Goal: Task Accomplishment & Management: Manage account settings

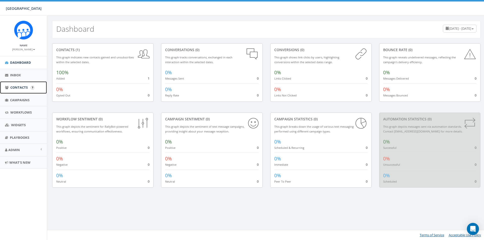
click at [23, 87] on span "Contacts" at bounding box center [18, 87] width 17 height 5
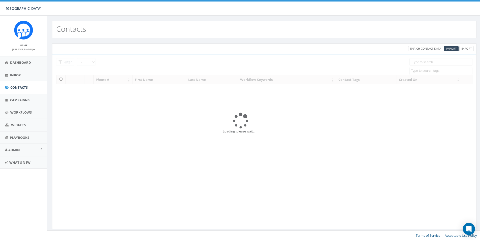
select select
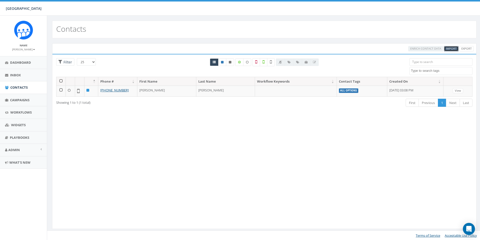
click at [447, 48] on span "Import" at bounding box center [451, 49] width 11 height 4
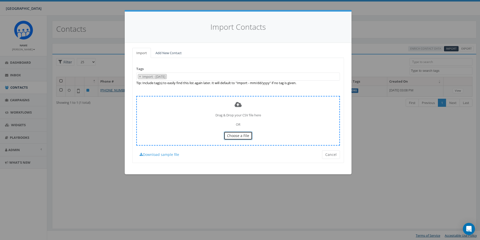
click at [240, 135] on span "Choose a File" at bounding box center [238, 135] width 22 height 5
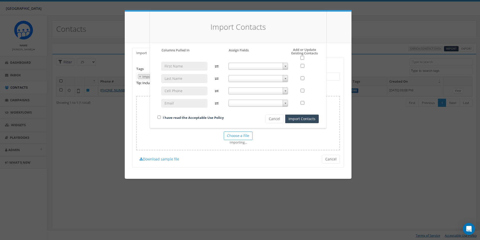
click at [283, 63] on span at bounding box center [285, 66] width 5 height 7
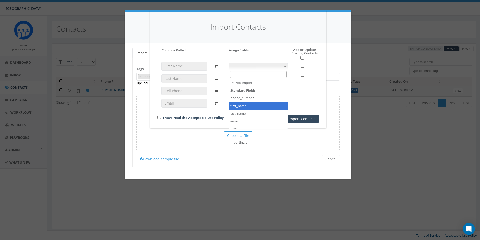
select select "first_name"
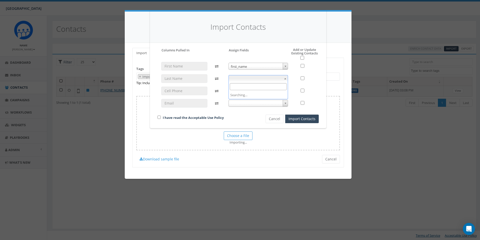
click at [286, 78] on b at bounding box center [285, 78] width 2 height 1
select select "last_name"
click at [251, 89] on span at bounding box center [258, 90] width 60 height 7
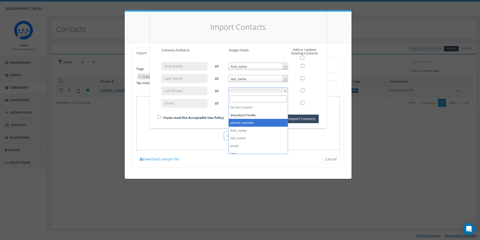
select select "phone_number"
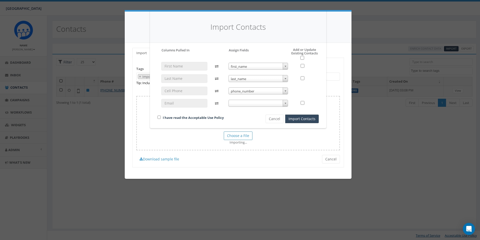
click at [266, 101] on span at bounding box center [258, 103] width 60 height 7
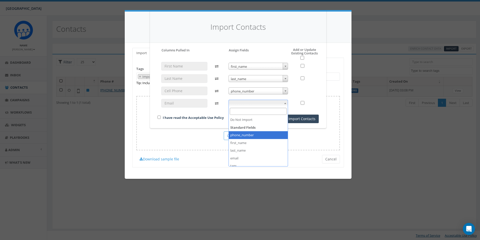
scroll to position [19, 0]
select select "email"
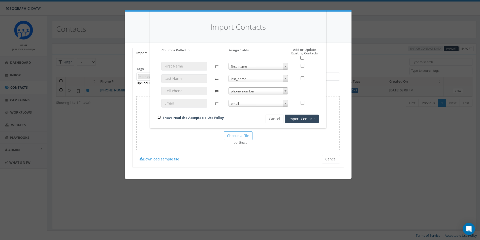
click at [158, 117] on input "checkbox" at bounding box center [158, 117] width 3 height 3
checkbox input "true"
click at [293, 118] on button "Import Contacts" at bounding box center [301, 119] width 33 height 9
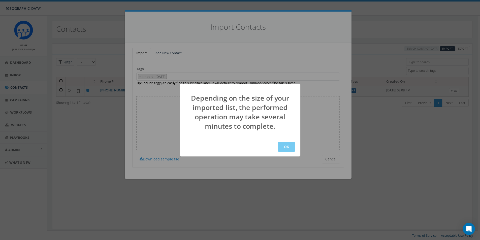
click at [282, 146] on button "OK" at bounding box center [286, 147] width 17 height 10
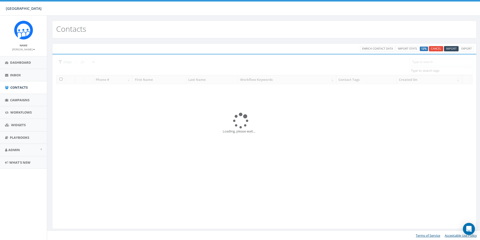
select select
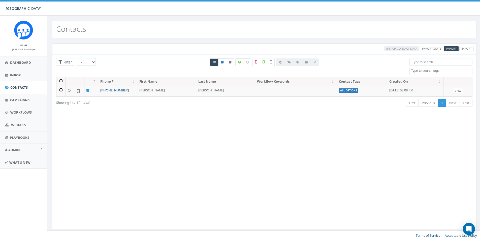
scroll to position [0, 0]
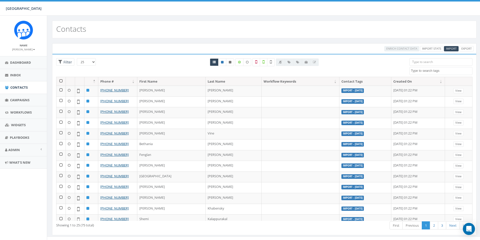
select select
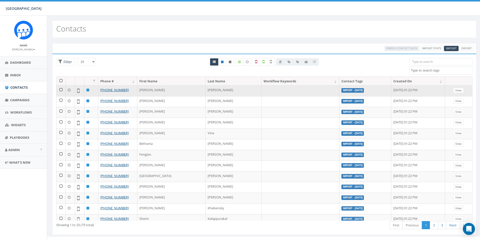
click at [265, 90] on td at bounding box center [300, 90] width 78 height 11
drag, startPoint x: 258, startPoint y: 82, endPoint x: 251, endPoint y: 87, distance: 8.8
click at [261, 87] on td at bounding box center [300, 90] width 78 height 11
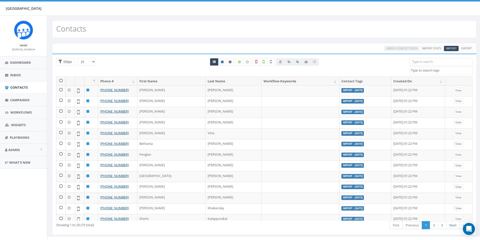
click at [261, 80] on th "Workflow Keywords" at bounding box center [300, 81] width 78 height 9
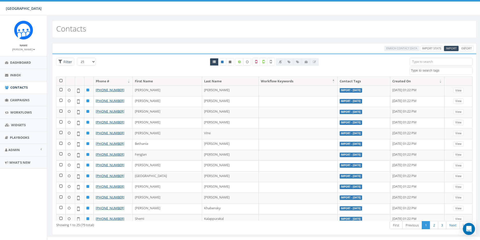
click at [259, 82] on th "Workflow Keywords" at bounding box center [298, 81] width 79 height 9
click at [60, 81] on th at bounding box center [60, 81] width 9 height 9
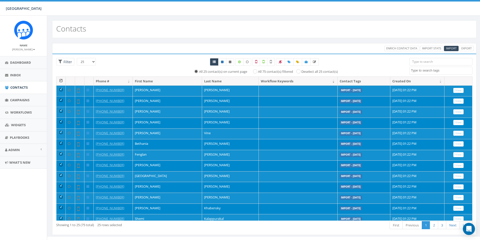
click at [353, 60] on div at bounding box center [264, 62] width 271 height 8
click at [262, 83] on th "Workflow Keywords" at bounding box center [298, 81] width 79 height 9
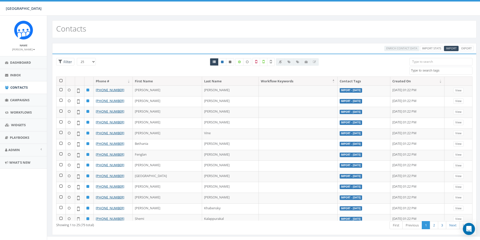
click at [265, 80] on th "Workflow Keywords" at bounding box center [298, 81] width 79 height 9
click at [61, 81] on th at bounding box center [60, 81] width 9 height 9
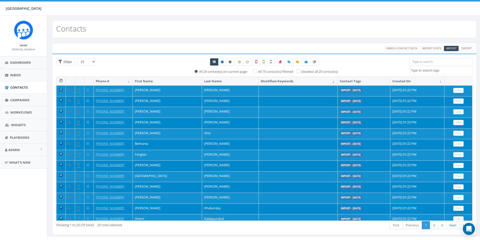
click at [428, 71] on textarea "Search" at bounding box center [441, 70] width 61 height 5
click at [337, 61] on div at bounding box center [264, 62] width 271 height 8
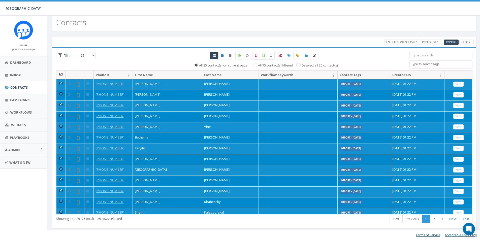
click at [357, 54] on div at bounding box center [264, 56] width 271 height 8
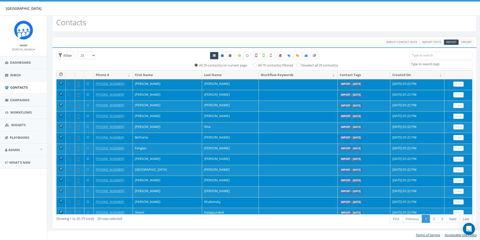
click at [271, 86] on td at bounding box center [298, 84] width 79 height 11
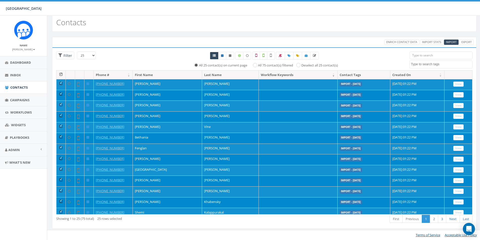
click at [61, 75] on th at bounding box center [60, 75] width 9 height 9
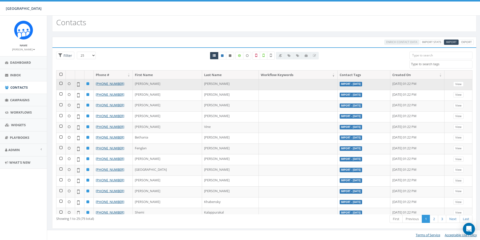
click at [259, 84] on td at bounding box center [298, 84] width 79 height 11
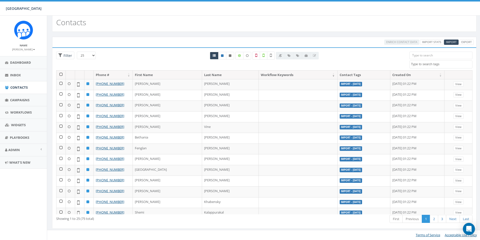
click at [82, 56] on select "25 50 100" at bounding box center [86, 56] width 19 height 8
select select "100"
click at [77, 52] on select "25 50 100" at bounding box center [86, 56] width 19 height 8
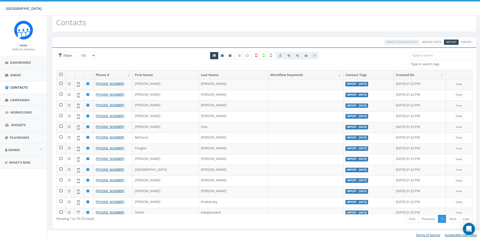
click at [289, 55] on div at bounding box center [297, 56] width 43 height 8
click at [63, 76] on th at bounding box center [60, 75] width 9 height 9
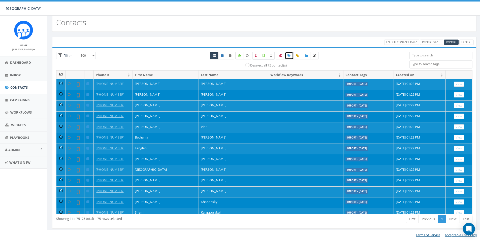
click at [289, 56] on icon at bounding box center [288, 55] width 3 height 3
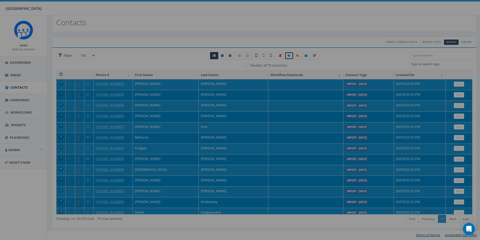
select select
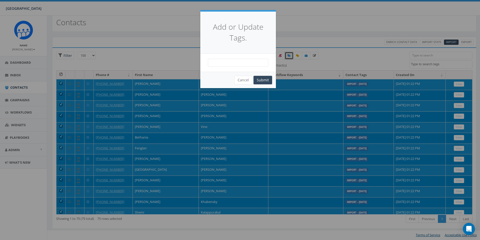
click at [248, 63] on span at bounding box center [238, 63] width 60 height 8
type textarea "Class of '28"
click at [259, 81] on button "Submit" at bounding box center [262, 80] width 19 height 9
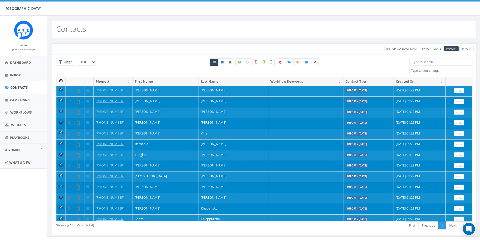
select select "100"
select select
click at [355, 32] on div "Contacts" at bounding box center [264, 29] width 424 height 18
click at [60, 80] on th at bounding box center [60, 81] width 9 height 9
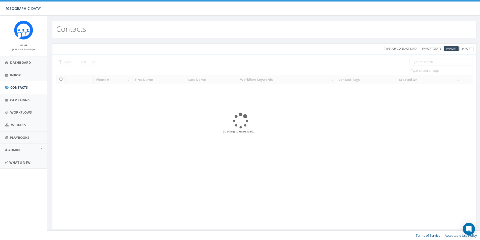
select select "100"
select select
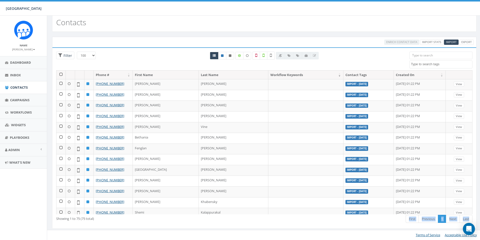
drag, startPoint x: 279, startPoint y: 235, endPoint x: 339, endPoint y: 240, distance: 60.1
click at [339, 240] on div "Contacts Enrich Contact Data Import Stats Import Export Loading the filters, pl…" at bounding box center [264, 124] width 434 height 231
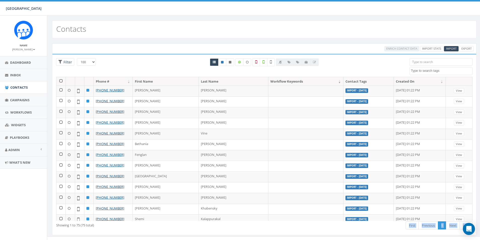
click at [432, 73] on textarea "Search" at bounding box center [441, 71] width 61 height 5
click at [60, 83] on th at bounding box center [60, 81] width 9 height 9
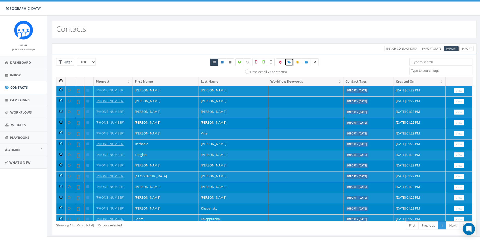
click at [288, 62] on icon at bounding box center [288, 62] width 3 height 3
select select
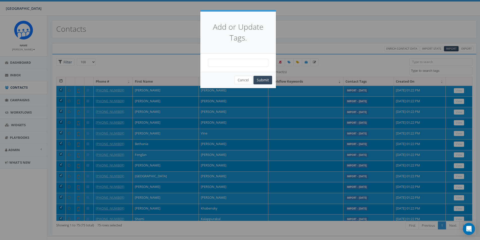
click at [234, 61] on span at bounding box center [238, 63] width 60 height 8
type textarea "Class of 2028"
click at [258, 80] on button "Submit" at bounding box center [262, 80] width 19 height 9
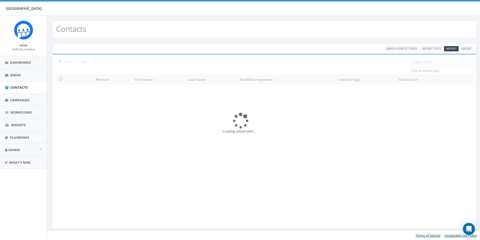
select select "100"
select select
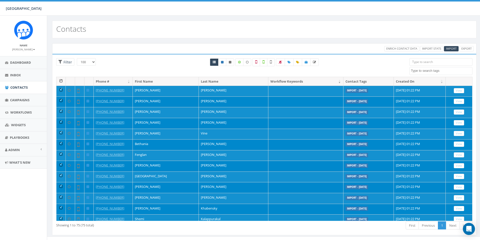
click at [295, 81] on th "Workflow Keywords" at bounding box center [305, 81] width 75 height 9
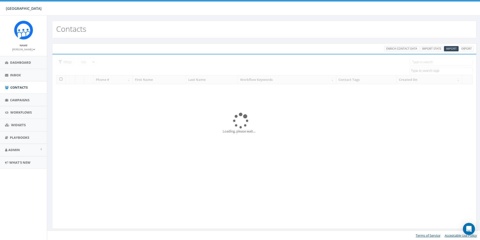
select select "100"
select select
select select "100"
select select
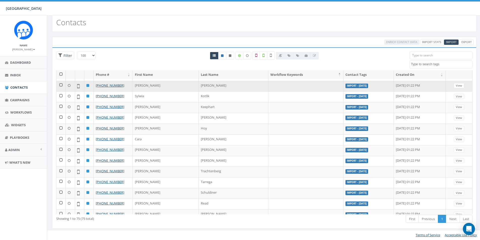
scroll to position [343, 0]
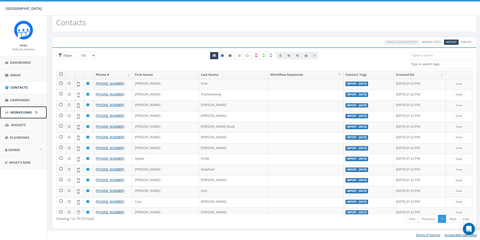
click at [13, 112] on span "Workflows" at bounding box center [20, 112] width 21 height 5
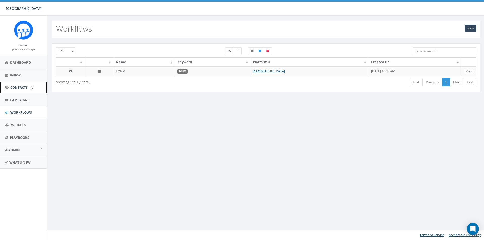
click at [15, 83] on link "Contacts" at bounding box center [23, 87] width 47 height 12
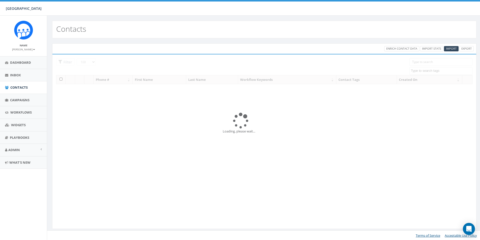
select select "100"
select select
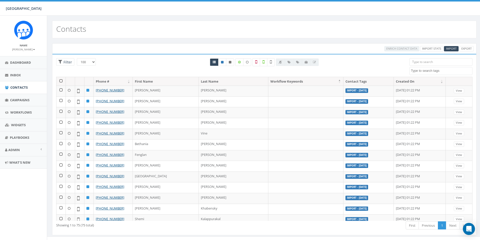
click at [432, 72] on textarea "Search" at bounding box center [441, 71] width 61 height 5
click at [59, 81] on th at bounding box center [60, 81] width 9 height 9
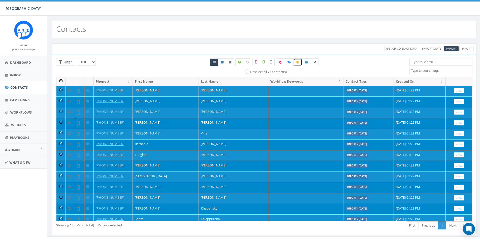
click at [296, 62] on icon at bounding box center [297, 62] width 3 height 3
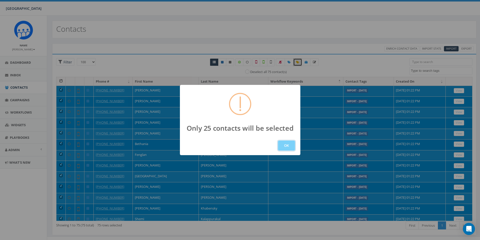
click at [290, 144] on button "OK" at bounding box center [286, 146] width 17 height 10
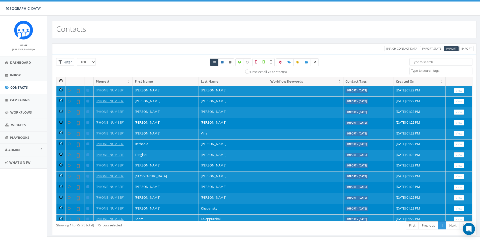
click at [199, 81] on th "Last Name" at bounding box center [233, 81] width 69 height 9
click at [61, 80] on th at bounding box center [60, 81] width 9 height 9
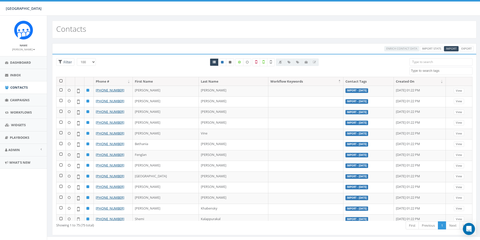
click at [92, 64] on select "25 50 100" at bounding box center [86, 62] width 19 height 8
select select "25"
click at [77, 58] on select "25 50 100" at bounding box center [86, 62] width 19 height 8
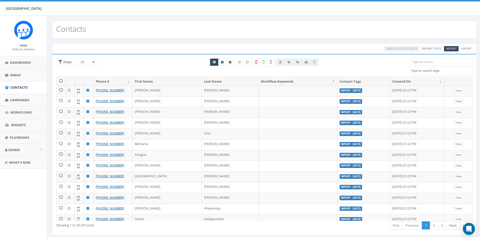
click at [62, 81] on th at bounding box center [60, 81] width 9 height 9
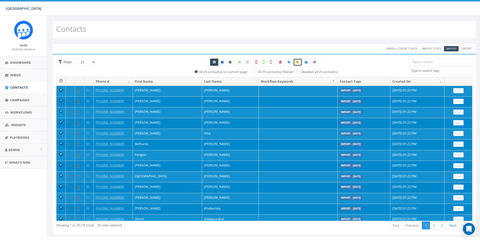
click at [297, 62] on icon at bounding box center [297, 62] width 3 height 3
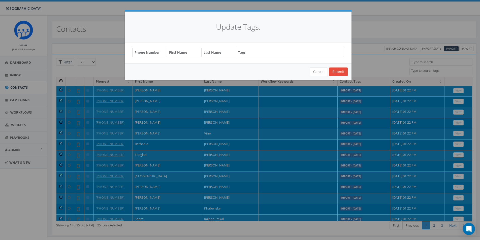
select select "Import - 08/19/2025"
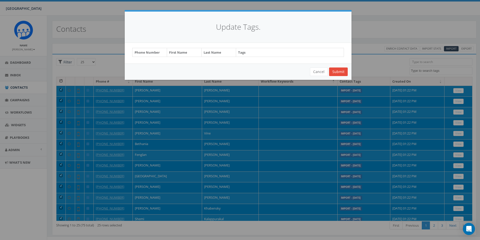
select select "Import - 08/19/2025"
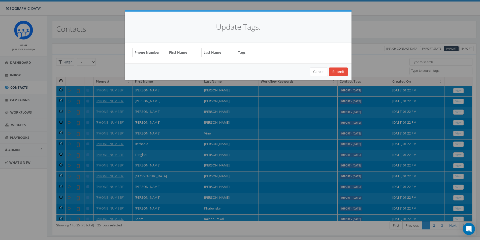
select select "Import - 08/19/2025"
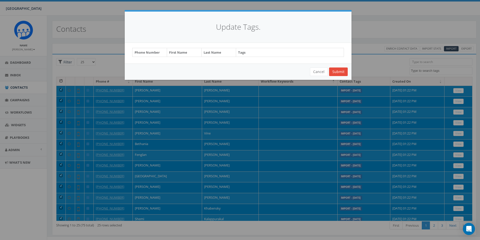
select select "Import - 08/19/2025"
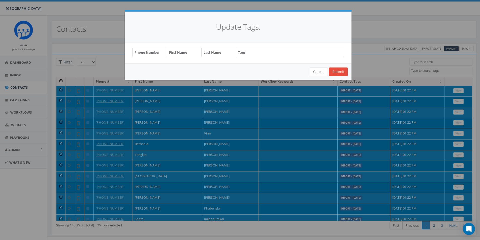
select select "Import - 08/19/2025"
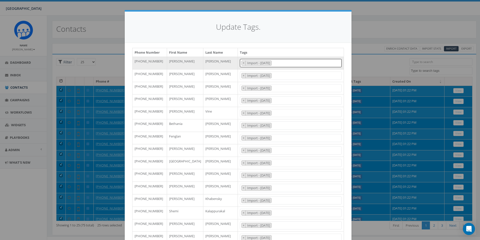
click at [291, 62] on span "× Import - 08/19/2025" at bounding box center [291, 63] width 102 height 8
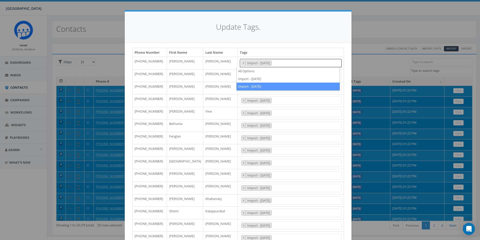
click at [309, 35] on div "Update Tags." at bounding box center [238, 27] width 227 height 31
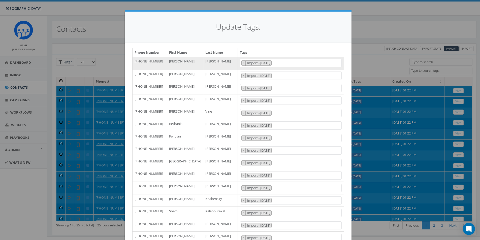
click at [300, 62] on span "× Import - 08/19/2025" at bounding box center [291, 63] width 102 height 8
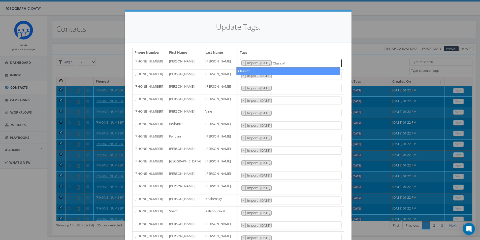
type textarea "Class of'"
click at [370, 27] on div "Update Tags. Phone Number First Name Last Name Tags +16502182186 Danielle Petty…" at bounding box center [240, 120] width 480 height 240
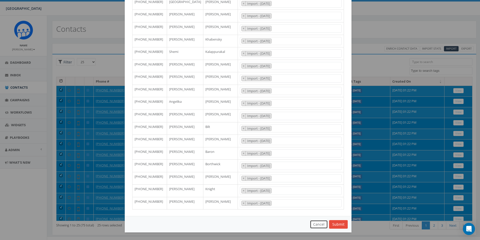
click at [315, 226] on button "Cancel" at bounding box center [319, 224] width 18 height 9
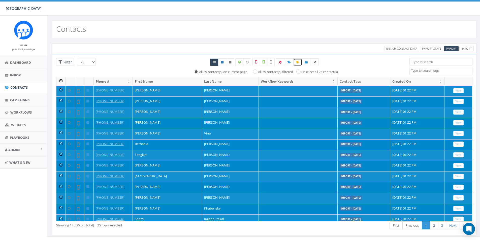
click at [298, 62] on icon at bounding box center [297, 62] width 3 height 3
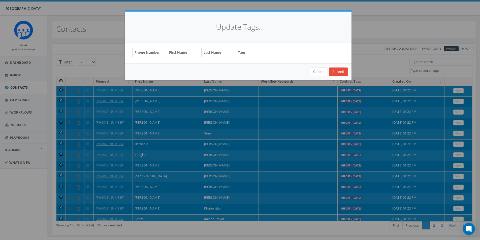
select select "Import - [DATE]"
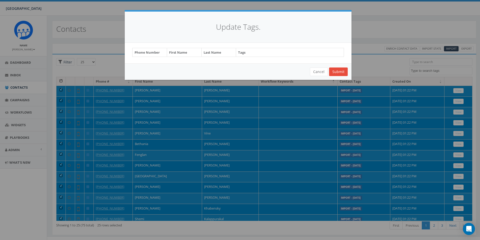
select select "Import - [DATE]"
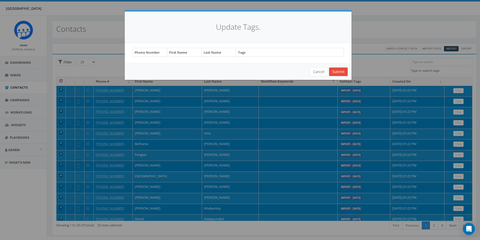
select select "Import - [DATE]"
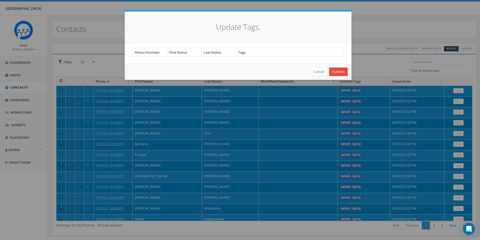
select select "Import - [DATE]"
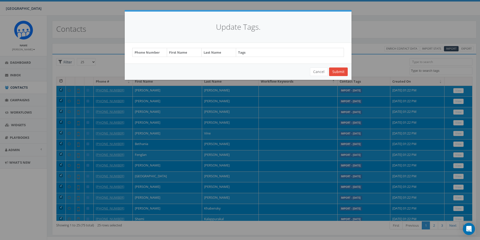
select select "Import - [DATE]"
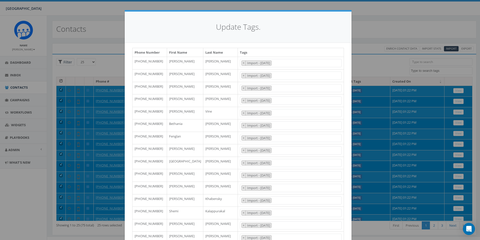
scroll to position [10, 0]
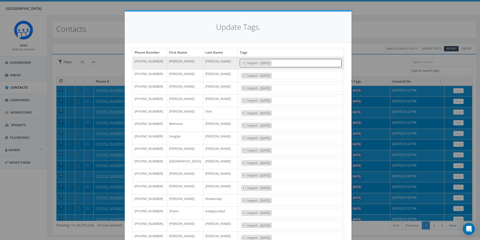
click at [294, 63] on span "× Import - 08/19/2025" at bounding box center [291, 63] width 102 height 8
click at [294, 63] on textarea "Class of '28" at bounding box center [289, 63] width 32 height 5
drag, startPoint x: 296, startPoint y: 61, endPoint x: 278, endPoint y: 63, distance: 18.2
click at [278, 63] on textarea "Class of '28" at bounding box center [289, 63] width 32 height 5
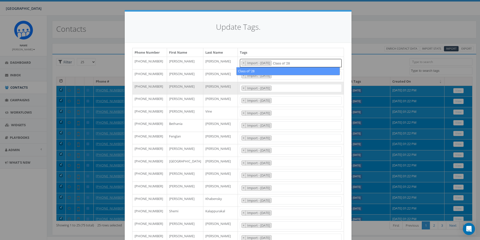
type textarea "Class of '28"
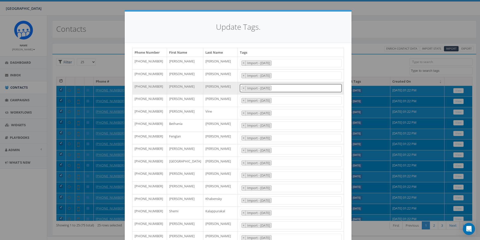
click at [294, 87] on span "× Import - 08/19/2025" at bounding box center [291, 88] width 102 height 8
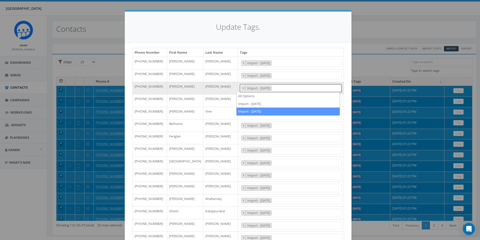
paste textarea "Class of '28"
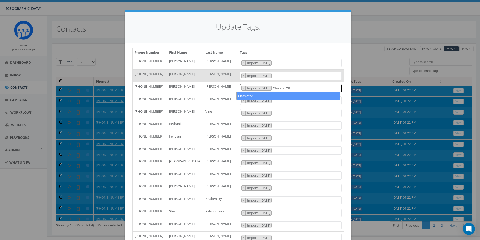
type textarea "Class of '28"
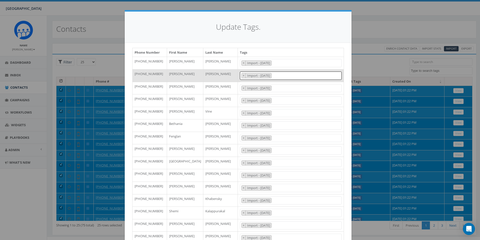
click at [290, 76] on span "× Import - 08/19/2025" at bounding box center [291, 76] width 102 height 8
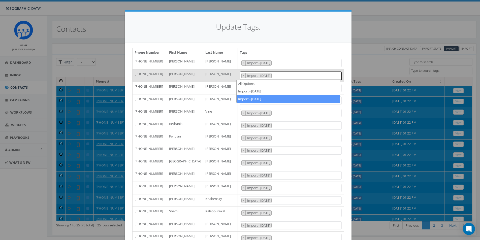
paste textarea "Class of '28"
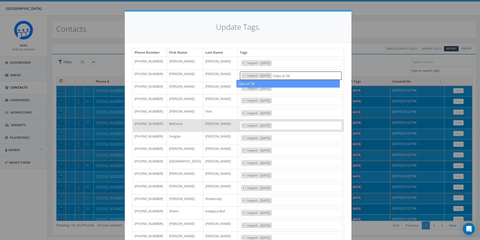
scroll to position [0, 0]
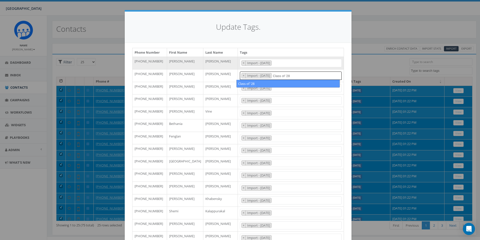
type textarea "Class of '28"
click at [298, 62] on span "× Import - 08/19/2025" at bounding box center [291, 63] width 102 height 8
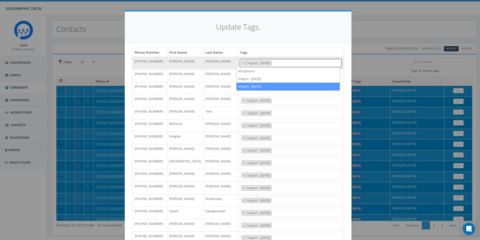
paste textarea "Class of '28"
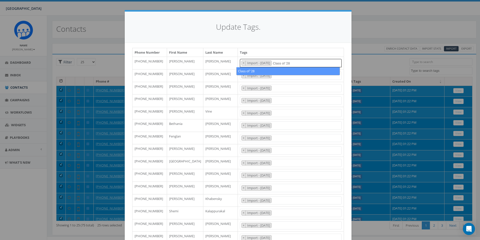
type textarea "Class of '28"
click at [316, 25] on h4 "Update Tags." at bounding box center [238, 27] width 212 height 11
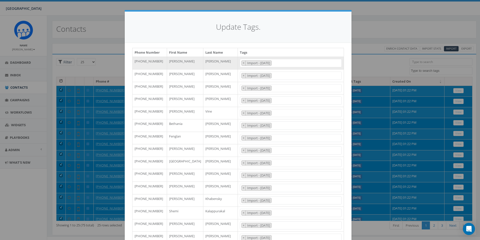
click at [297, 64] on span "× Import - 08/19/2025" at bounding box center [291, 63] width 102 height 8
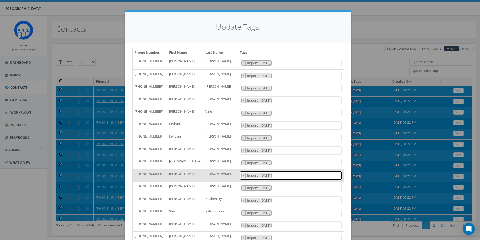
click at [303, 175] on span "× Import - 08/19/2025" at bounding box center [291, 175] width 102 height 8
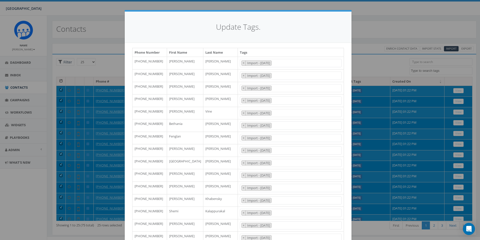
click at [388, 19] on div "Update Tags. Phone Number First Name Last Name Tags +16502182186 Danielle Petty…" at bounding box center [240, 120] width 480 height 240
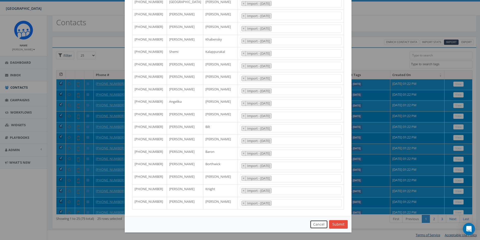
click at [319, 226] on button "Cancel" at bounding box center [319, 224] width 18 height 9
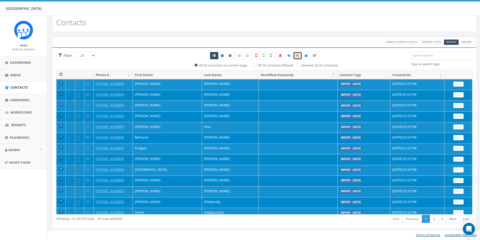
click at [17, 9] on span "[GEOGRAPHIC_DATA]" at bounding box center [24, 8] width 36 height 5
click at [21, 62] on span "Dashboard" at bounding box center [20, 62] width 21 height 5
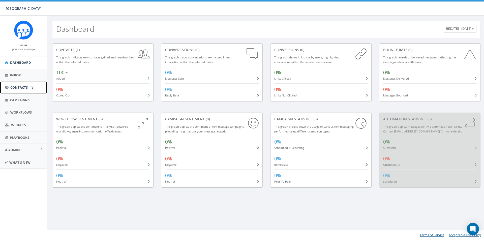
click at [24, 88] on span "Contacts" at bounding box center [18, 87] width 17 height 5
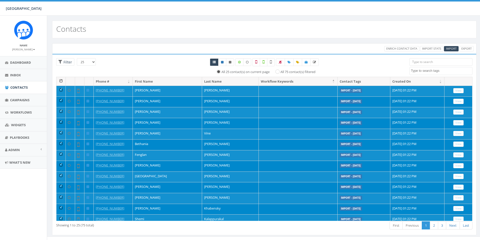
select select
click at [297, 62] on icon at bounding box center [297, 62] width 3 height 3
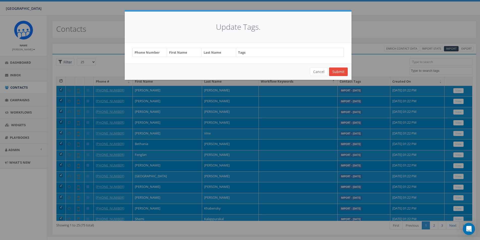
select select "Import - [DATE]"
select select "Import - 08/19/2025"
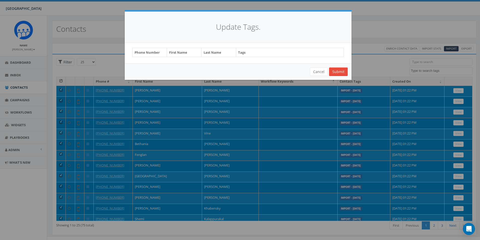
select select "Import - 08/19/2025"
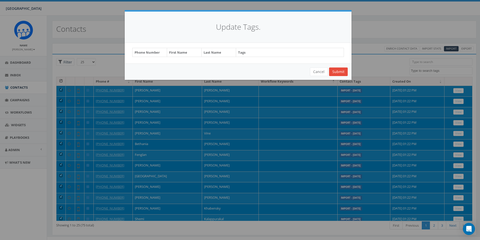
select select "Import - 08/19/2025"
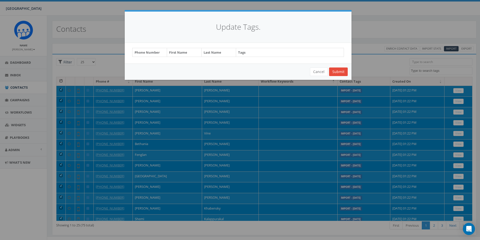
select select "Import - 08/19/2025"
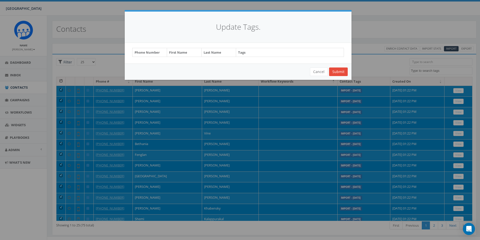
select select "Import - 08/19/2025"
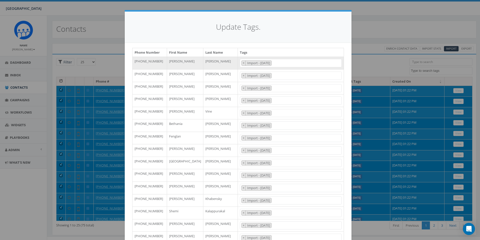
click at [297, 62] on span "× Import - 08/19/2025" at bounding box center [291, 63] width 102 height 8
click at [303, 32] on h4 "Update Tags." at bounding box center [238, 27] width 212 height 11
click at [399, 29] on div "Update Tags. Phone Number First Name Last Name Tags +16502182186 Danielle Petty…" at bounding box center [240, 120] width 480 height 240
click at [378, 16] on div "Update Tags. Phone Number First Name Last Name Tags +16502182186 Danielle Petty…" at bounding box center [240, 120] width 480 height 240
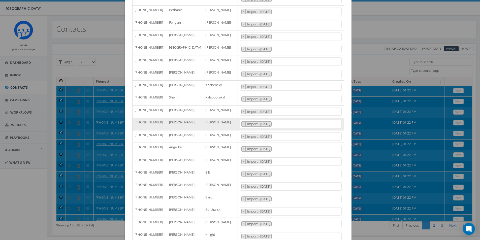
scroll to position [159, 0]
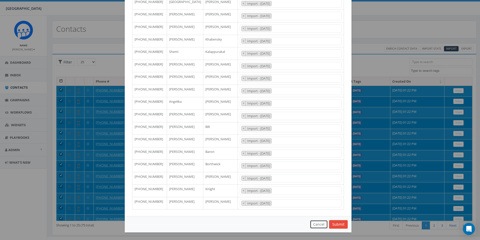
click at [315, 224] on button "Cancel" at bounding box center [319, 224] width 18 height 9
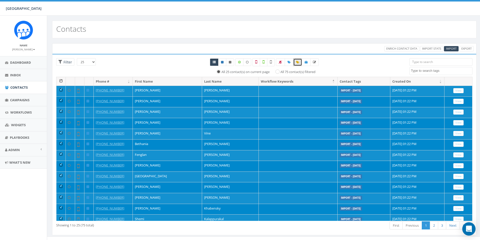
click at [469, 227] on icon "Open Intercom Messenger" at bounding box center [469, 229] width 6 height 7
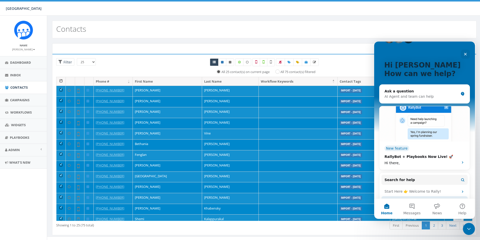
scroll to position [25, 0]
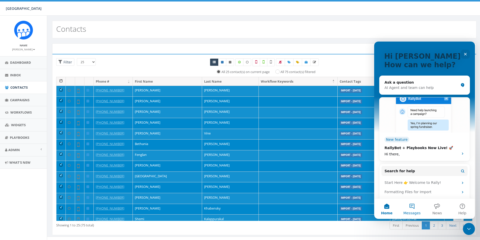
click at [412, 204] on button "Messages" at bounding box center [411, 209] width 25 height 20
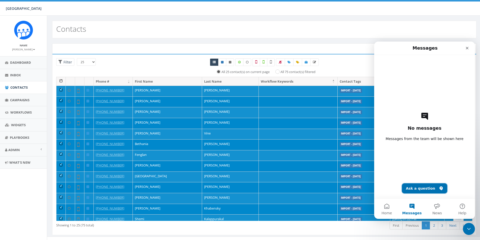
click at [416, 186] on button "Ask a question" at bounding box center [425, 188] width 46 height 10
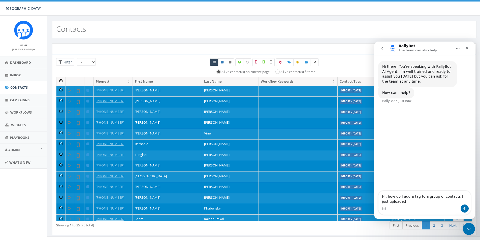
type textarea "Hi, how do I add a tag to a group of contacts I just uploaded?"
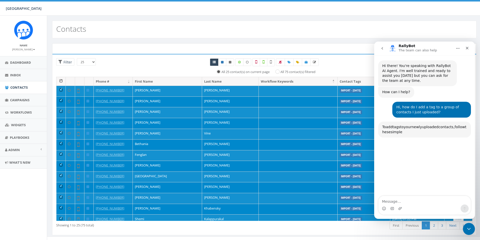
scroll to position [49, 0]
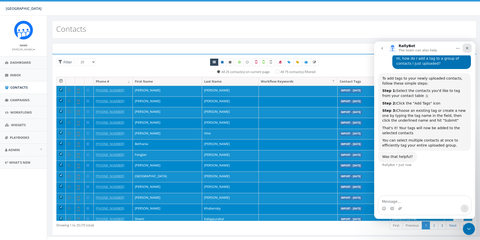
click at [469, 47] on div "Close" at bounding box center [466, 48] width 9 height 9
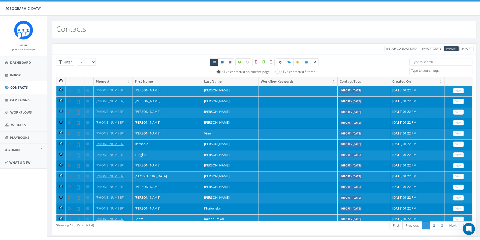
scroll to position [26, 0]
click at [92, 60] on select "25 50 100" at bounding box center [86, 62] width 19 height 8
select select "100"
click at [77, 58] on select "25 50 100" at bounding box center [86, 62] width 19 height 8
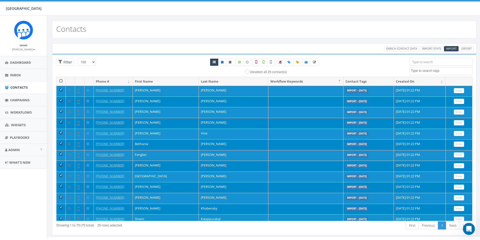
click at [61, 82] on th at bounding box center [60, 81] width 9 height 9
click at [289, 63] on icon at bounding box center [288, 62] width 3 height 3
select select
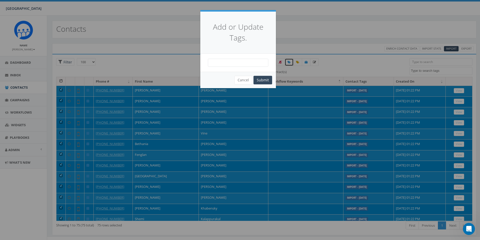
scroll to position [0, 0]
click at [235, 61] on span at bounding box center [238, 63] width 60 height 8
type textarea "Class of '28"
select select "Class of '28"
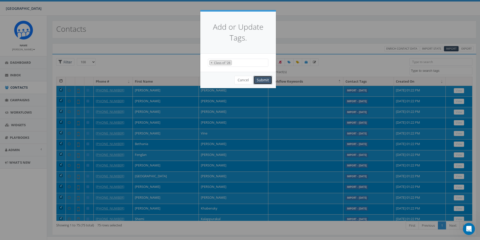
click at [264, 80] on button "Submit" at bounding box center [262, 80] width 19 height 9
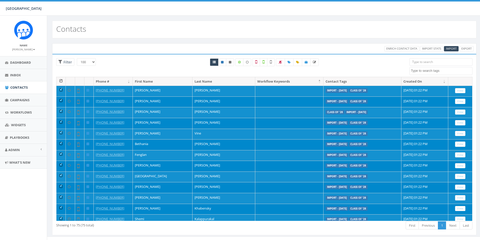
select select "100"
select select
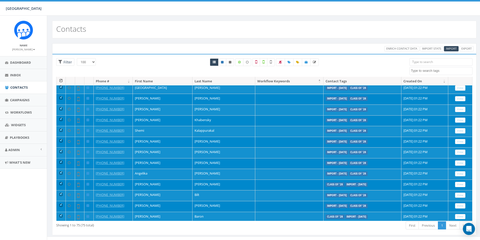
scroll to position [16, 0]
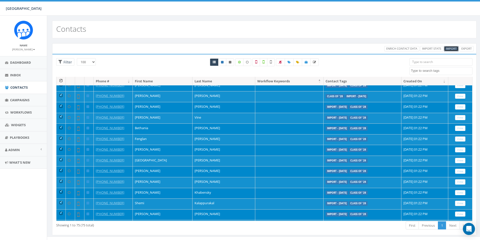
click at [449, 49] on span "Import" at bounding box center [451, 49] width 11 height 4
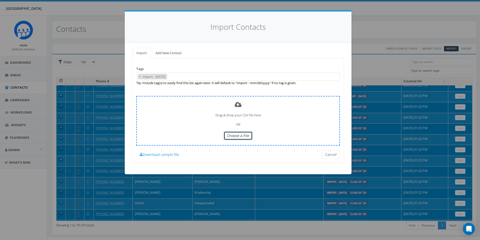
click at [237, 137] on span "Choose a File" at bounding box center [238, 135] width 22 height 5
click at [232, 136] on span "Choose a File" at bounding box center [238, 135] width 22 height 5
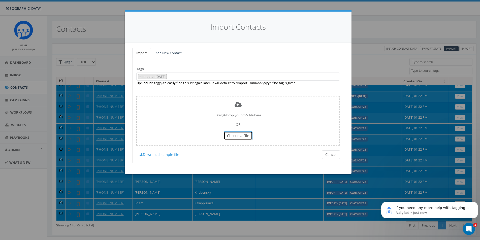
scroll to position [0, 0]
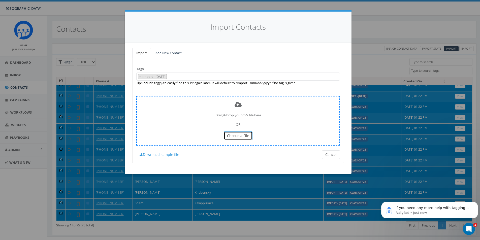
click at [243, 137] on span "Choose a File" at bounding box center [238, 135] width 22 height 5
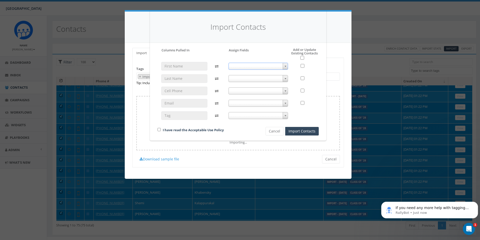
click at [281, 68] on span at bounding box center [258, 66] width 60 height 7
select select "first_name"
click at [265, 77] on span at bounding box center [258, 78] width 60 height 7
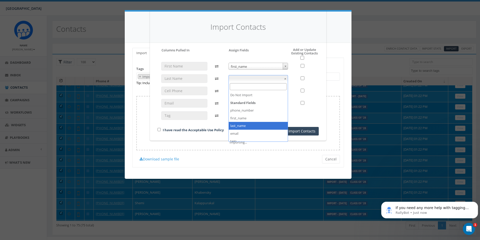
select select "last_name"
click at [265, 90] on span at bounding box center [258, 90] width 60 height 7
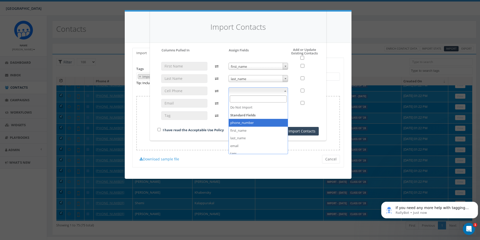
select select "phone_number"
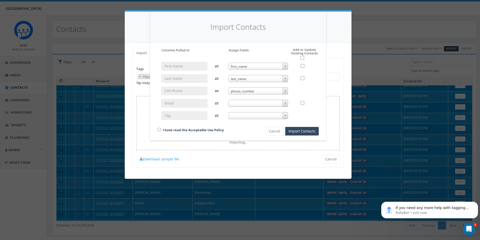
click at [260, 103] on span at bounding box center [258, 103] width 60 height 7
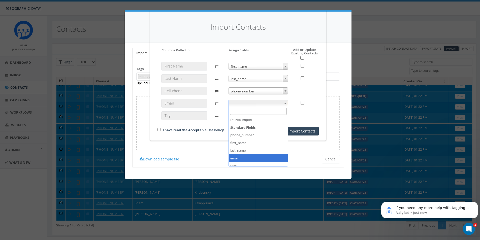
select select "email"
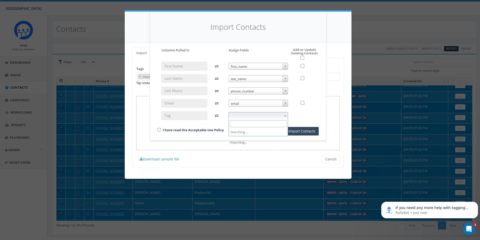
click at [256, 117] on span at bounding box center [258, 115] width 60 height 7
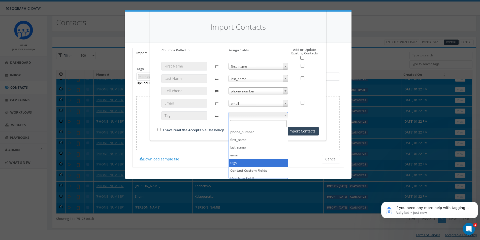
scroll to position [19, 0]
select select "tags"
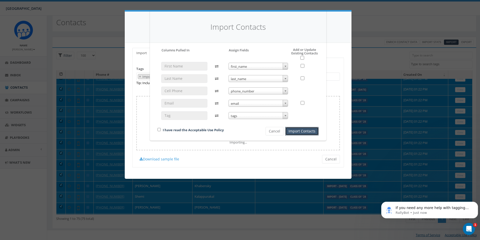
click at [298, 132] on button "Import Contacts" at bounding box center [301, 131] width 33 height 9
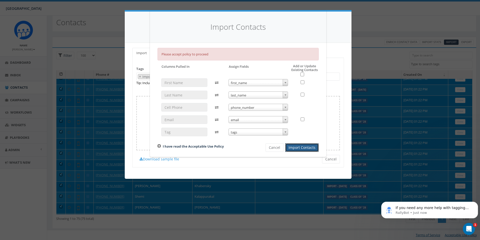
click at [159, 146] on input "checkbox" at bounding box center [158, 145] width 3 height 3
checkbox input "true"
click at [292, 146] on button "Import Contacts" at bounding box center [301, 147] width 33 height 9
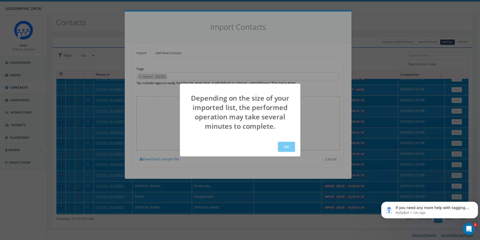
click at [289, 146] on button "OK" at bounding box center [286, 147] width 17 height 10
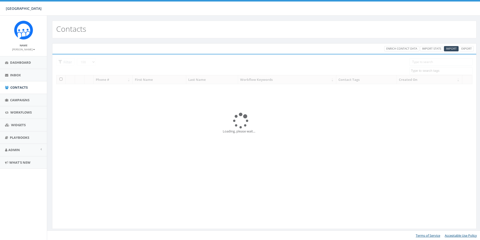
select select "100"
select select
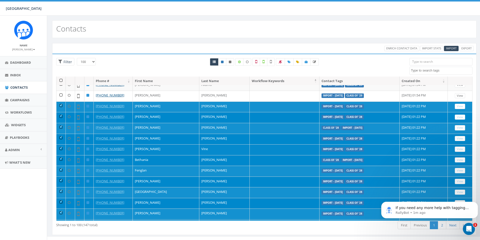
scroll to position [781, 0]
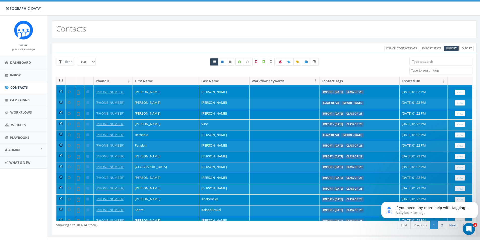
click at [346, 115] on td "Import - [DATE] Class of '28" at bounding box center [359, 114] width 80 height 11
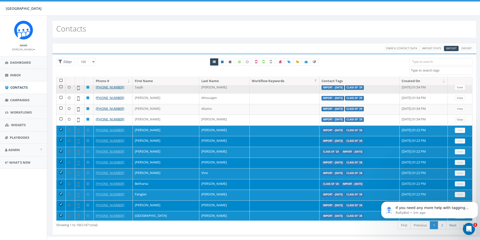
scroll to position [730, 0]
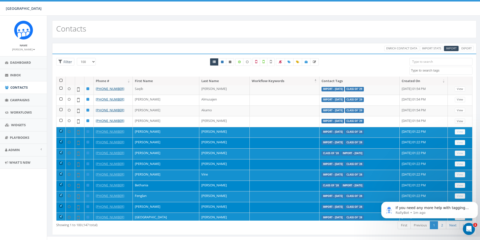
click at [59, 81] on th at bounding box center [60, 81] width 9 height 9
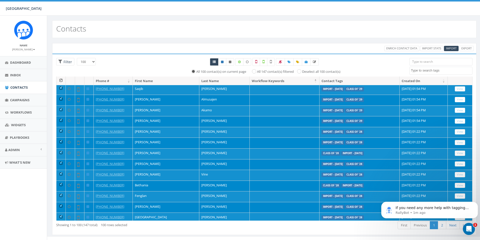
click at [59, 80] on th at bounding box center [60, 81] width 9 height 9
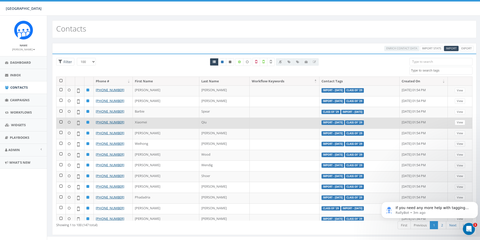
scroll to position [0, 0]
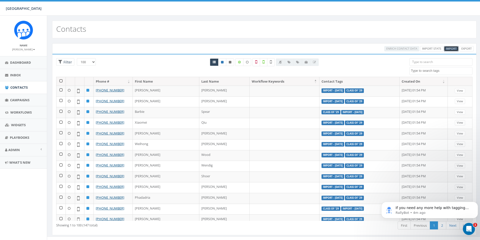
click at [449, 47] on span "Import" at bounding box center [451, 49] width 11 height 4
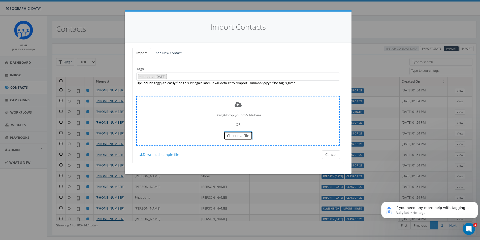
click at [249, 136] on button "Choose a File" at bounding box center [238, 135] width 29 height 9
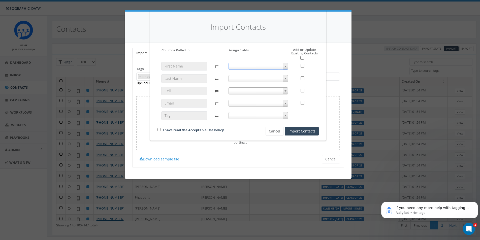
click at [278, 66] on span at bounding box center [258, 66] width 60 height 7
select select "first_name"
click at [270, 80] on span at bounding box center [258, 78] width 60 height 7
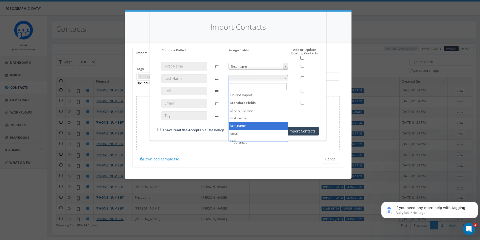
select select "last_name"
click at [260, 91] on span at bounding box center [258, 90] width 60 height 7
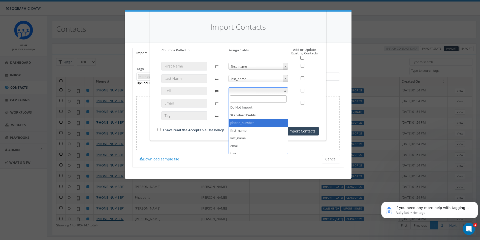
select select "phone_number"
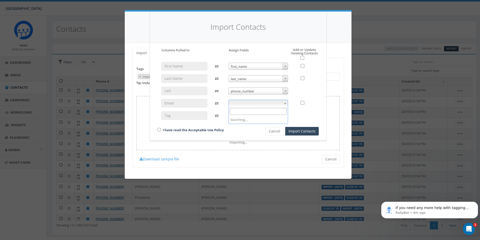
click at [253, 105] on span at bounding box center [258, 103] width 60 height 7
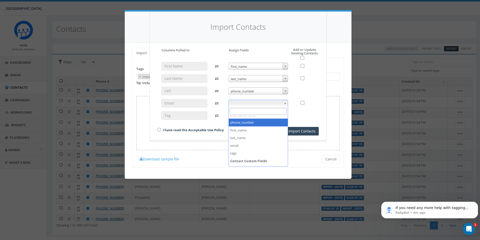
scroll to position [19, 0]
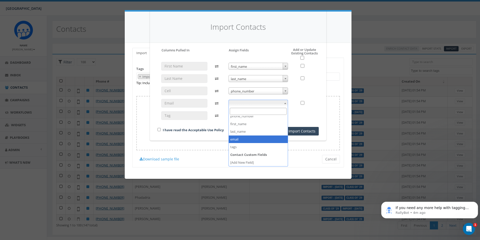
select select "email"
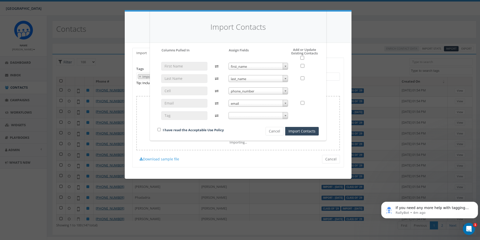
click at [254, 115] on span at bounding box center [258, 115] width 60 height 7
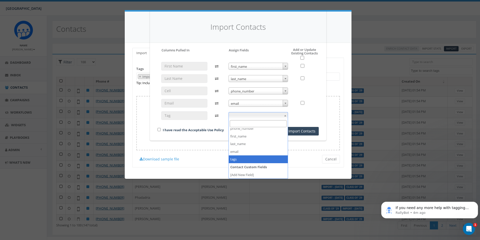
select select "tags"
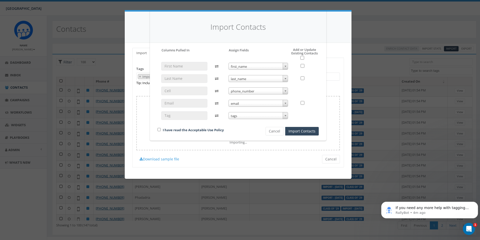
click at [159, 127] on div "I have read the Acceptable Use Policy" at bounding box center [203, 130] width 98 height 7
click at [159, 130] on input "checkbox" at bounding box center [158, 129] width 3 height 3
checkbox input "true"
click at [295, 132] on button "Import Contacts" at bounding box center [301, 131] width 33 height 9
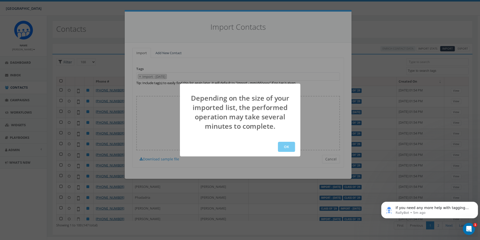
click at [286, 150] on button "OK" at bounding box center [286, 147] width 17 height 10
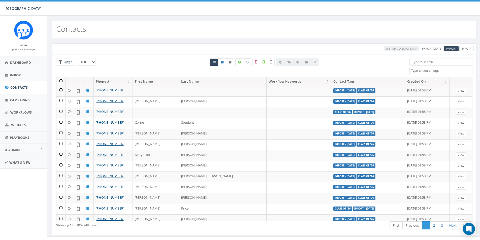
select select "100"
select select
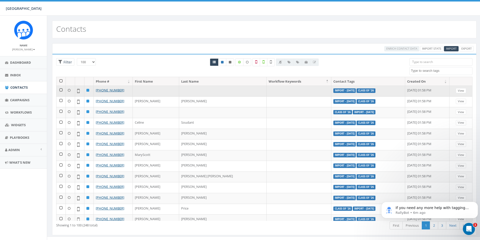
click at [356, 91] on label "Class of '26" at bounding box center [365, 90] width 19 height 5
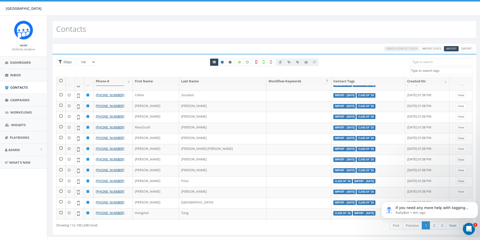
scroll to position [76, 0]
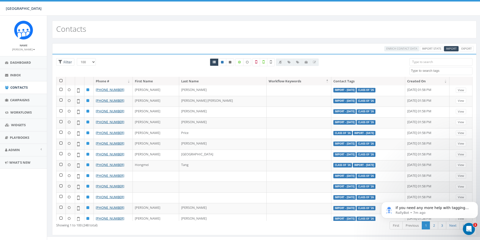
click at [340, 65] on div at bounding box center [264, 67] width 282 height 19
click at [348, 70] on div at bounding box center [264, 67] width 282 height 19
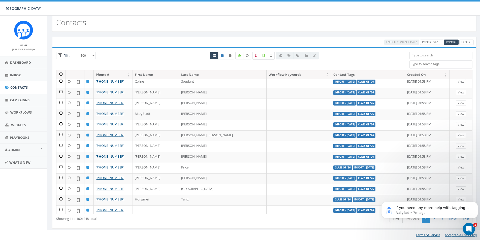
scroll to position [0, 0]
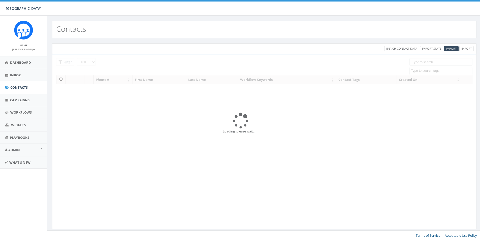
select select "100"
select select
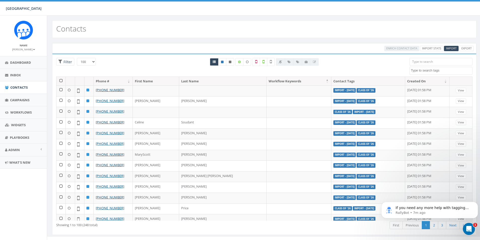
click at [338, 60] on div at bounding box center [264, 67] width 282 height 19
click at [19, 66] on link "Dashboard" at bounding box center [23, 62] width 47 height 12
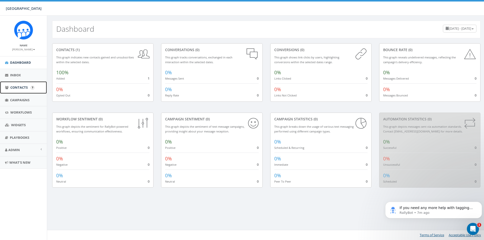
click at [24, 88] on span "Contacts" at bounding box center [18, 87] width 17 height 5
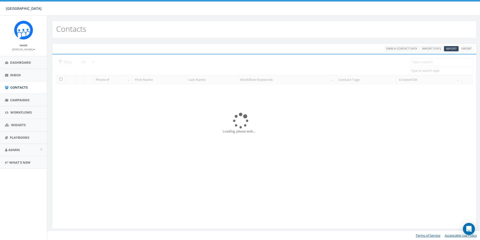
select select "100"
select select
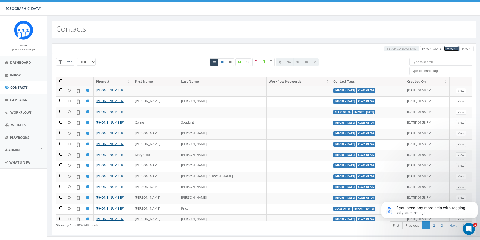
click at [446, 47] on link "Import" at bounding box center [451, 48] width 15 height 5
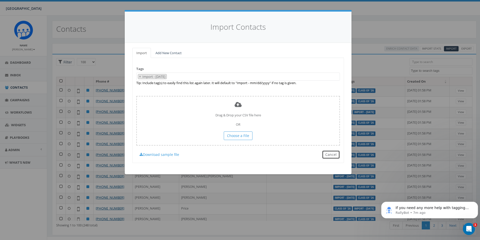
click at [326, 157] on button "Cancel" at bounding box center [331, 154] width 18 height 9
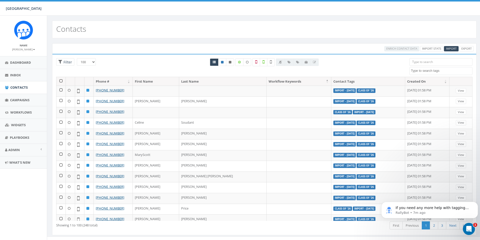
click at [331, 81] on th "Contact Tags" at bounding box center [368, 81] width 74 height 9
click at [223, 63] on icon at bounding box center [222, 62] width 3 height 3
radio input "true"
click at [223, 63] on icon at bounding box center [222, 62] width 3 height 3
click at [331, 83] on th "Contact Tags" at bounding box center [368, 81] width 74 height 9
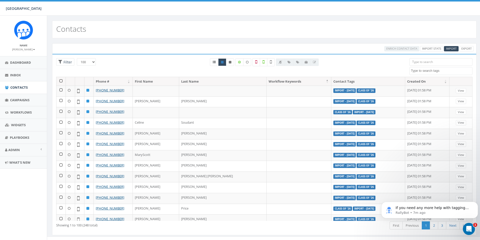
click at [352, 69] on div "All 0 contact(s) on current page All 248 contact(s) filtered" at bounding box center [264, 67] width 282 height 19
drag, startPoint x: 309, startPoint y: 83, endPoint x: 304, endPoint y: 83, distance: 4.6
click at [331, 84] on th "Contact Tags" at bounding box center [368, 81] width 74 height 9
click at [331, 81] on th "Contact Tags" at bounding box center [368, 81] width 74 height 9
click at [354, 69] on div "All 0 contact(s) on current page All 248 contact(s) filtered" at bounding box center [264, 67] width 282 height 19
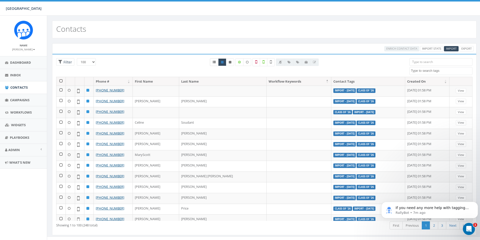
click at [215, 63] on icon at bounding box center [214, 62] width 3 height 3
radio input "true"
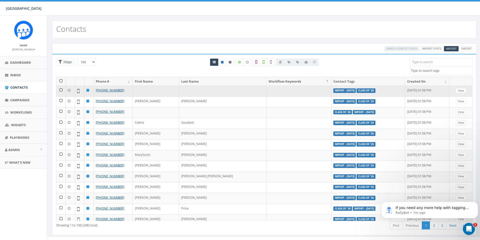
click at [356, 91] on label "Class of '26" at bounding box center [365, 90] width 19 height 5
click at [358, 92] on td "Import - 08/19/2025 Class of '26" at bounding box center [368, 91] width 74 height 11
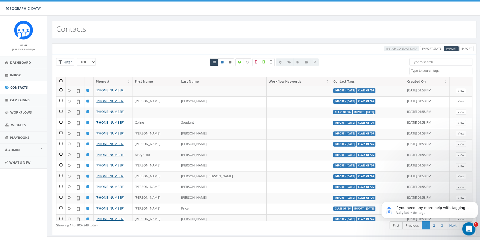
click at [466, 230] on icon "Open Intercom Messenger" at bounding box center [468, 228] width 8 height 8
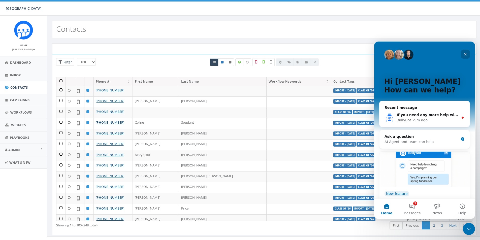
click at [464, 54] on icon "Close" at bounding box center [465, 54] width 4 height 4
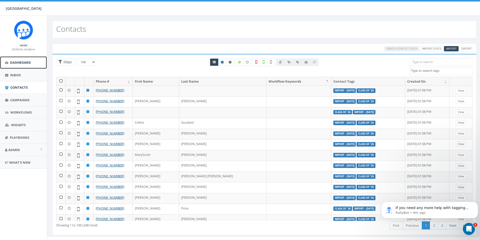
click at [21, 67] on link "Dashboard" at bounding box center [23, 62] width 47 height 12
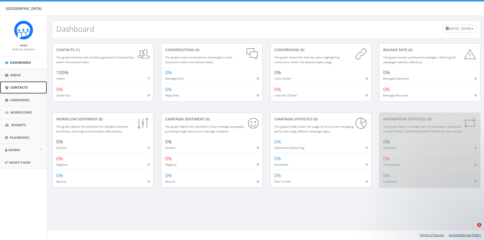
click at [24, 88] on span "Contacts" at bounding box center [18, 87] width 17 height 5
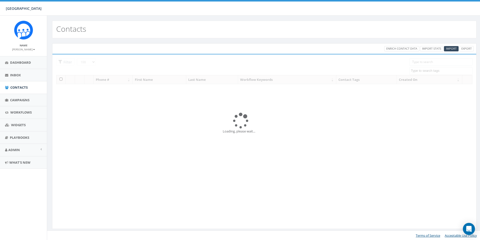
select select "100"
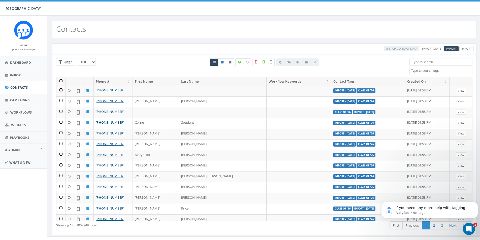
click at [289, 63] on div at bounding box center [297, 62] width 43 height 8
click at [318, 63] on div at bounding box center [297, 62] width 43 height 8
click at [455, 47] on span "Import" at bounding box center [451, 49] width 11 height 4
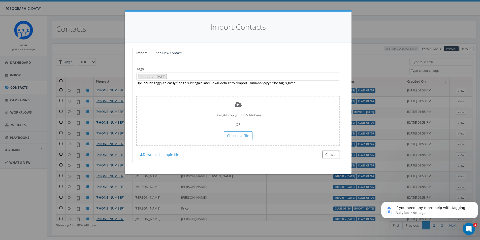
click at [334, 153] on button "Cancel" at bounding box center [331, 154] width 18 height 9
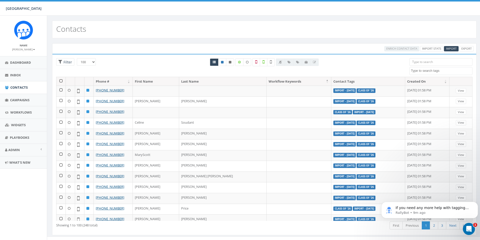
click at [331, 84] on th "Contact Tags" at bounding box center [368, 81] width 74 height 9
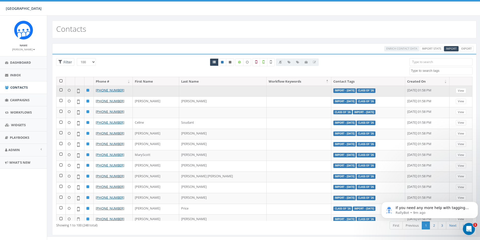
click at [69, 92] on td at bounding box center [70, 91] width 9 height 11
click at [69, 90] on icon at bounding box center [69, 90] width 3 height 3
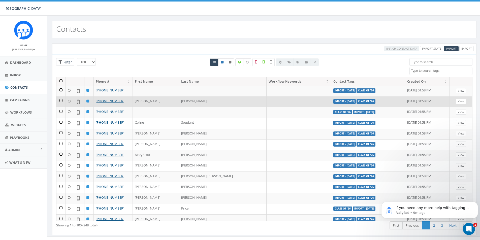
click at [68, 104] on td at bounding box center [70, 101] width 9 height 11
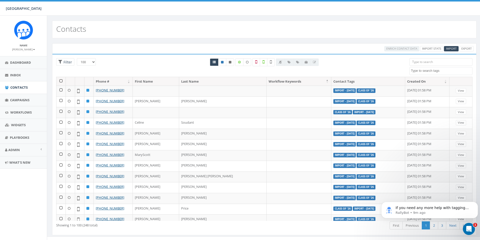
click at [59, 81] on th at bounding box center [60, 81] width 9 height 9
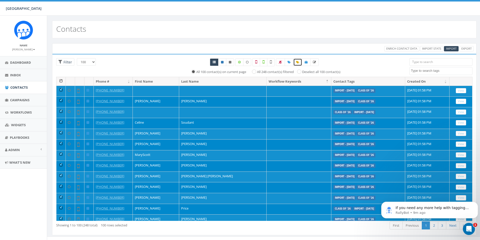
click at [297, 62] on icon at bounding box center [297, 62] width 3 height 3
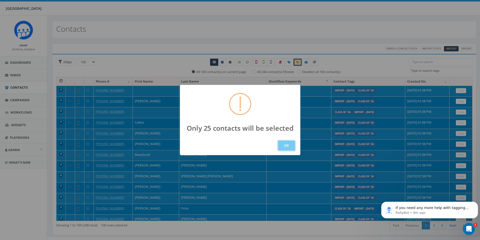
click at [286, 145] on button "OK" at bounding box center [286, 146] width 17 height 10
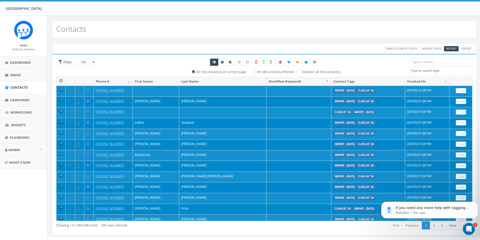
click at [61, 81] on th at bounding box center [60, 81] width 9 height 9
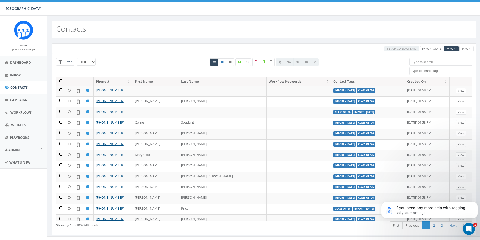
click at [298, 62] on div at bounding box center [297, 62] width 43 height 8
click at [62, 81] on th at bounding box center [60, 81] width 9 height 9
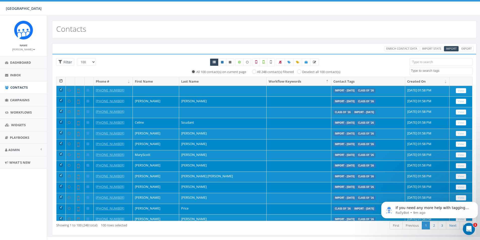
click at [417, 71] on textarea "Search" at bounding box center [441, 71] width 61 height 5
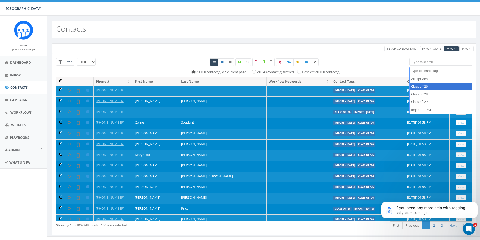
select select "Class of '26"
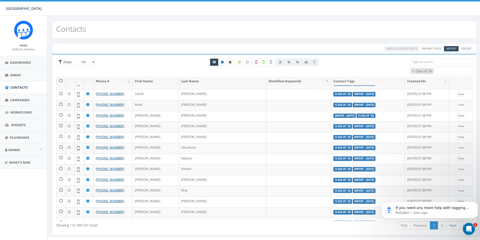
scroll to position [687, 0]
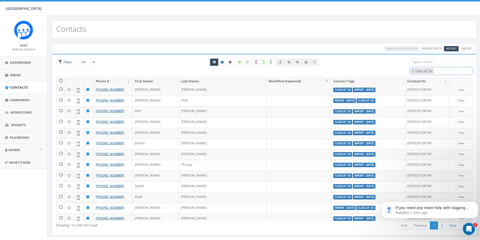
click at [418, 72] on \'26 "Class of '26" at bounding box center [424, 71] width 18 height 5
click at [420, 71] on \'26 "Class of '26" at bounding box center [424, 71] width 18 height 5
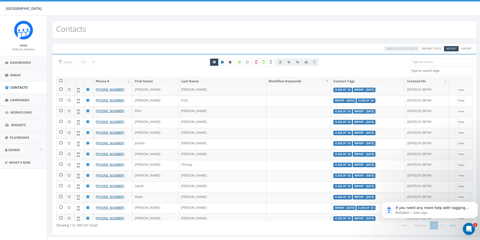
click at [423, 69] on textarea "Search" at bounding box center [441, 71] width 61 height 5
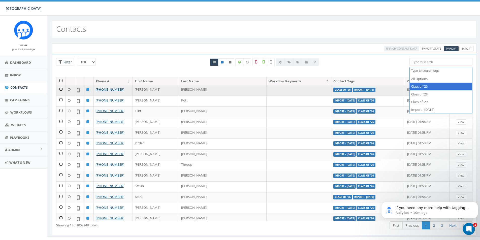
select select "Class of '26"
click at [333, 89] on label "Class of '26" at bounding box center [342, 90] width 19 height 5
click at [333, 88] on label "Class of '26" at bounding box center [342, 90] width 19 height 5
click at [333, 90] on label "Class of '26" at bounding box center [342, 90] width 19 height 5
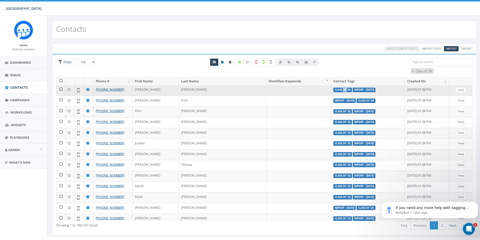
click at [333, 90] on label "Class of '26" at bounding box center [342, 90] width 19 height 5
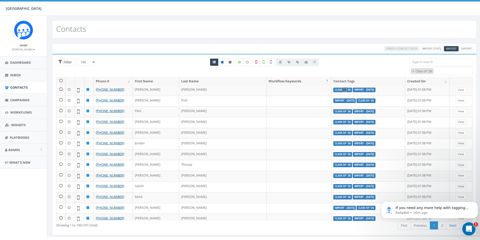
click at [467, 228] on icon "Open Intercom Messenger" at bounding box center [468, 228] width 8 height 8
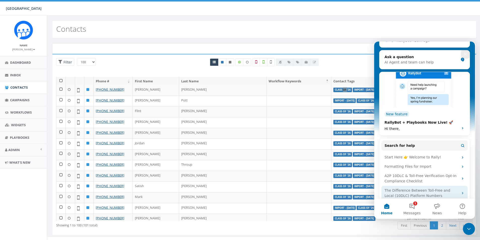
scroll to position [0, 0]
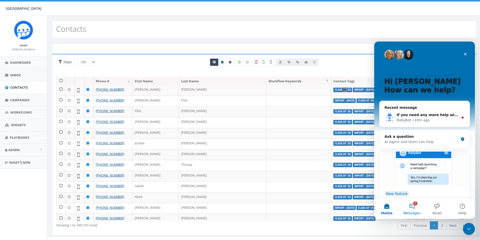
click at [415, 206] on button "1 Messages" at bounding box center [411, 209] width 25 height 20
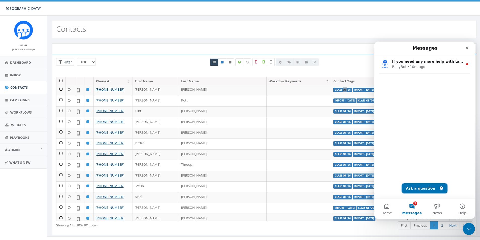
click at [414, 186] on button "Ask a question" at bounding box center [425, 188] width 46 height 10
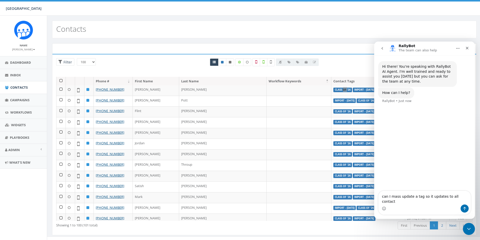
type textarea "can I mass update a tag so it updates to all contacts"
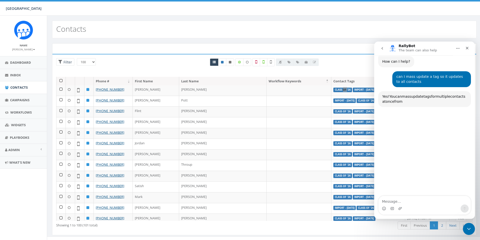
scroll to position [49, 0]
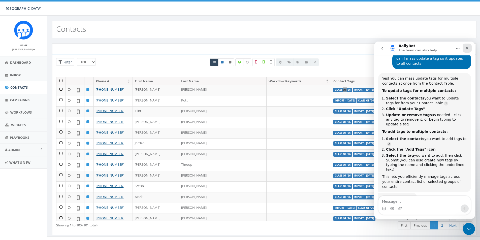
click at [470, 49] on div "Close" at bounding box center [466, 48] width 9 height 9
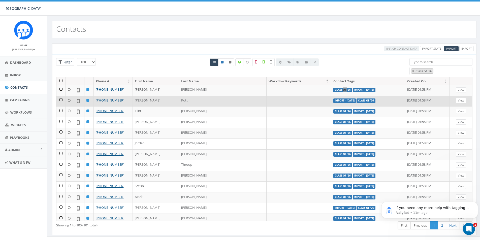
scroll to position [0, 0]
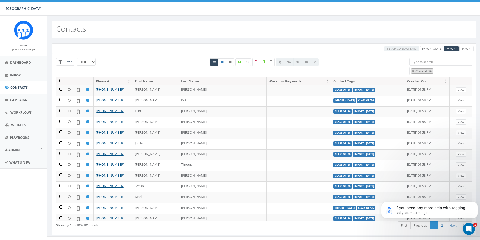
click at [331, 79] on th "Contact Tags" at bounding box center [368, 81] width 74 height 9
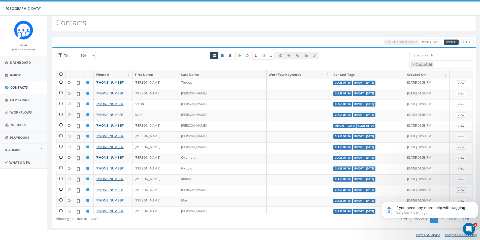
scroll to position [687, 0]
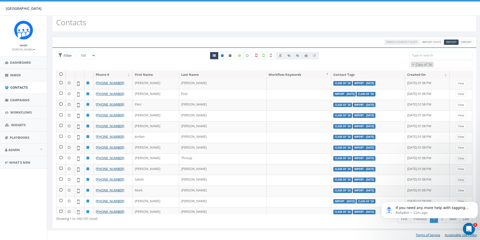
click at [86, 57] on select "25 50 100" at bounding box center [86, 56] width 19 height 8
select select "25"
click at [77, 52] on select "25 50 100" at bounding box center [86, 56] width 19 height 8
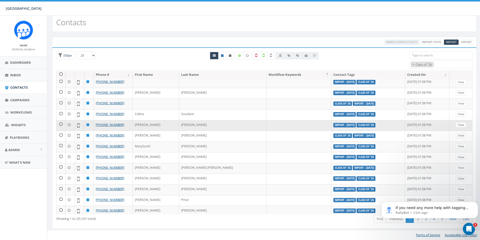
scroll to position [0, 0]
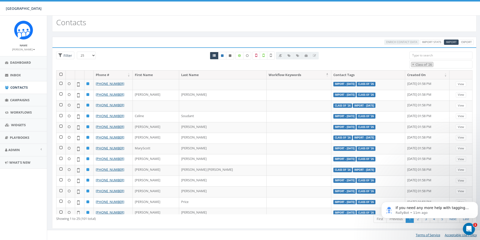
click at [60, 74] on th at bounding box center [60, 75] width 9 height 9
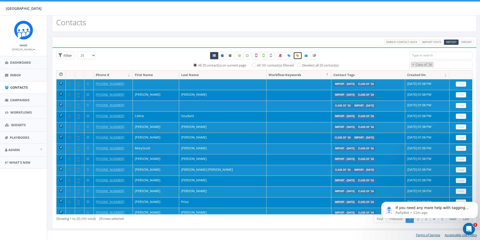
click at [297, 56] on icon at bounding box center [297, 55] width 3 height 3
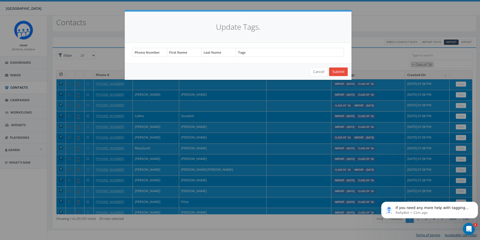
select select "Class of"
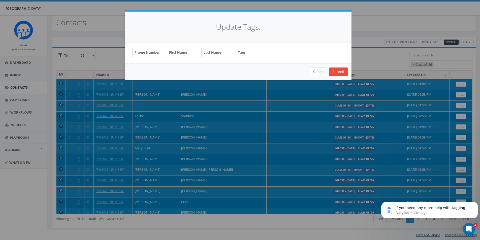
select select "Class of"
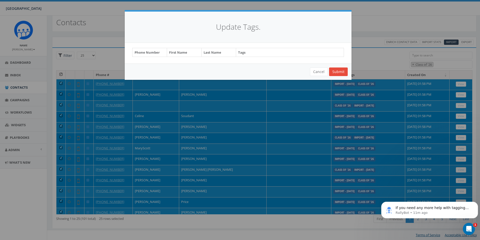
select select "Class of"
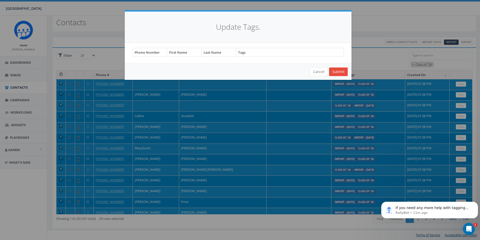
select select "Class of"
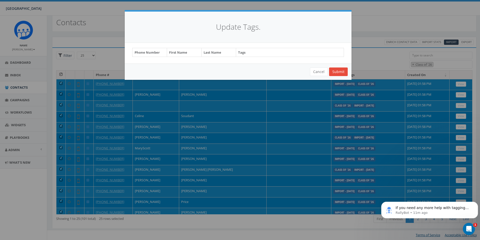
select select "Class of"
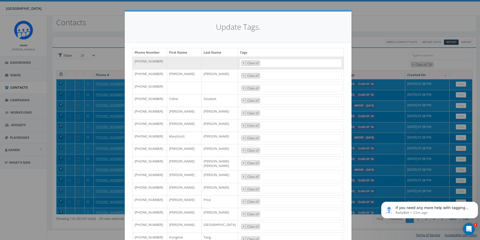
click at [251, 64] on "Class of" at bounding box center [253, 63] width 13 height 5
click at [253, 65] on span at bounding box center [291, 63] width 102 height 8
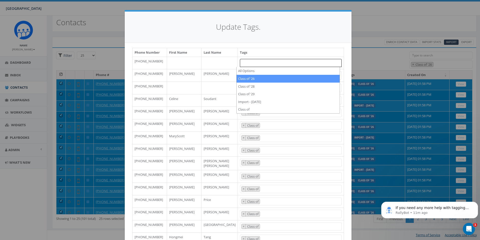
select select "Class of '26"
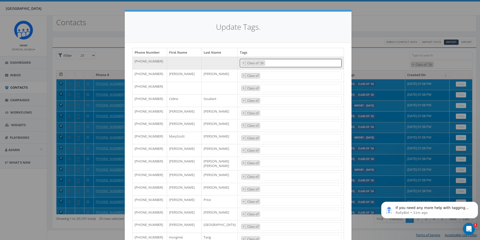
click at [247, 63] on \'26 "Class of '26" at bounding box center [256, 63] width 18 height 5
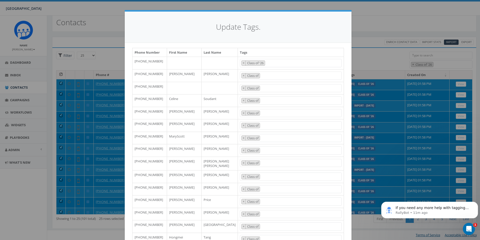
click at [364, 20] on div "Update Tags. Phone Number First Name Last Name Tags +13477034015 All Options Cl…" at bounding box center [240, 120] width 480 height 240
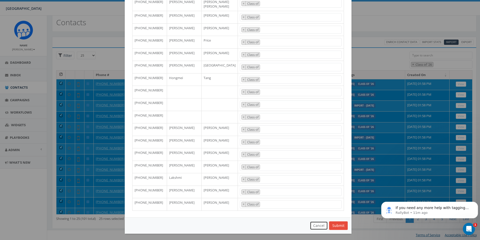
click at [313, 225] on button "Cancel" at bounding box center [319, 225] width 18 height 9
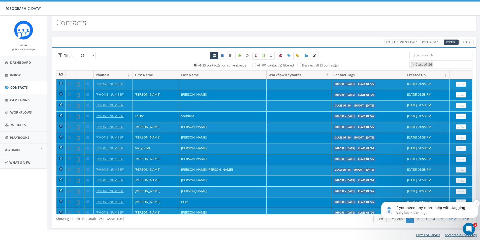
click at [396, 212] on p "RallyBot • 11m ago" at bounding box center [433, 213] width 76 height 5
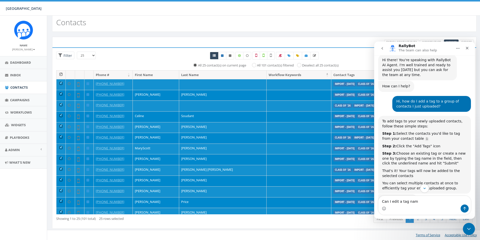
type textarea "Can I edit a tag name"
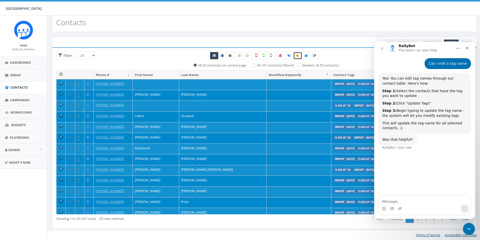
click at [297, 56] on icon at bounding box center [297, 55] width 3 height 3
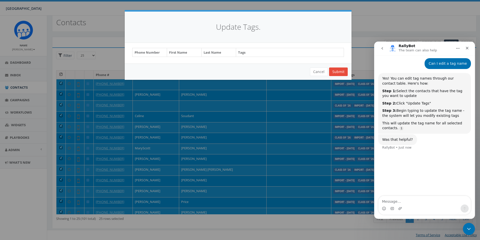
select select "Class of"
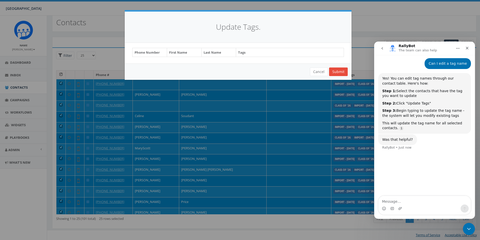
select select "Class of"
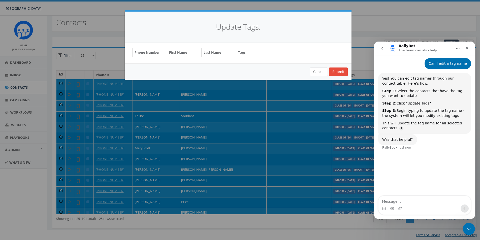
select select "Class of"
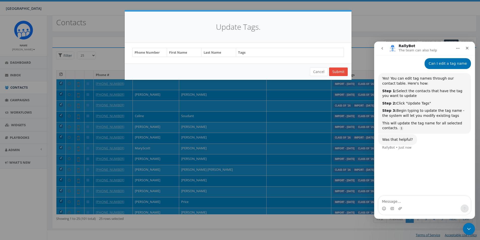
select select "Class of"
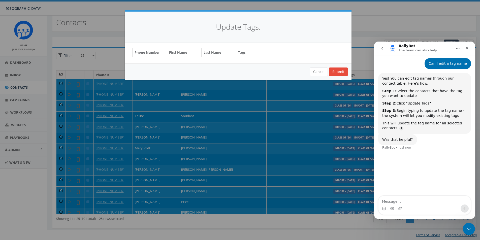
select select "Class of"
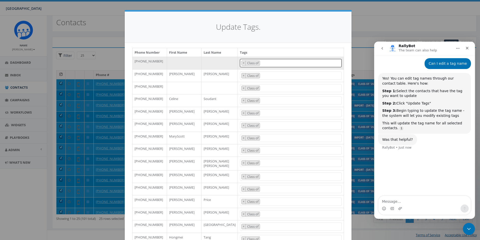
click at [275, 63] on span "× Class of" at bounding box center [291, 63] width 102 height 8
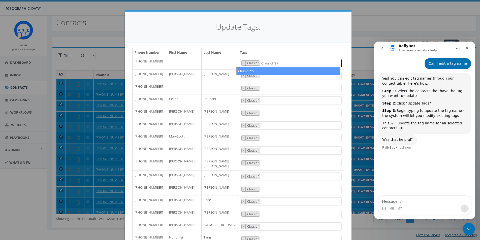
type textarea "Class of '27"
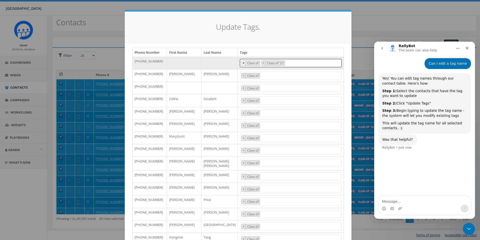
click at [242, 63] on button "×" at bounding box center [244, 63] width 4 height 5
select select "Class of '27"
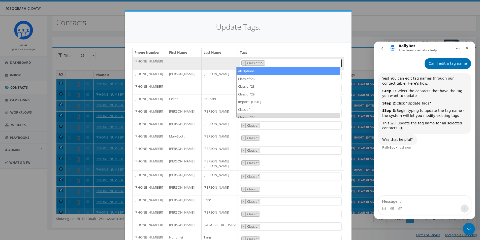
click at [299, 42] on div "Update Tags." at bounding box center [238, 27] width 227 height 31
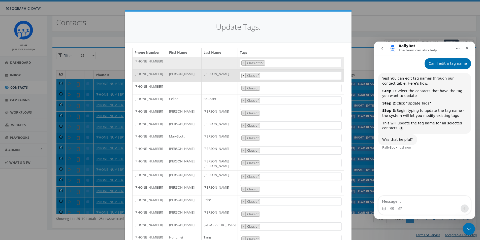
click at [243, 77] on span "×" at bounding box center [244, 75] width 2 height 5
select select
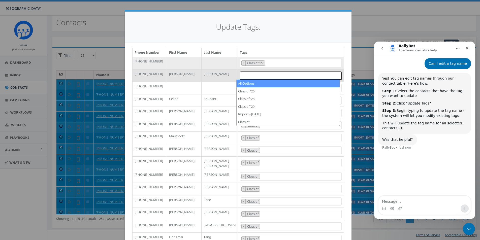
click at [266, 76] on span at bounding box center [291, 76] width 102 height 8
click at [266, 76] on textarea "Class of '27" at bounding box center [257, 75] width 32 height 5
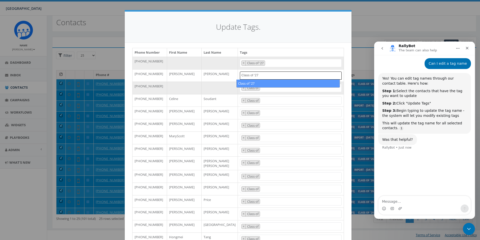
type textarea "Class of '27"
click at [270, 90] on span "× Class of" at bounding box center [291, 88] width 102 height 8
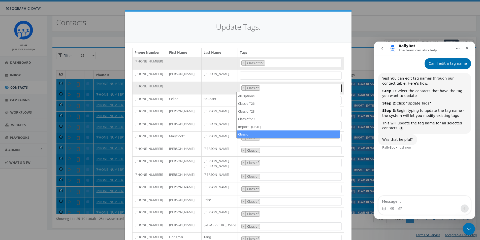
select select
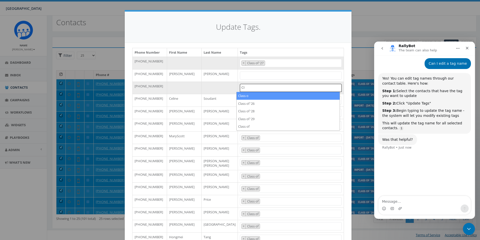
type textarea "C"
drag, startPoint x: 261, startPoint y: 89, endPoint x: 249, endPoint y: 85, distance: 11.9
click at [249, 85] on span at bounding box center [291, 88] width 102 height 8
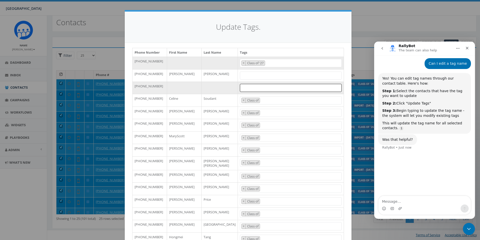
drag, startPoint x: 248, startPoint y: 87, endPoint x: 245, endPoint y: 90, distance: 3.9
click at [245, 91] on span at bounding box center [291, 88] width 102 height 8
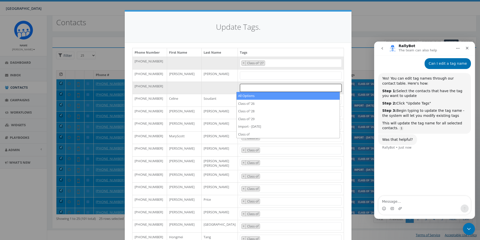
paste textarea "Class of '27"
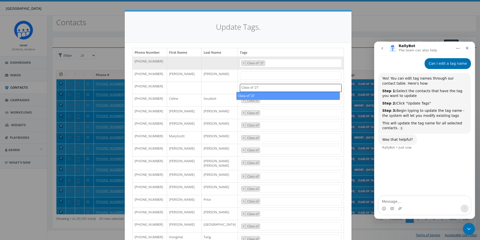
type textarea "Class of '27"
select select "Class of '27"
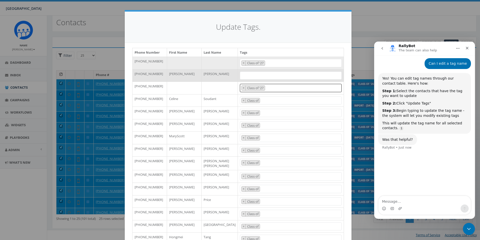
click at [246, 75] on span at bounding box center [291, 76] width 102 height 8
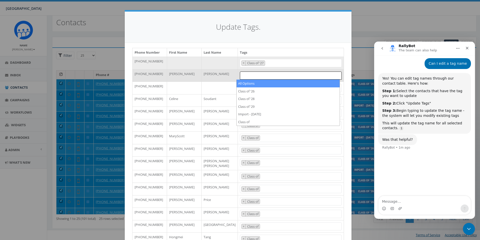
drag, startPoint x: 246, startPoint y: 75, endPoint x: 242, endPoint y: 75, distance: 4.1
click at [242, 75] on span at bounding box center [291, 76] width 102 height 8
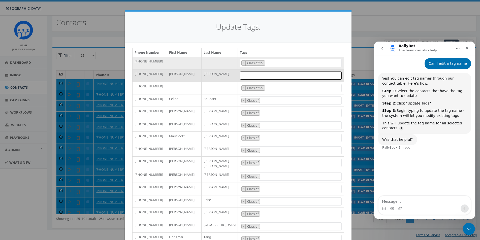
paste textarea "Class of '27"
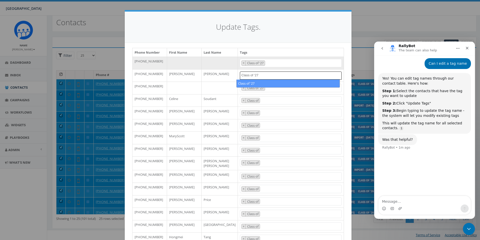
type textarea "Class of '27"
select select "Class of '27"
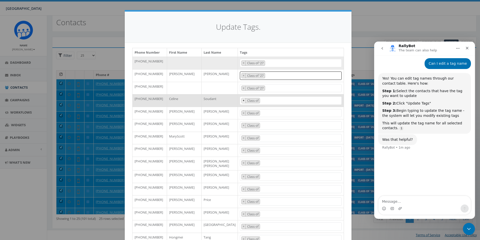
click at [242, 100] on button "×" at bounding box center [244, 100] width 4 height 5
select select
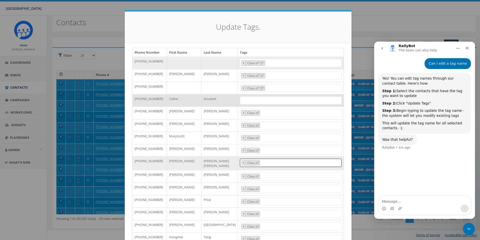
click at [284, 167] on span "× Class of" at bounding box center [291, 163] width 102 height 8
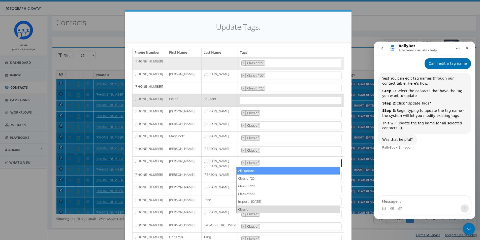
click at [254, 102] on span at bounding box center [291, 100] width 102 height 8
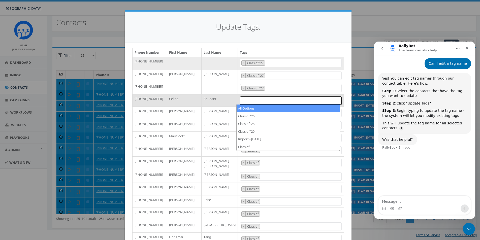
click at [254, 100] on span at bounding box center [291, 100] width 102 height 8
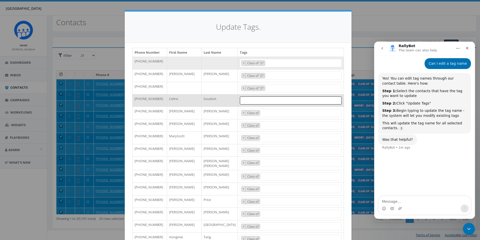
paste textarea "Class of '27"
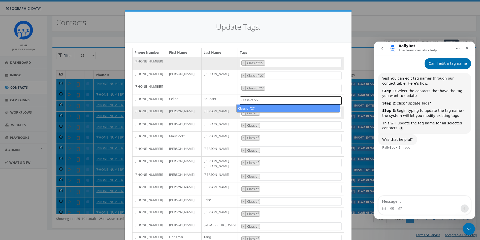
type textarea "Class of '27"
click at [243, 115] on span "×" at bounding box center [244, 113] width 2 height 5
select select
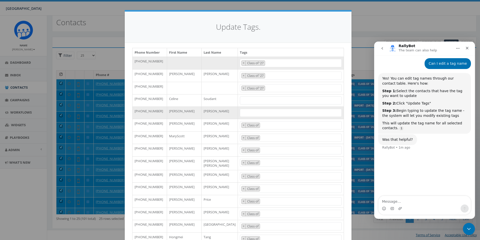
click at [302, 25] on h4 "Update Tags." at bounding box center [238, 27] width 212 height 11
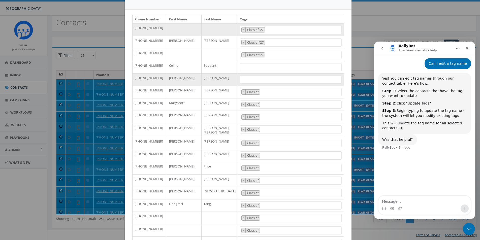
scroll to position [8, 0]
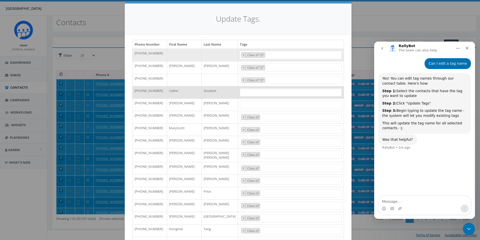
click at [243, 93] on span at bounding box center [291, 92] width 102 height 8
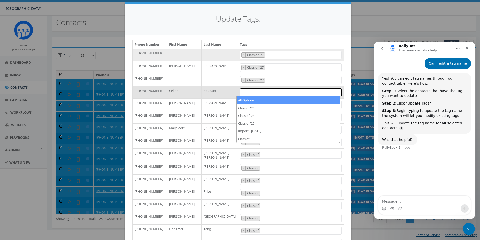
paste textarea "Class of '27"
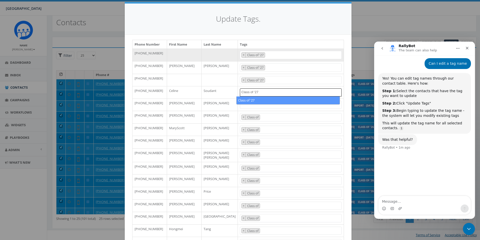
type textarea "Class of '27"
select select "Class of '27"
click at [250, 104] on span at bounding box center [291, 105] width 102 height 8
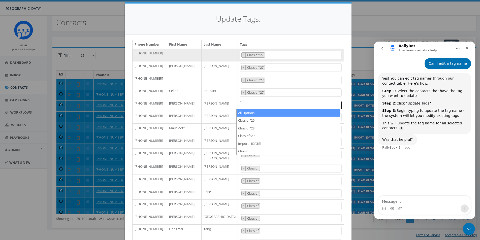
paste textarea "Class of '27"
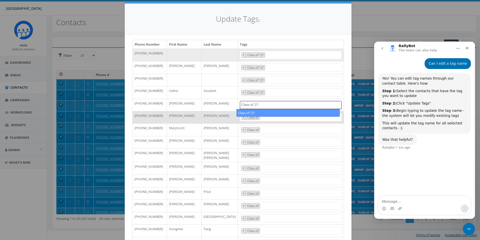
type textarea "Class of '27"
click at [269, 119] on span "× Class of" at bounding box center [291, 117] width 102 height 8
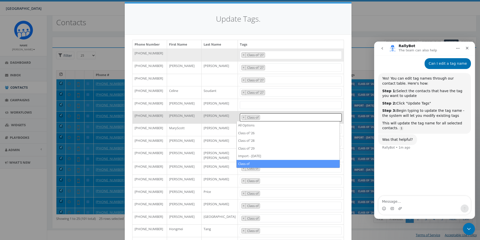
select select
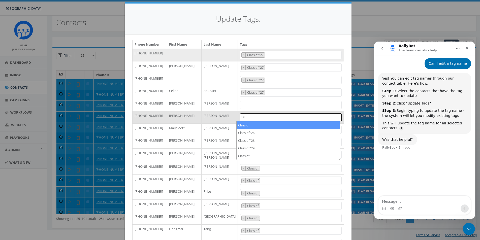
type textarea "C"
paste textarea "Class of '27"
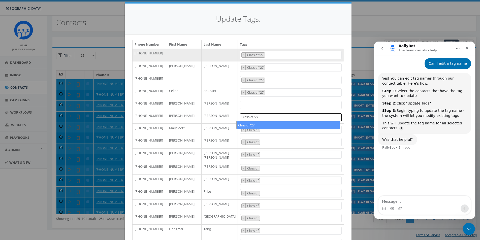
type textarea "Class of '27"
select select "Class of '27"
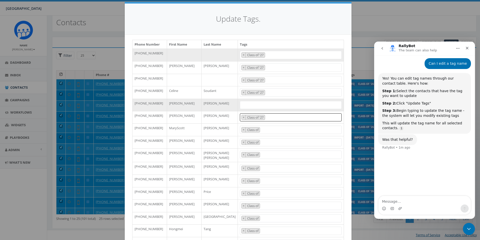
click at [242, 106] on span at bounding box center [291, 105] width 102 height 8
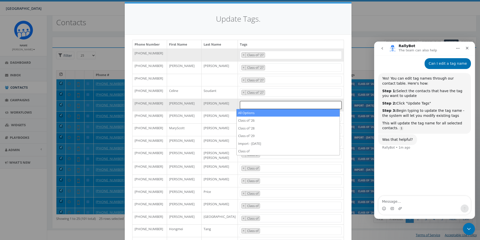
paste textarea "Class of '27"
type textarea "Class of '27"
select select "Class of '27"
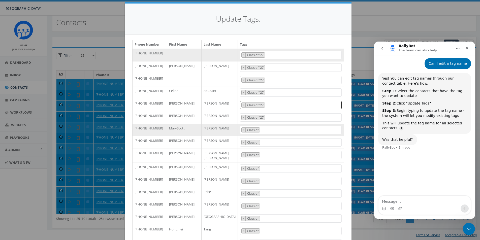
scroll to position [33, 0]
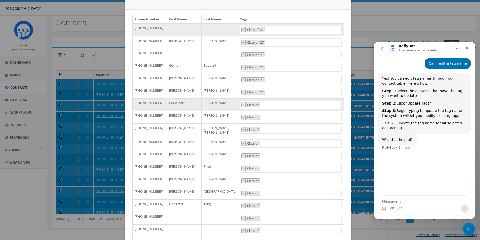
click at [243, 106] on span "×" at bounding box center [244, 105] width 2 height 5
select select
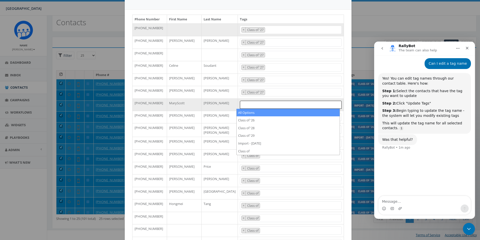
click at [250, 104] on span at bounding box center [291, 105] width 102 height 8
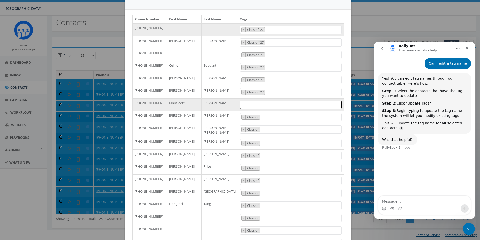
paste textarea "Class of '27"
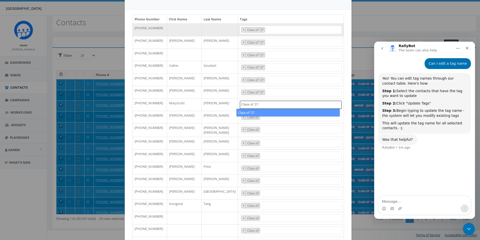
type textarea "Class of '27"
select select "Class of '27"
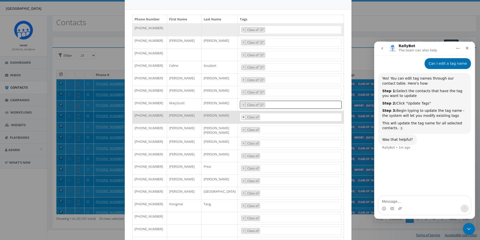
click at [242, 117] on button "×" at bounding box center [244, 117] width 4 height 5
select select
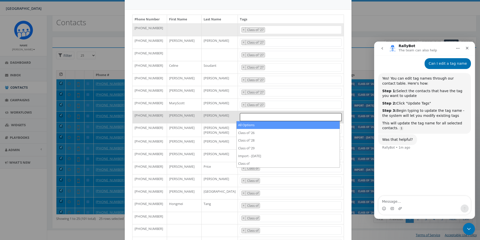
click at [243, 118] on span at bounding box center [291, 117] width 102 height 8
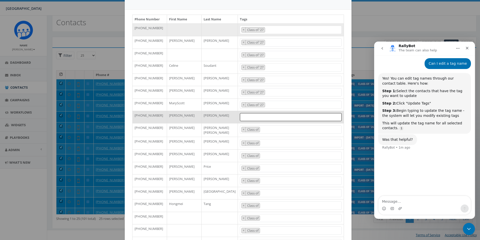
paste textarea "Class of '27"
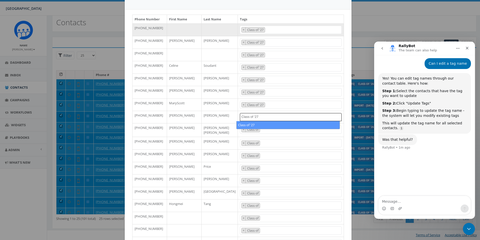
type textarea "Class of '27"
select select "Class of '27"
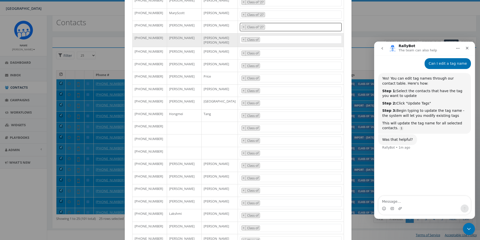
scroll to position [134, 0]
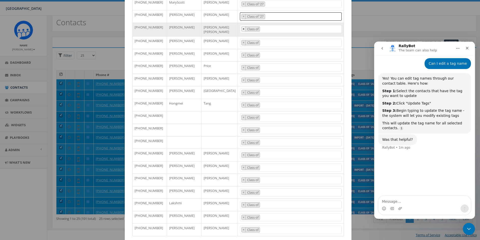
click at [243, 29] on span "×" at bounding box center [244, 29] width 2 height 5
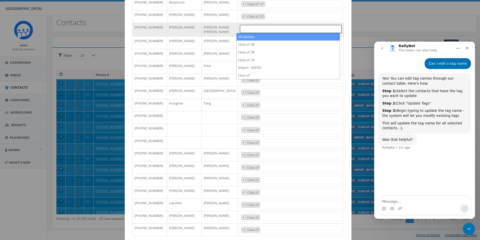
select select
click at [244, 30] on span at bounding box center [291, 29] width 102 height 8
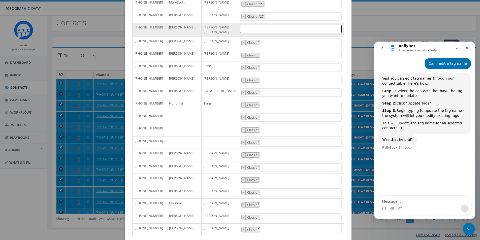
paste textarea "Class of '27"
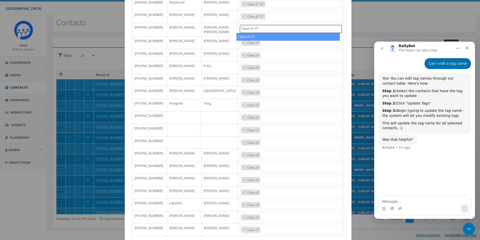
type textarea "Class of '27"
select select "Class of '27"
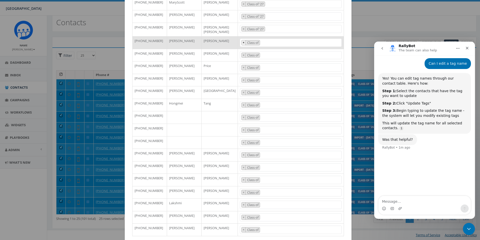
click at [243, 41] on span "×" at bounding box center [244, 42] width 2 height 5
select select
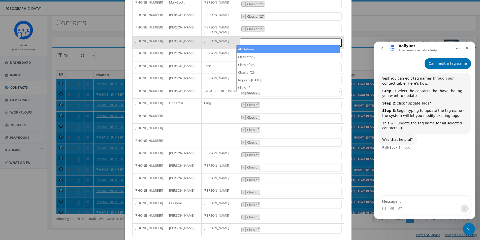
click at [246, 40] on span at bounding box center [291, 43] width 102 height 8
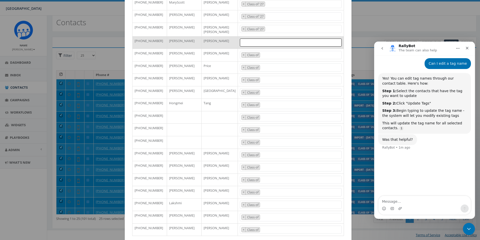
paste textarea "Class of '27"
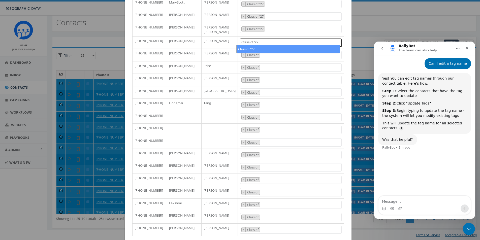
type textarea "Class of '27"
select select "Class of '27"
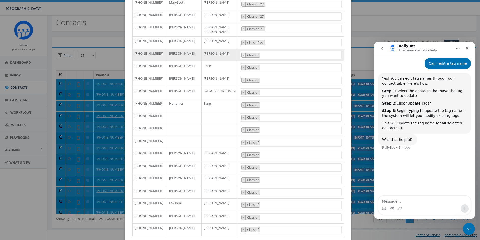
click at [243, 56] on span "×" at bounding box center [244, 55] width 2 height 5
select select
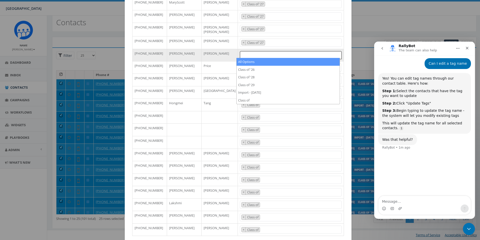
click at [243, 54] on span at bounding box center [291, 55] width 102 height 8
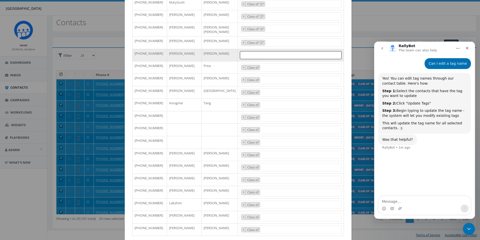
paste textarea "Class of '27"
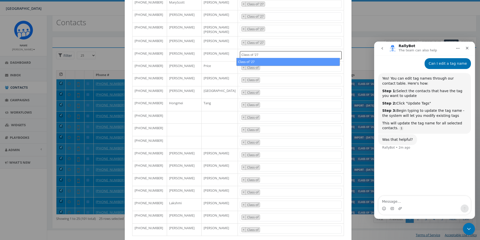
type textarea "Class of '27"
select select "Class of '27"
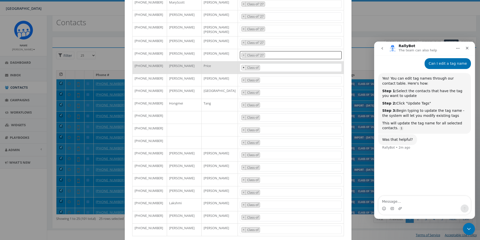
click at [243, 66] on span "×" at bounding box center [244, 67] width 2 height 5
select select
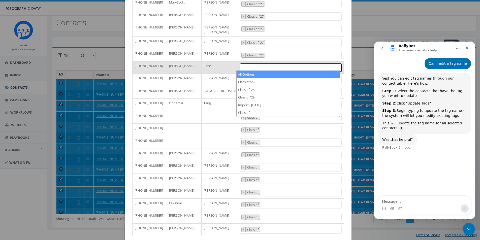
click at [245, 67] on span at bounding box center [291, 67] width 102 height 8
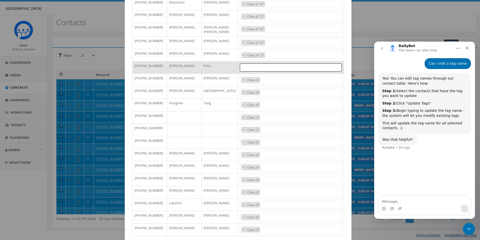
paste textarea "Class of '27"
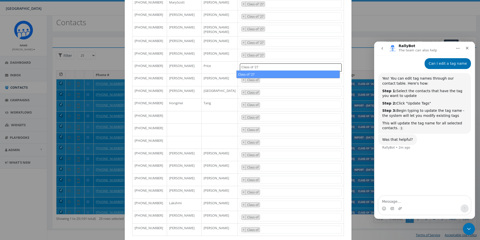
type textarea "Class of '27"
select select "Class of '27"
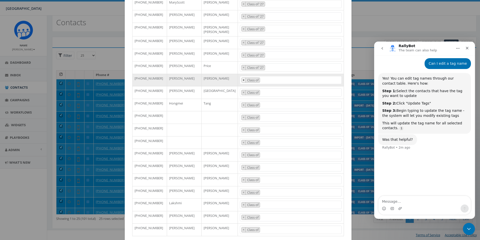
click at [243, 79] on span "×" at bounding box center [244, 80] width 2 height 5
select select
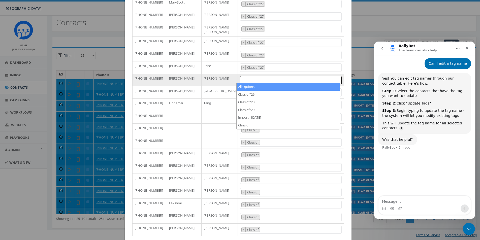
click at [249, 80] on span at bounding box center [291, 80] width 102 height 8
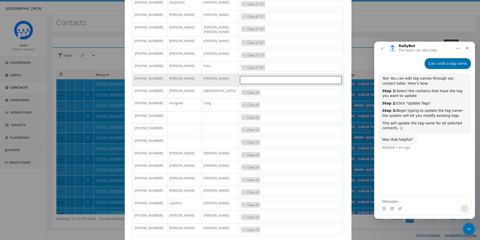
paste textarea "Class of '27"
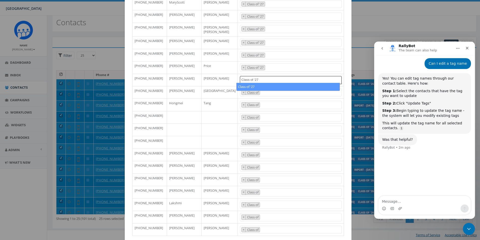
type textarea "Class of '27"
select select "Class of '27"
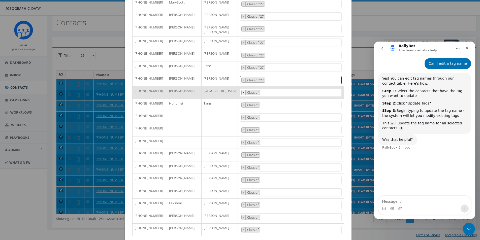
click at [243, 91] on span "×" at bounding box center [244, 92] width 2 height 5
select select
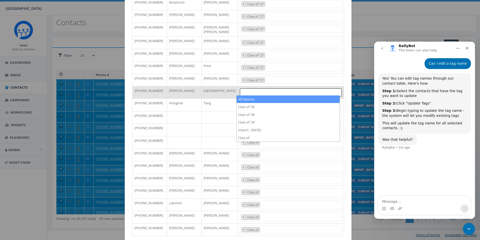
click at [247, 93] on span at bounding box center [291, 92] width 102 height 8
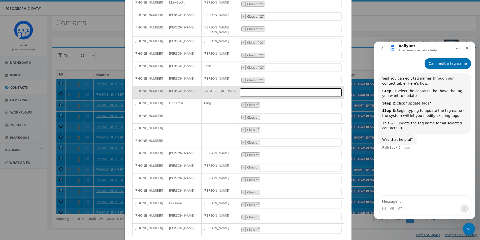
paste textarea "Class of '27"
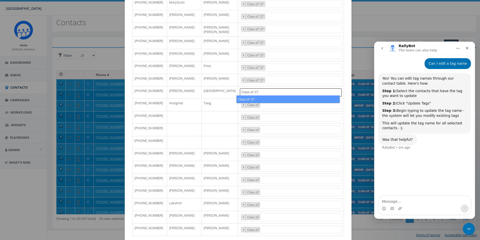
type textarea "Class of '27"
select select "Class of '27"
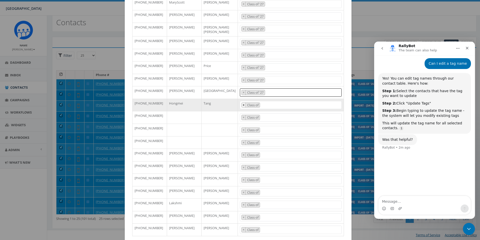
click at [243, 103] on span "×" at bounding box center [244, 105] width 2 height 5
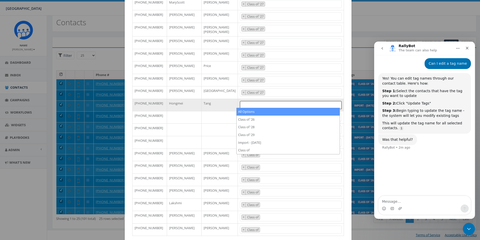
select select
click at [246, 103] on span at bounding box center [291, 105] width 102 height 8
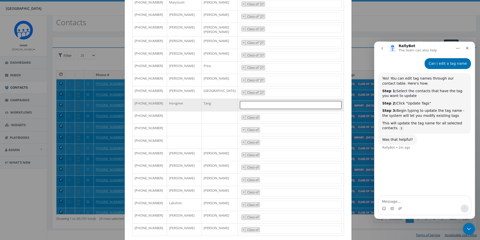
paste textarea "Class of '27"
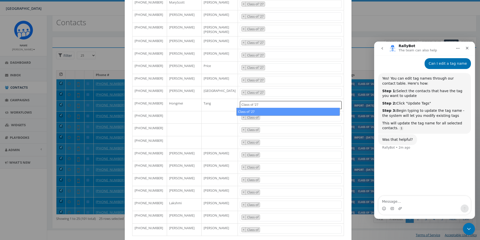
type textarea "Class of '27"
select select "Class of '27"
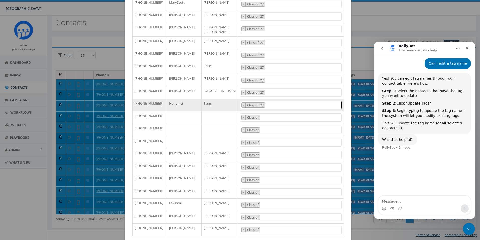
scroll to position [159, 0]
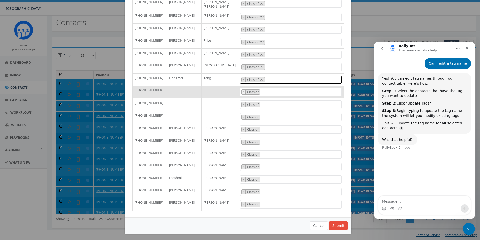
click at [243, 90] on span "×" at bounding box center [244, 92] width 2 height 5
select select
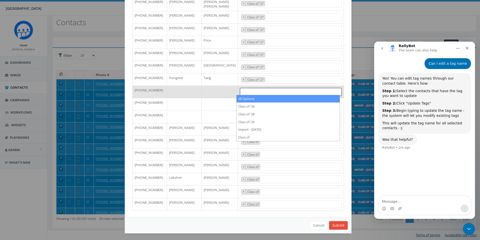
click at [244, 92] on span at bounding box center [291, 92] width 102 height 8
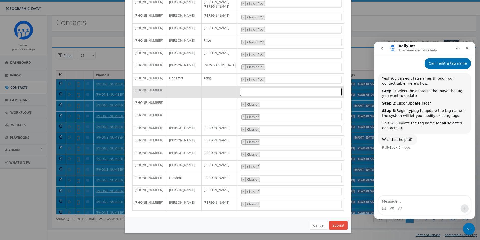
paste textarea "Class of '27"
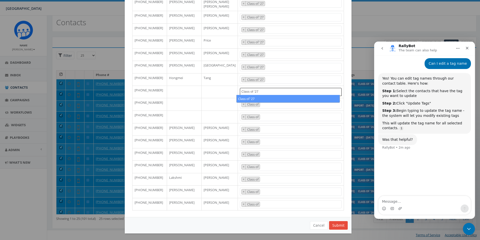
type textarea "Class of '27"
select select "Class of '27"
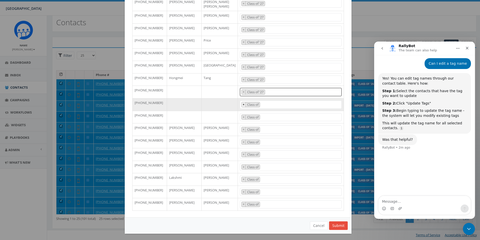
click at [243, 104] on span "×" at bounding box center [244, 104] width 2 height 5
select select
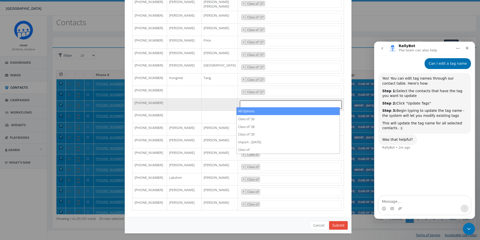
click at [244, 105] on span at bounding box center [291, 104] width 102 height 8
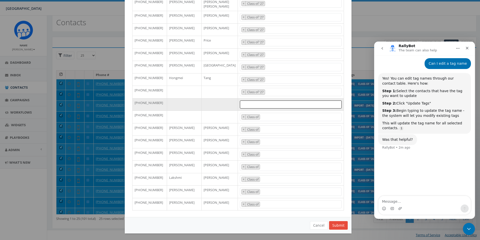
paste textarea "Class of '27"
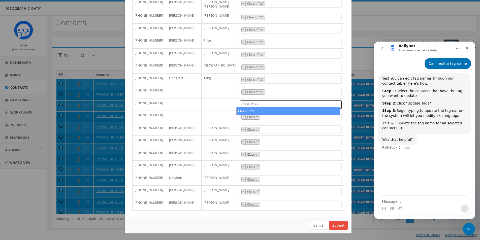
type textarea "Class of '27"
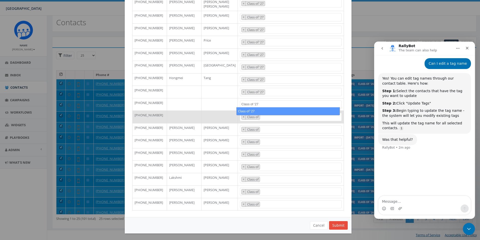
select select "Class of '27"
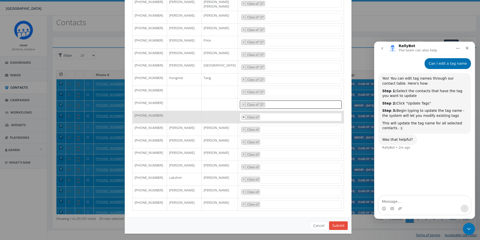
click at [243, 115] on span "×" at bounding box center [244, 117] width 2 height 5
select select
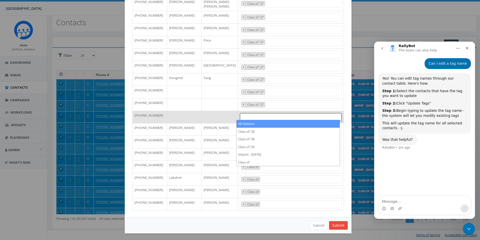
click at [246, 117] on span at bounding box center [291, 117] width 102 height 8
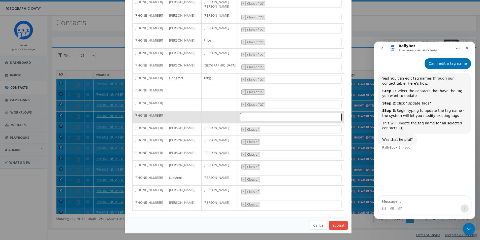
paste textarea "Class of '27"
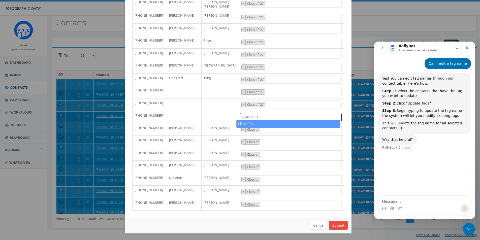
type textarea "Class of '27"
select select "Class of '27"
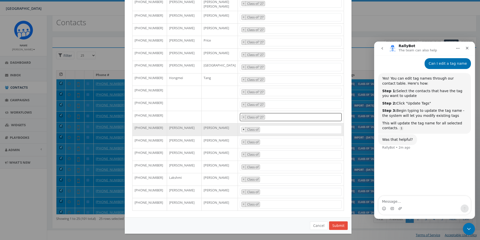
click at [242, 129] on button "×" at bounding box center [244, 129] width 4 height 5
select select
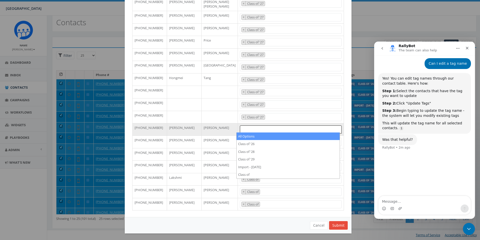
click at [247, 129] on span at bounding box center [291, 129] width 102 height 8
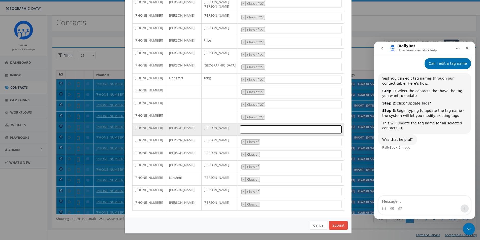
paste textarea "Class of '27"
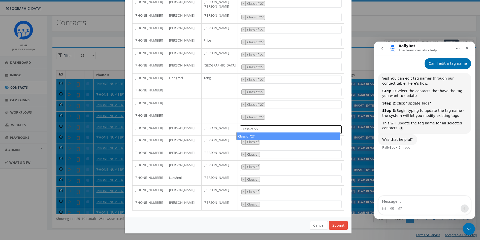
type textarea "Class of '27"
select select "Class of '27"
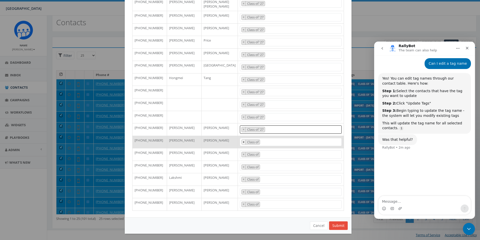
click at [242, 141] on button "×" at bounding box center [244, 142] width 4 height 5
select select
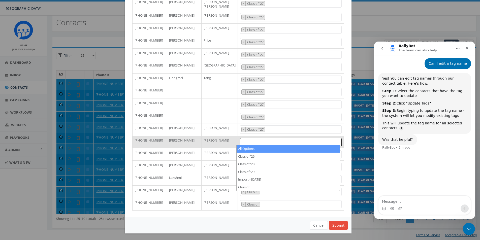
click at [244, 141] on span at bounding box center [291, 142] width 102 height 8
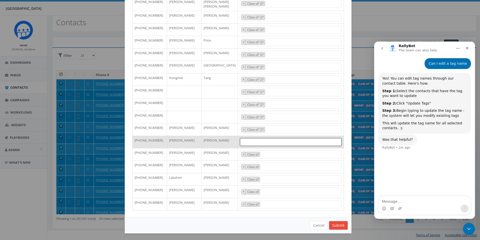
paste textarea "Class of '27"
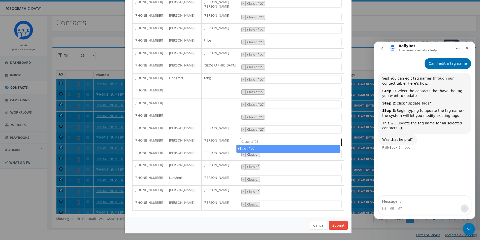
type textarea "Class of '27"
select select "Class of '27"
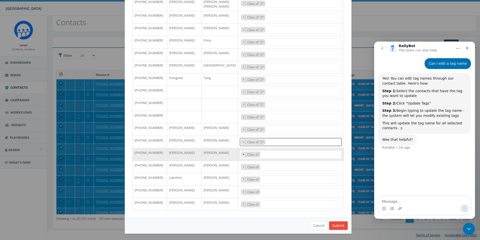
click at [243, 153] on span "×" at bounding box center [244, 154] width 2 height 5
select select
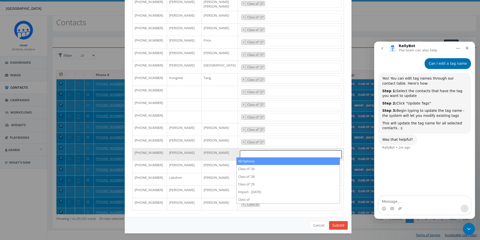
click at [249, 154] on span at bounding box center [291, 154] width 102 height 8
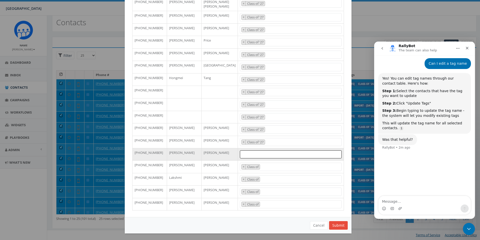
paste textarea "Class of '27"
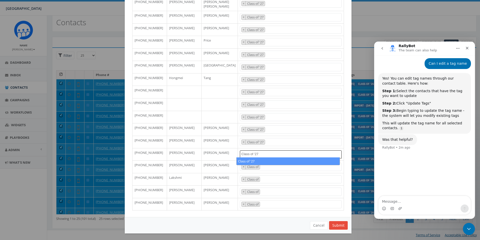
type textarea "Class of '27"
select select "Class of '27"
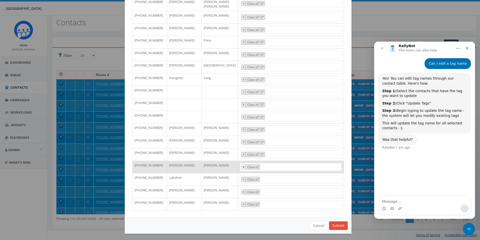
click at [243, 166] on span "×" at bounding box center [244, 167] width 2 height 5
select select
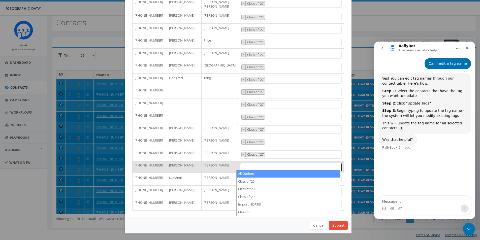
click at [248, 165] on span at bounding box center [291, 167] width 102 height 8
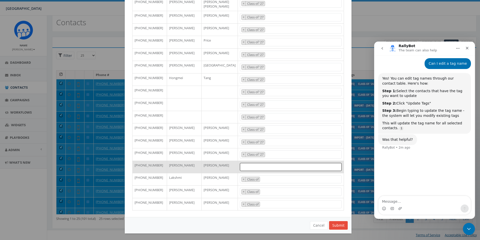
paste textarea "Class of '27"
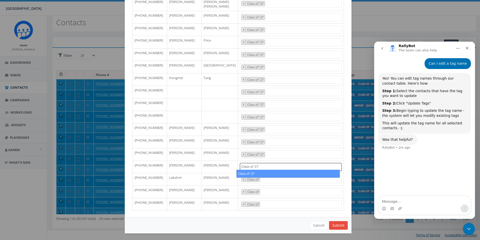
type textarea "Class of '27"
select select "Class of '27"
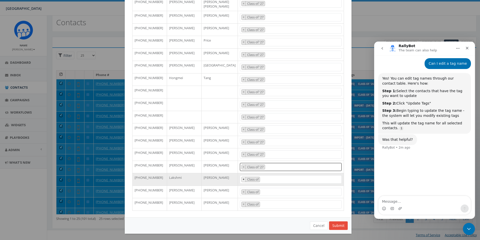
click at [243, 177] on span "×" at bounding box center [244, 179] width 2 height 5
select select
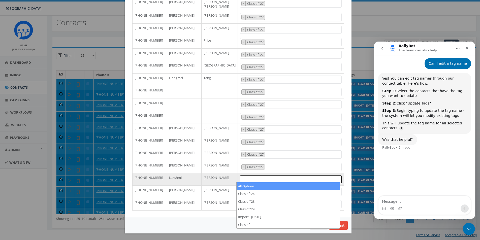
click at [246, 179] on span at bounding box center [291, 179] width 102 height 8
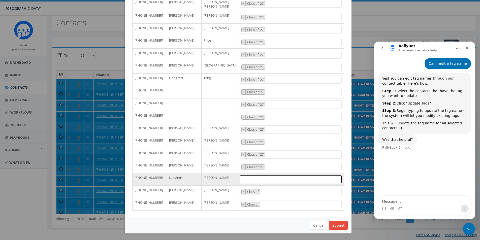
paste textarea "Class of '27"
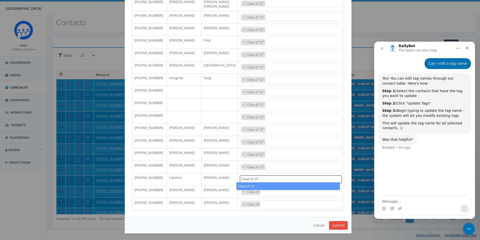
type textarea "Class of '27"
select select "Class of '27"
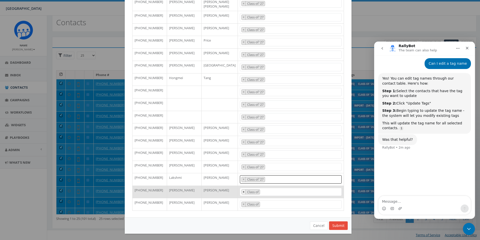
click at [242, 191] on button "×" at bounding box center [244, 192] width 4 height 5
select select
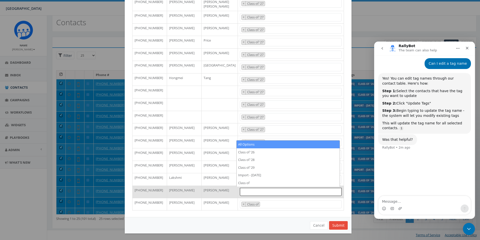
click at [243, 189] on span at bounding box center [291, 192] width 102 height 8
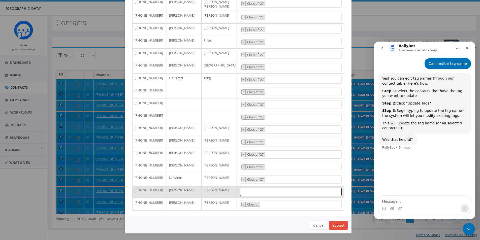
paste textarea "Class of '27"
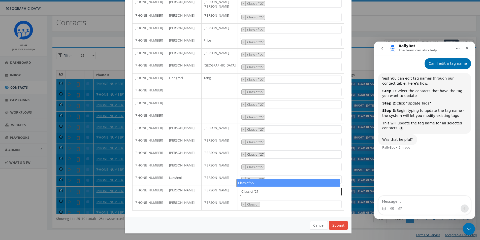
type textarea "Class of '27"
select select "Class of '27"
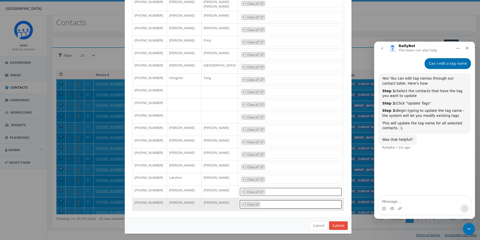
click at [247, 202] on "Class of" at bounding box center [253, 204] width 13 height 5
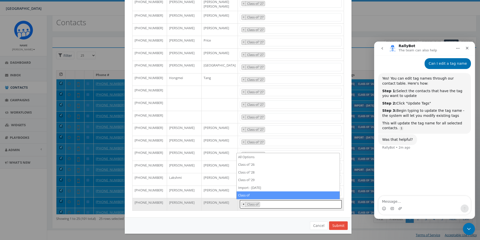
click at [242, 203] on button "×" at bounding box center [244, 204] width 4 height 5
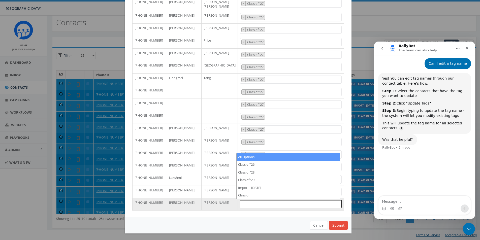
select select
click at [241, 203] on span at bounding box center [291, 204] width 102 height 8
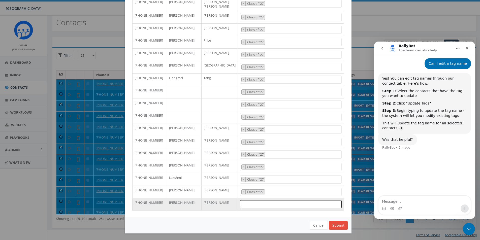
paste textarea "Class of '27"
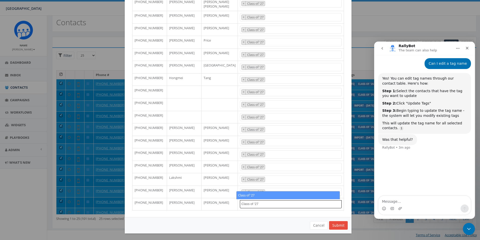
type textarea "Class of '27"
select select "Class of '27"
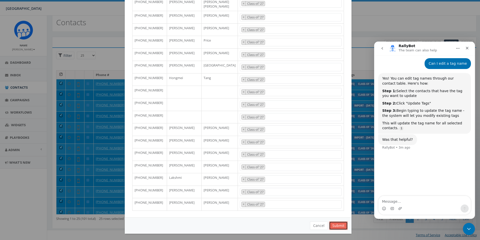
click at [336, 223] on button "Submit" at bounding box center [338, 225] width 19 height 9
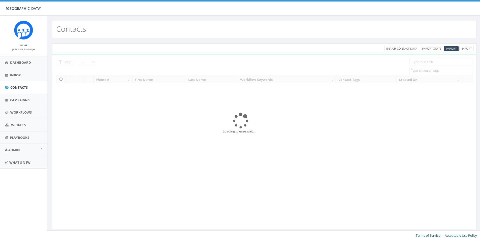
select select
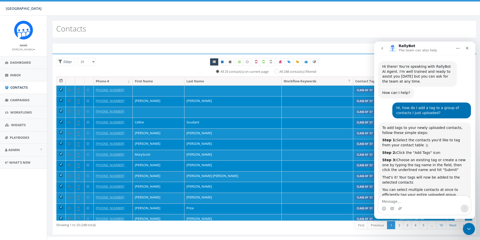
scroll to position [144, 0]
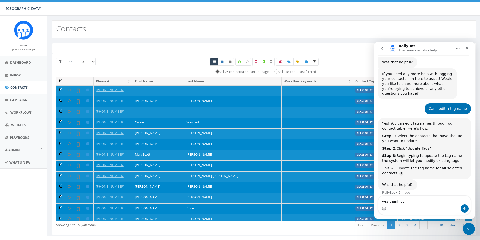
type textarea "yes thank you"
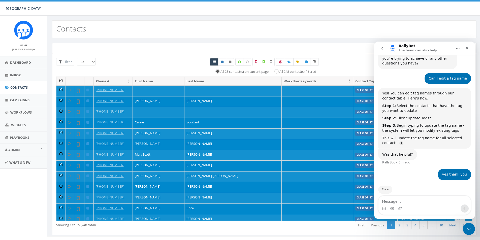
scroll to position [175, 0]
click at [467, 48] on icon "Close" at bounding box center [467, 48] width 3 height 3
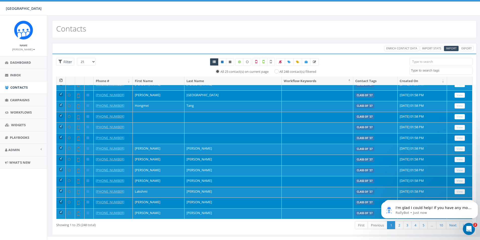
scroll to position [184, 0]
click html "I'm glad I could help! If you have any more questions or need further assistanc…"
click at [415, 211] on p "RallyBot • Just now" at bounding box center [433, 213] width 76 height 5
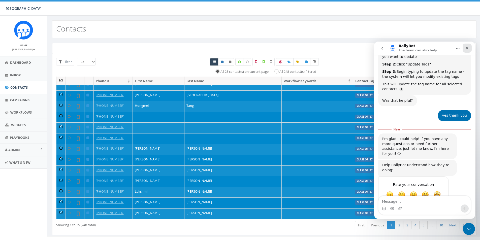
scroll to position [229, 0]
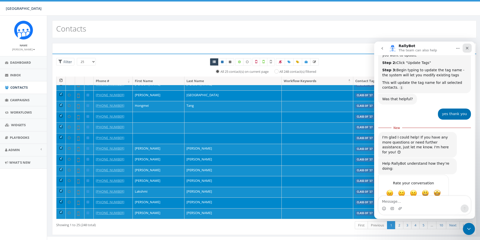
click at [466, 45] on div "Close" at bounding box center [466, 48] width 9 height 9
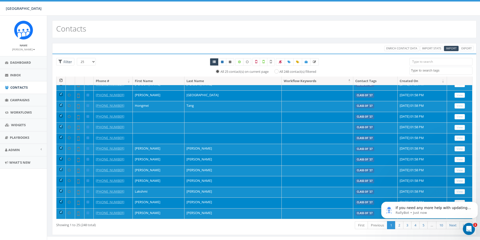
scroll to position [0, 0]
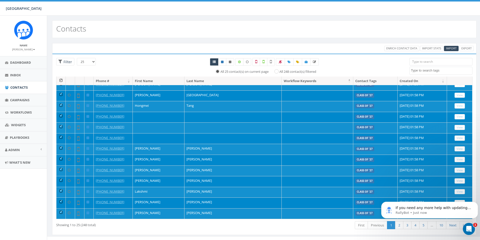
click html "If you need any more help with updating tags or managing your contacts, I'm her…"
drag, startPoint x: 397, startPoint y: 225, endPoint x: 389, endPoint y: 220, distance: 9.3
click html "If you need any more help with updating tags or managing your contacts, I'm her…"
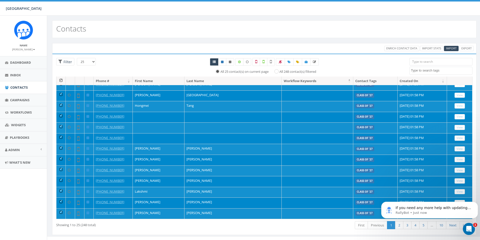
click at [62, 79] on th at bounding box center [60, 81] width 9 height 9
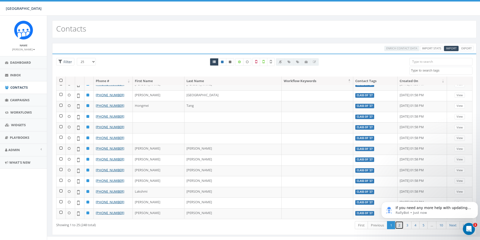
click at [396, 227] on link "2" at bounding box center [399, 225] width 8 height 8
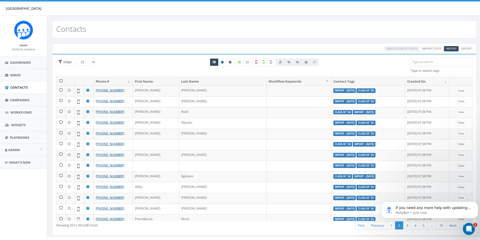
click at [61, 83] on th at bounding box center [60, 81] width 9 height 9
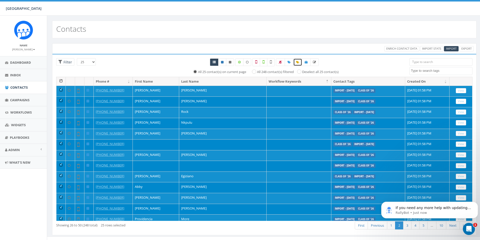
click at [297, 61] on icon at bounding box center [297, 62] width 3 height 3
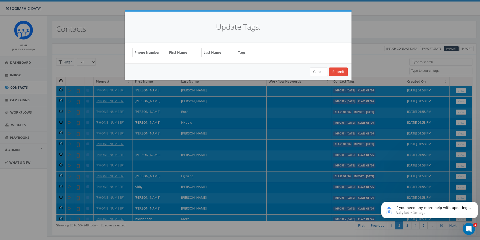
select select "Class of"
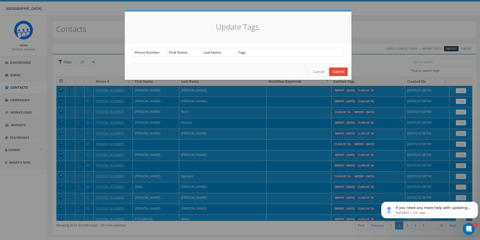
select select "Class of"
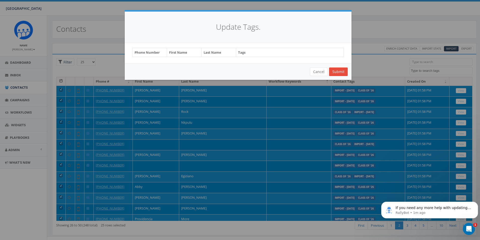
select select "Class of"
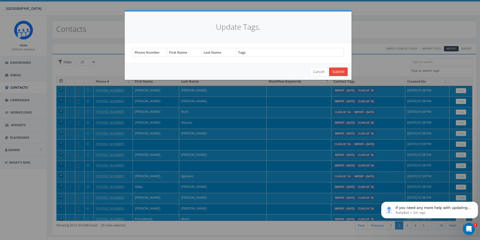
select select "Class of"
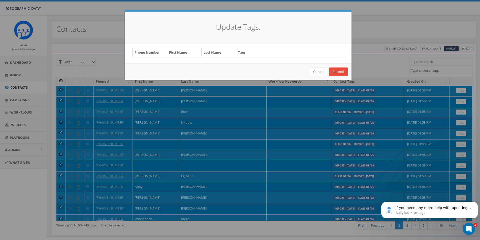
select select "Class of"
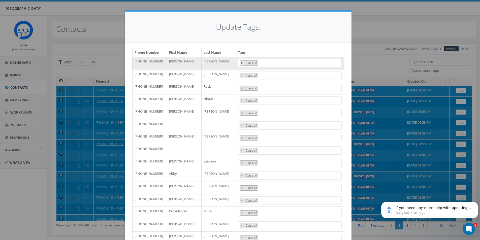
click at [241, 63] on span "×" at bounding box center [242, 63] width 2 height 5
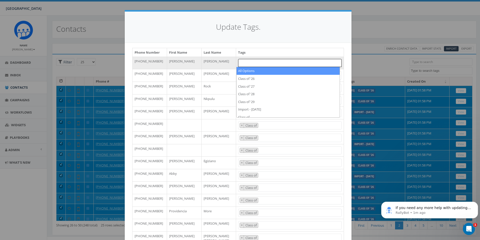
select select
click at [249, 62] on span at bounding box center [290, 63] width 104 height 8
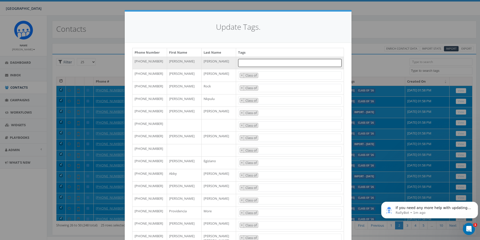
paste textarea "Class of '27"
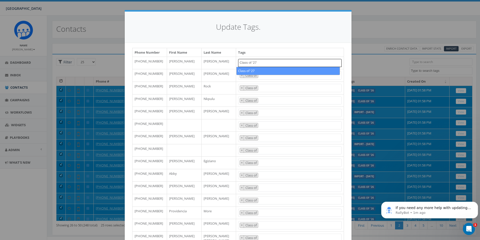
type textarea "Class of '27"
select select "Class of '27"
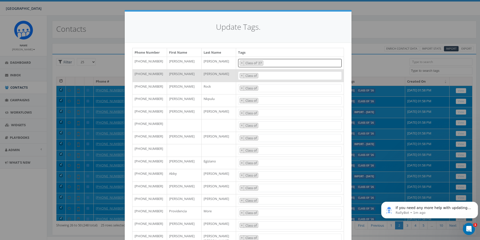
click at [266, 73] on span "× Class of" at bounding box center [290, 76] width 104 height 8
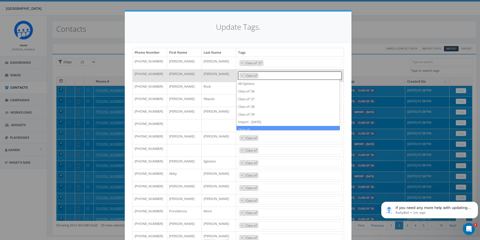
select select
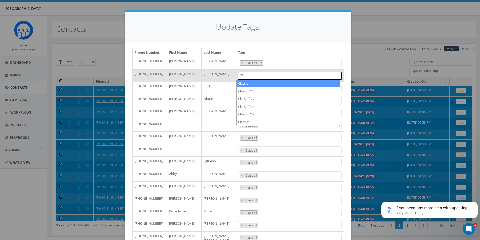
type textarea "C"
paste textarea "Class of '27"
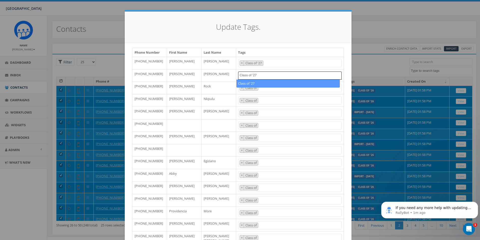
type textarea "Class of '27"
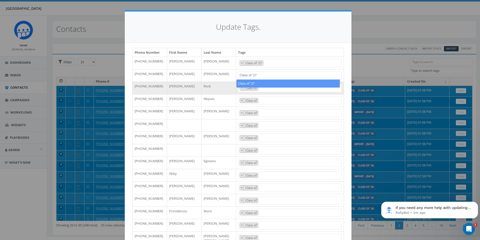
select select "Class of '27"
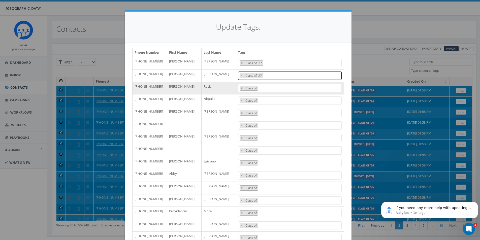
click at [262, 86] on span "× Class of" at bounding box center [290, 88] width 104 height 8
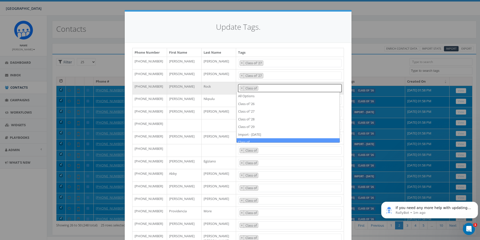
click at [262, 86] on span "× Class of" at bounding box center [290, 88] width 104 height 8
type textarea "Class of"
select select
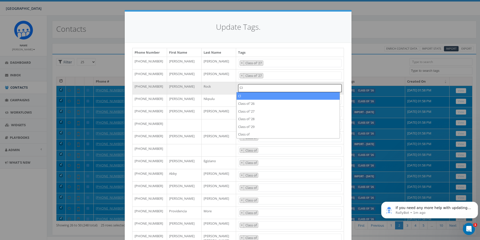
type textarea "C"
click at [262, 86] on span at bounding box center [290, 88] width 104 height 8
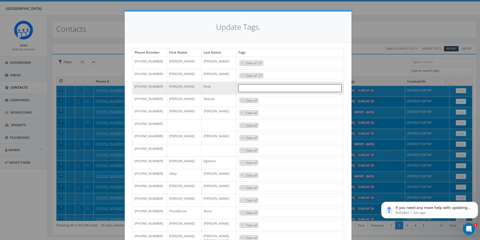
paste textarea "Class of '27"
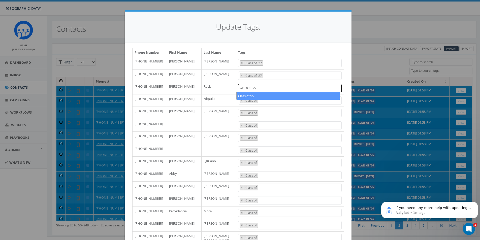
type textarea "Class of '27"
select select "Class of '27"
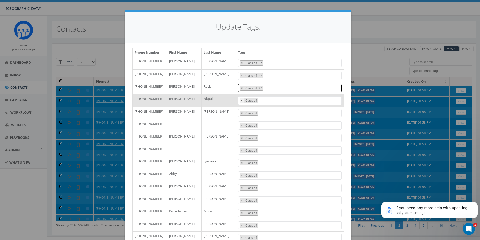
click at [241, 101] on span "×" at bounding box center [242, 100] width 2 height 5
select select
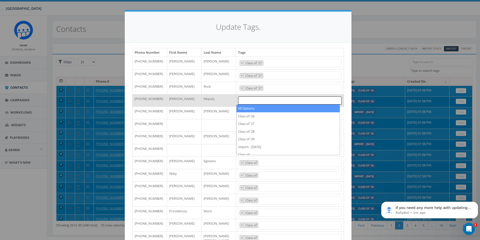
click at [244, 102] on span at bounding box center [290, 100] width 104 height 8
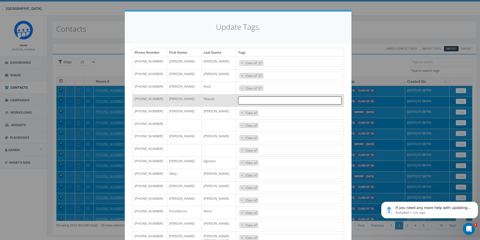
paste textarea "Class of '27"
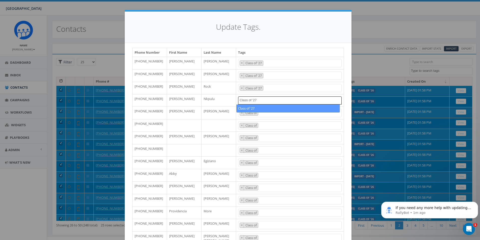
type textarea "Class of '27"
select select "Class of '27"
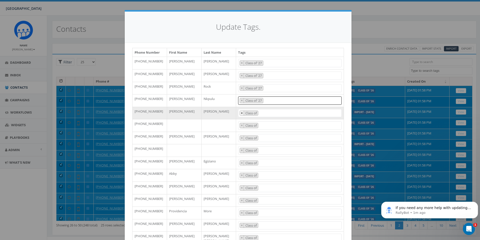
click at [241, 113] on span "×" at bounding box center [242, 113] width 2 height 5
select select
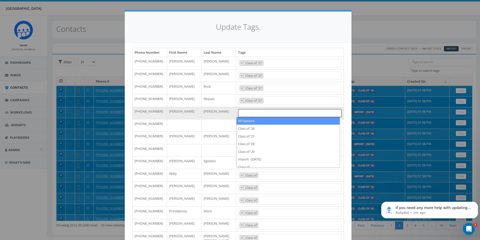
click at [242, 113] on span at bounding box center [290, 113] width 104 height 8
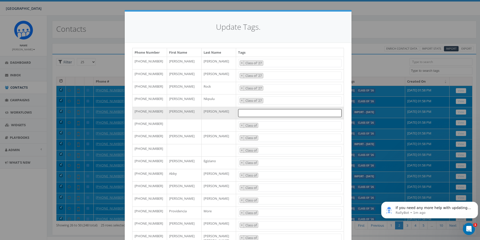
paste textarea "Class of '27"
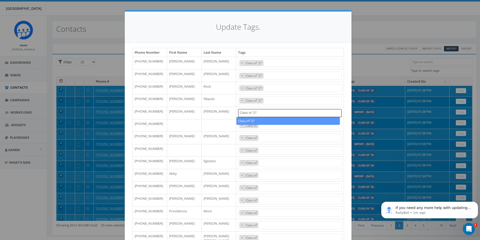
type textarea "Class of '27"
select select "Class of '27"
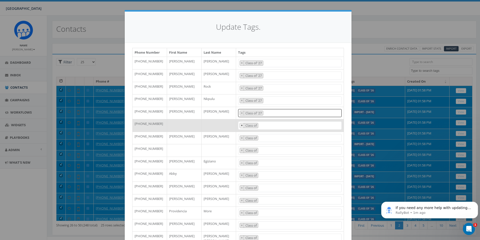
click at [241, 124] on span "×" at bounding box center [242, 125] width 2 height 5
select select
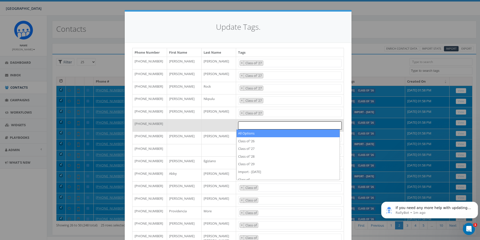
click at [244, 125] on span at bounding box center [290, 125] width 104 height 8
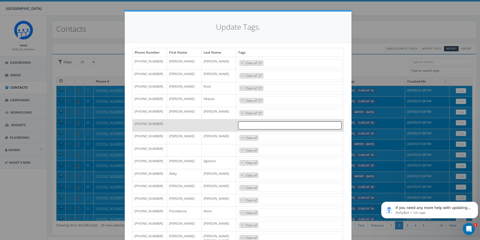
paste textarea "Class of '27"
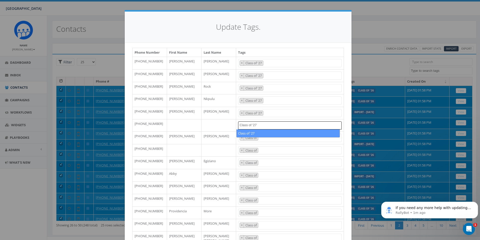
type textarea "Class of '27"
select select "Class of '27"
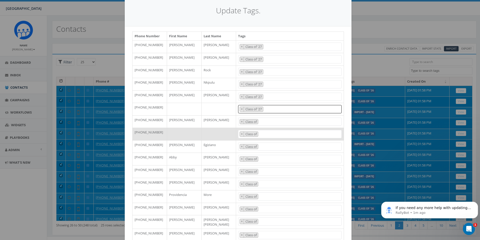
scroll to position [25, 0]
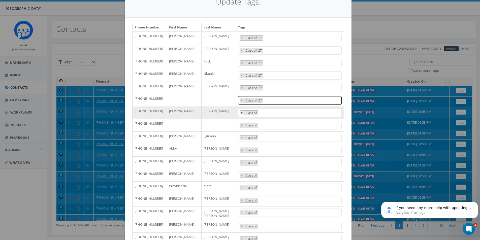
click at [241, 113] on span "×" at bounding box center [242, 113] width 2 height 5
select select
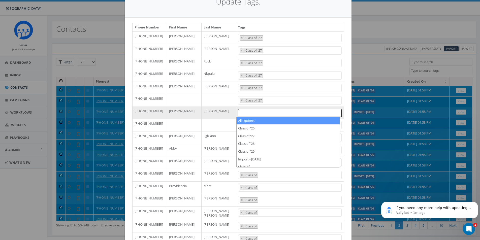
click at [249, 114] on span at bounding box center [290, 113] width 104 height 8
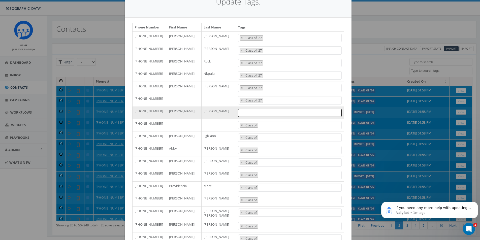
paste textarea "Class of '27"
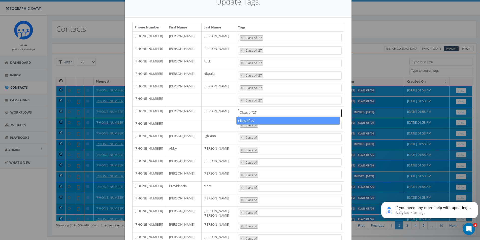
type textarea "Class of '27"
select select "Class of '27"
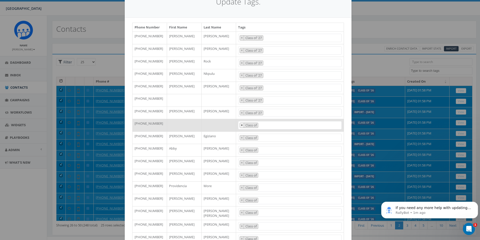
click at [241, 125] on span "×" at bounding box center [242, 125] width 2 height 5
select select
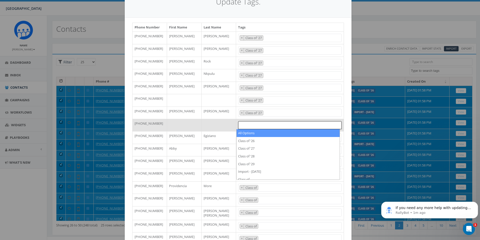
click at [252, 128] on span at bounding box center [290, 125] width 104 height 8
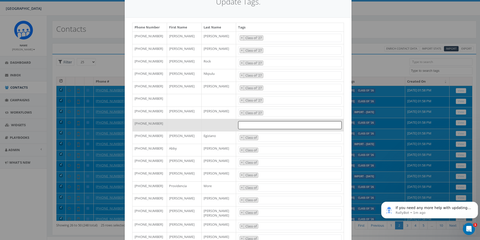
paste textarea "Class of '27"
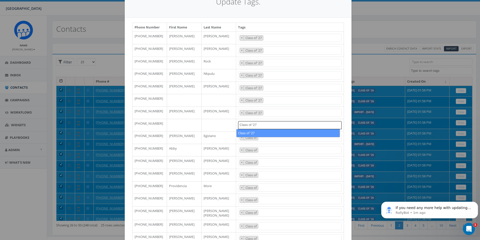
type textarea "Class of '27"
select select "Class of '27"
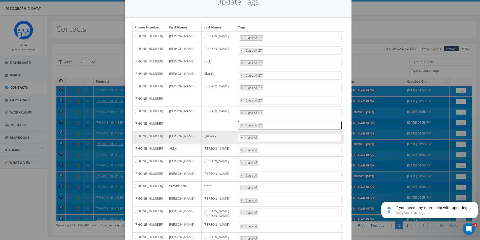
click at [240, 137] on button "×" at bounding box center [242, 138] width 4 height 5
select select
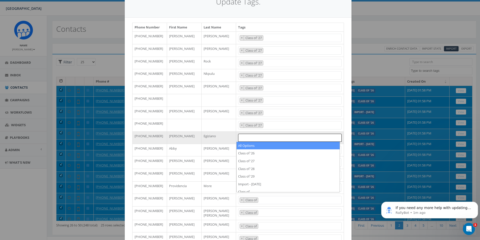
click at [244, 137] on span at bounding box center [290, 138] width 104 height 8
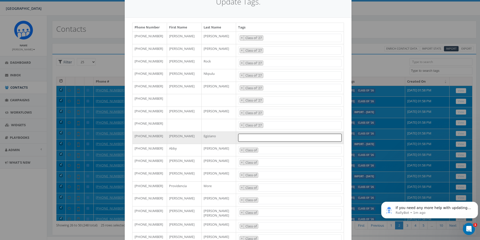
paste textarea "Class of '27"
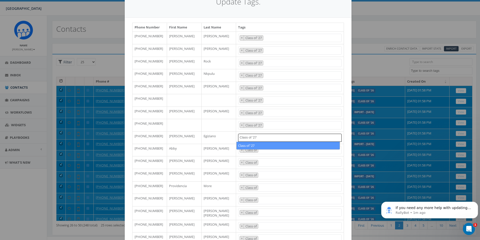
type textarea "Class of '27"
select select "Class of '27"
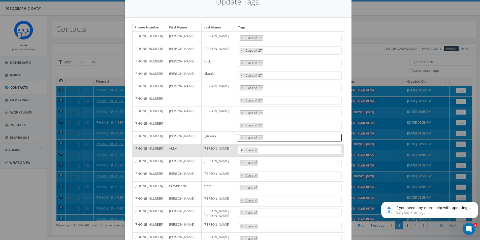
click at [241, 149] on span "×" at bounding box center [242, 150] width 2 height 5
select select
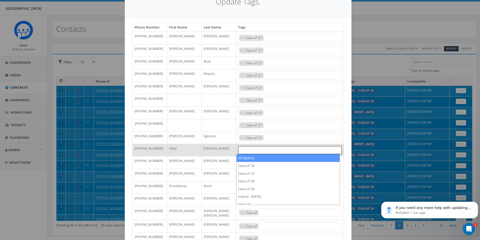
click at [242, 150] on span at bounding box center [290, 150] width 104 height 8
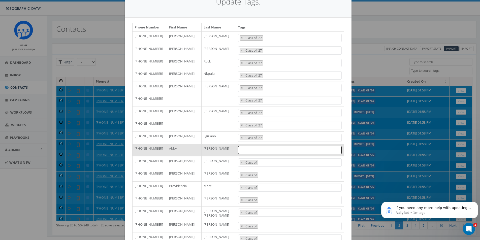
paste textarea "Class of '27"
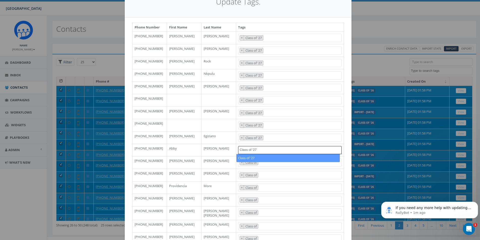
type textarea "Class of '27"
select select "Class of '27"
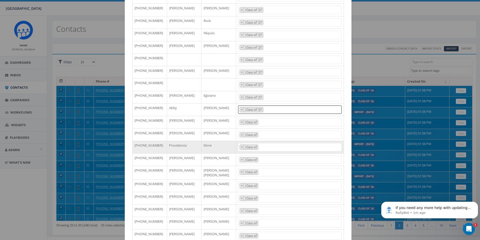
scroll to position [76, 0]
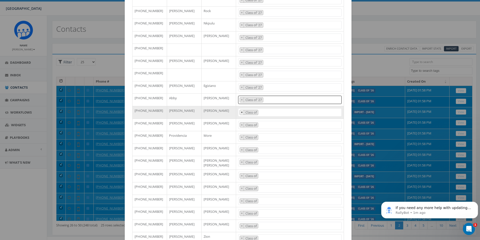
click at [241, 112] on button "×" at bounding box center [242, 112] width 4 height 5
select select
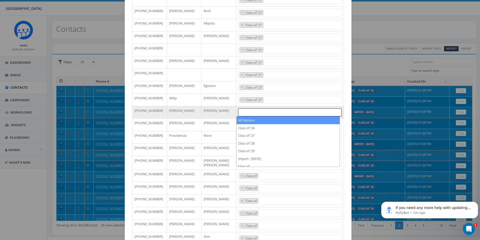
click at [243, 112] on span at bounding box center [290, 112] width 104 height 8
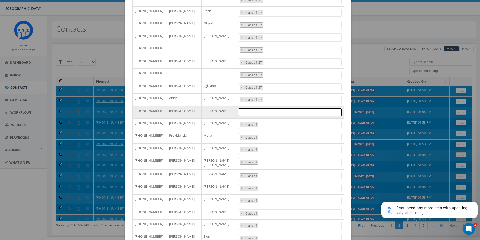
paste textarea "Class of '27"
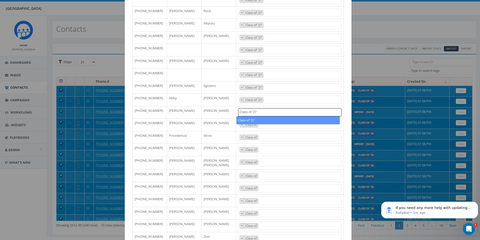
type textarea "Class of '27"
select select "Class of '27"
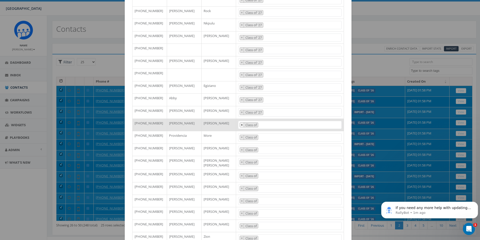
click at [241, 124] on span "×" at bounding box center [242, 125] width 2 height 5
select select
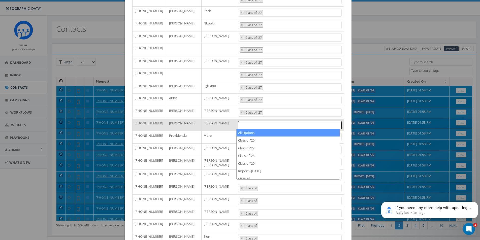
click at [241, 124] on span at bounding box center [290, 125] width 104 height 8
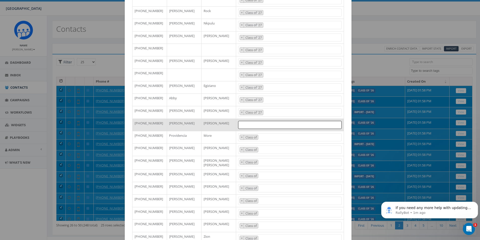
paste textarea "Class of '27"
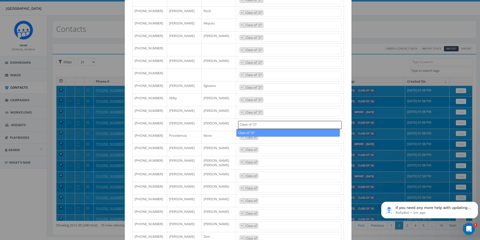
type textarea "Class of '27"
select select "Class of '27"
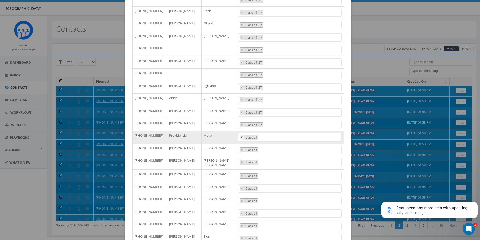
click at [242, 136] on button "×" at bounding box center [242, 137] width 4 height 5
select select
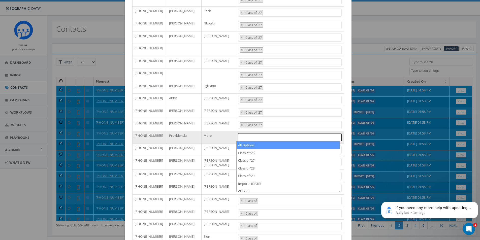
click at [244, 137] on span at bounding box center [290, 137] width 104 height 8
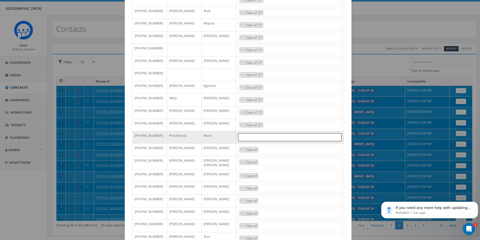
paste textarea "Class of '27"
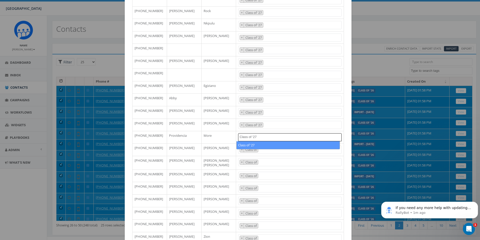
type textarea "Class of '27"
select select "Class of '27"
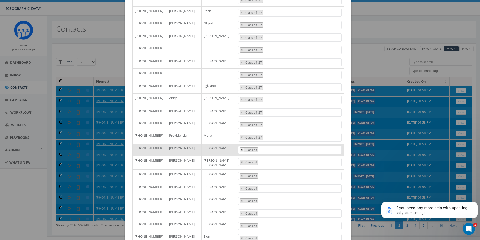
click at [241, 150] on span "×" at bounding box center [242, 150] width 2 height 5
select select
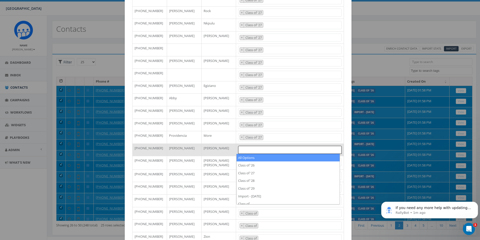
click at [246, 147] on span at bounding box center [290, 150] width 104 height 8
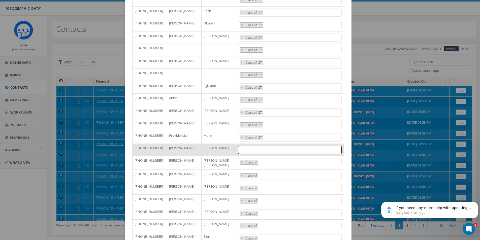
paste textarea "Class of '27"
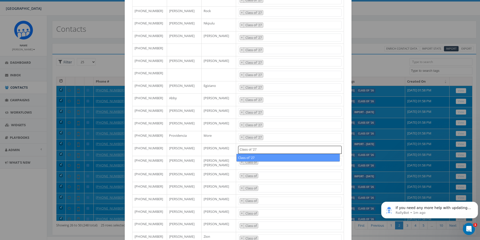
type textarea "Class of '27"
select select "Class of '27"
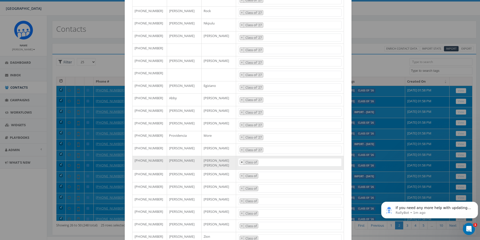
click at [241, 161] on span "×" at bounding box center [242, 162] width 2 height 5
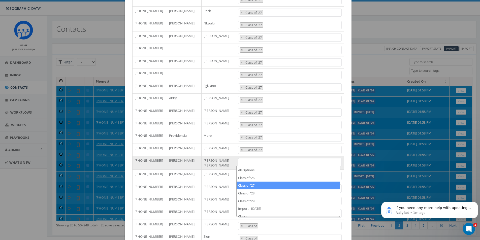
select select "Class of '27"
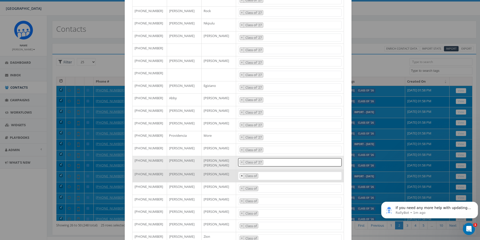
click at [241, 177] on span "×" at bounding box center [242, 176] width 2 height 5
select select
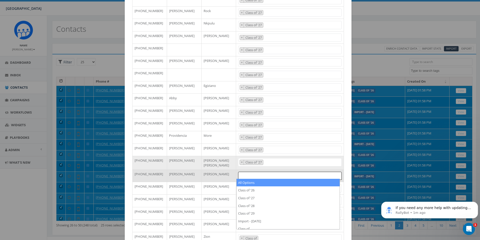
click at [241, 175] on span at bounding box center [290, 176] width 104 height 8
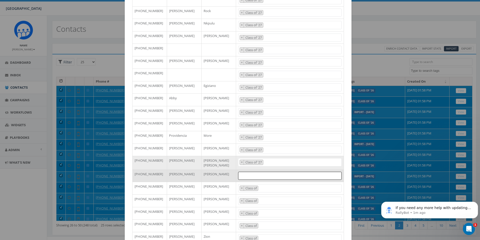
paste textarea "Class of '27"
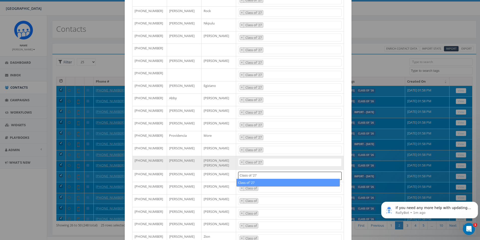
type textarea "Class of '27"
select select "Class of '27"
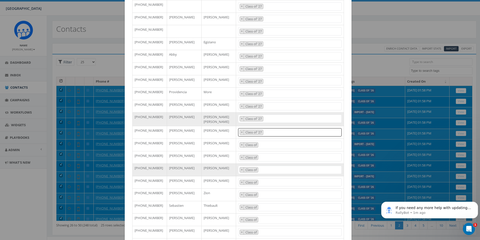
scroll to position [126, 0]
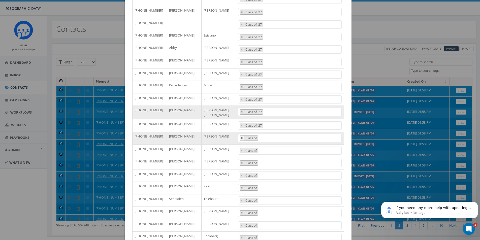
click at [241, 136] on span "×" at bounding box center [242, 138] width 2 height 5
select select
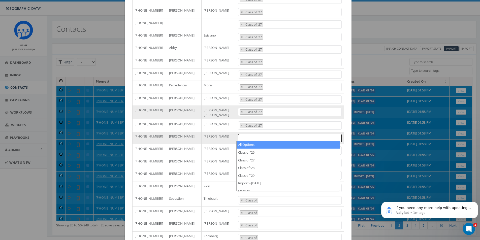
click at [240, 136] on span at bounding box center [290, 138] width 104 height 8
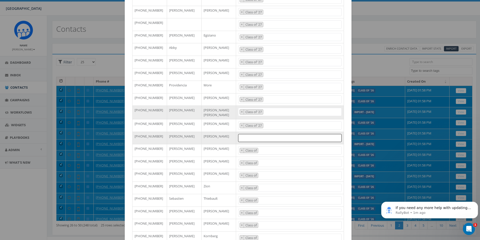
paste textarea "Class of '27"
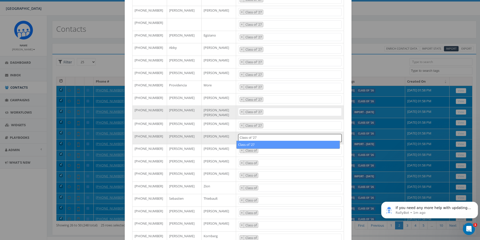
type textarea "Class of '27"
select select "Class of '27"
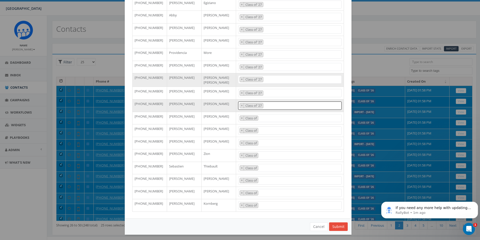
scroll to position [159, 0]
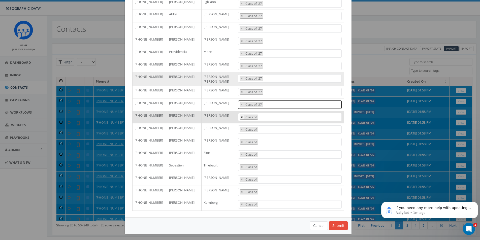
click at [241, 115] on span "×" at bounding box center [242, 117] width 2 height 5
select select
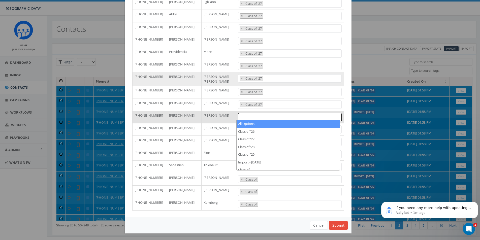
click at [246, 117] on span at bounding box center [290, 117] width 104 height 8
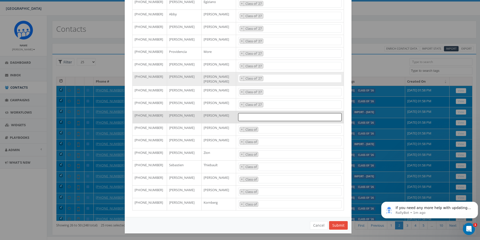
paste textarea "Class of '27"
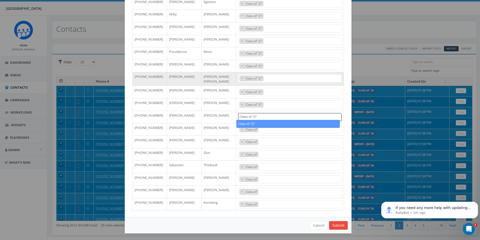
type textarea "Class of '27"
select select "Class of '27"
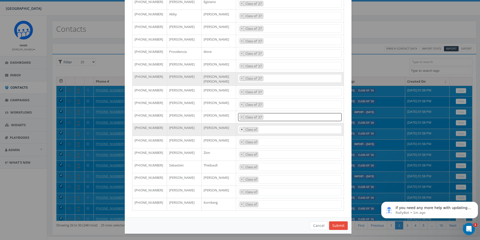
click at [242, 127] on button "×" at bounding box center [242, 129] width 4 height 5
select select
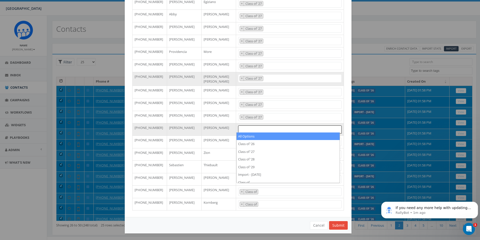
click at [244, 128] on span at bounding box center [290, 129] width 104 height 8
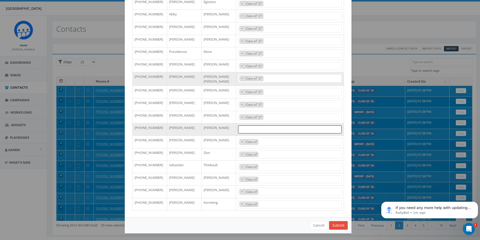
paste textarea "Class of '27"
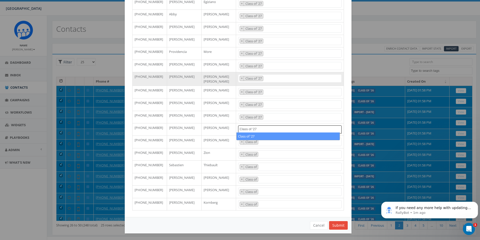
type textarea "Class of '27"
select select "Class of '27"
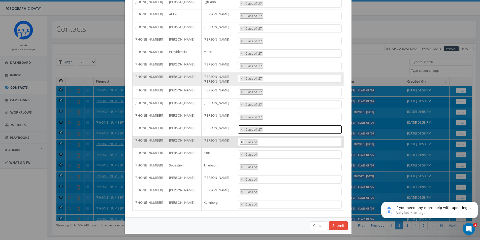
click at [241, 141] on span "×" at bounding box center [242, 142] width 2 height 5
select select
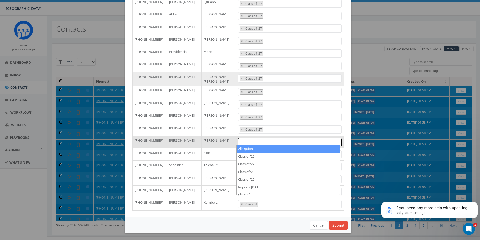
click at [250, 141] on span at bounding box center [290, 142] width 104 height 8
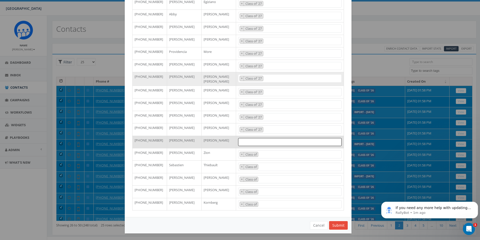
paste textarea "Class of '27"
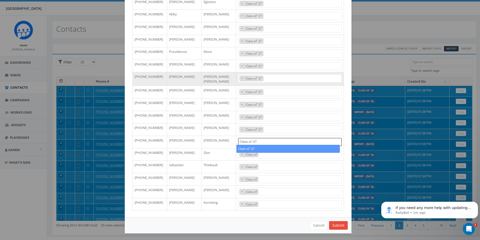
type textarea "Class of '27"
select select "Class of '27"
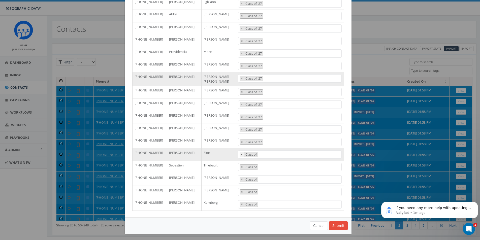
click at [241, 152] on span "×" at bounding box center [242, 154] width 2 height 5
select select
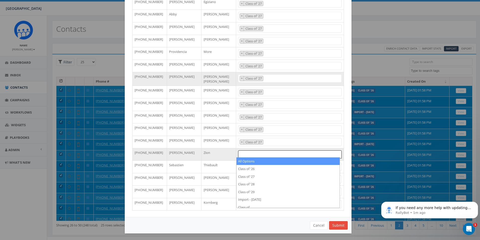
click at [240, 152] on textarea "Search" at bounding box center [241, 154] width 3 height 5
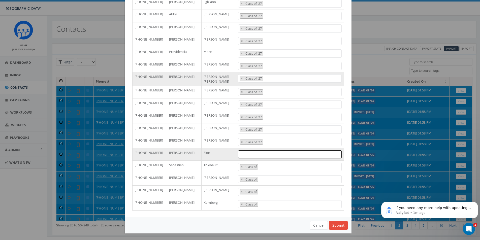
paste textarea "Class of '27"
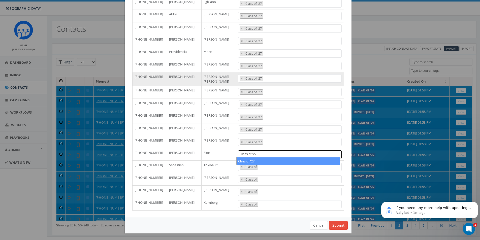
type textarea "Class of '27"
select select "Class of '27"
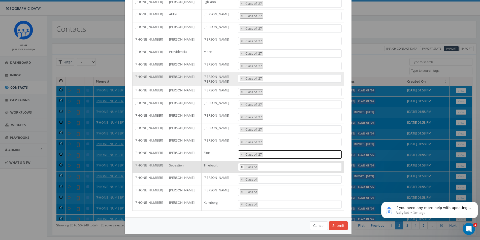
click at [240, 165] on button "×" at bounding box center [242, 167] width 4 height 5
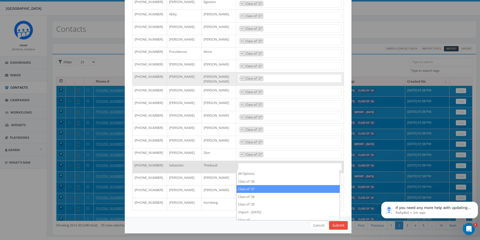
select select "Class of '27"
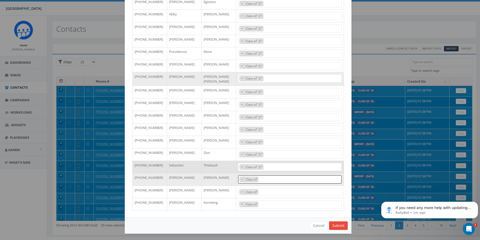
click at [260, 178] on textarea "Search" at bounding box center [260, 180] width 3 height 5
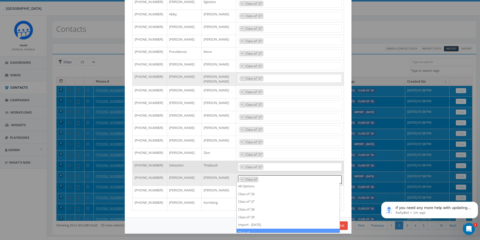
type textarea "Class of"
select select
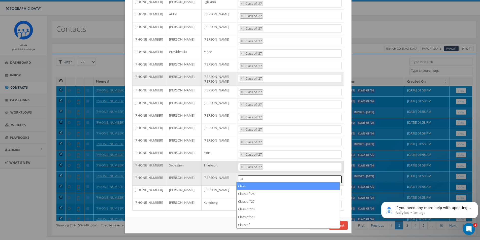
type textarea "C"
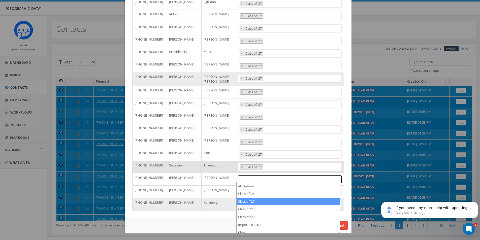
select select "Class of '27"
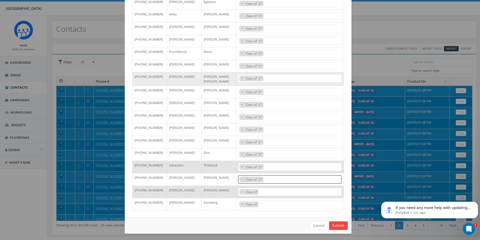
click at [260, 191] on textarea "Search" at bounding box center [260, 192] width 3 height 5
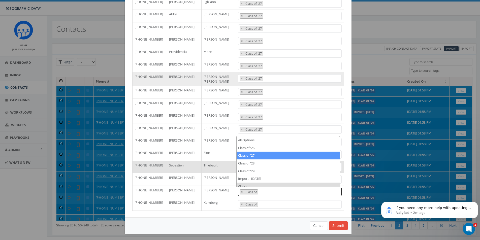
select select "Class of '27"
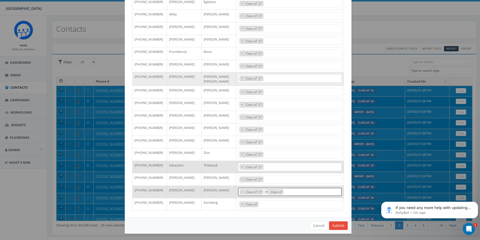
click at [266, 190] on span "×" at bounding box center [267, 192] width 2 height 5
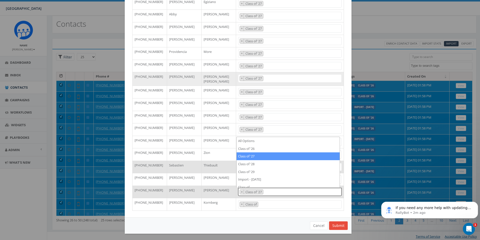
scroll to position [7, 0]
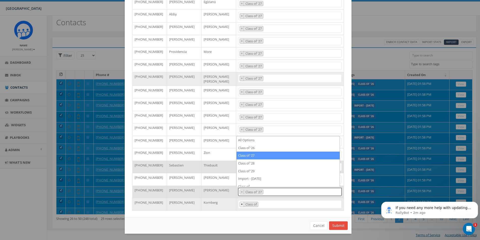
click at [241, 203] on button "×" at bounding box center [242, 204] width 4 height 5
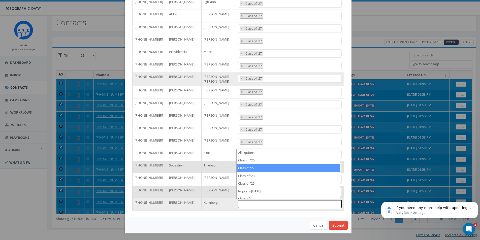
select select "Class of '27"
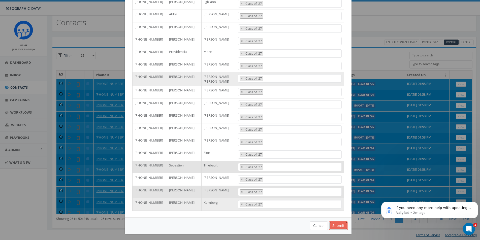
click at [330, 225] on button "Submit" at bounding box center [338, 225] width 19 height 9
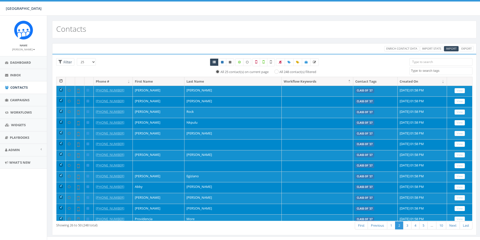
select select
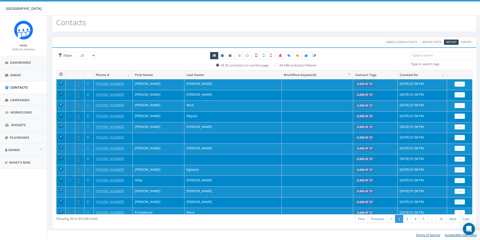
click at [62, 75] on th at bounding box center [60, 75] width 9 height 9
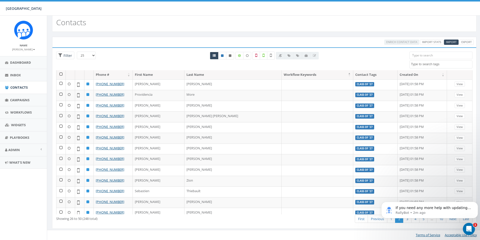
scroll to position [134, 0]
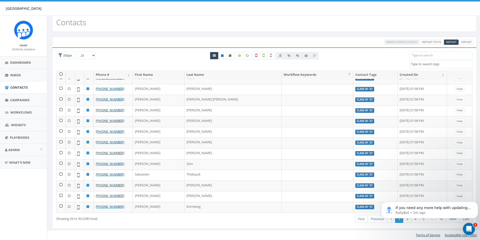
click at [402, 221] on body "If you need any more help with updating tags or managing your contacts, I'm her…" at bounding box center [429, 208] width 97 height 31
click at [411, 213] on p "RallyBot • 2m ago" at bounding box center [433, 213] width 76 height 5
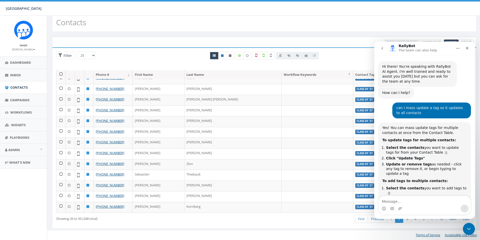
scroll to position [6, 0]
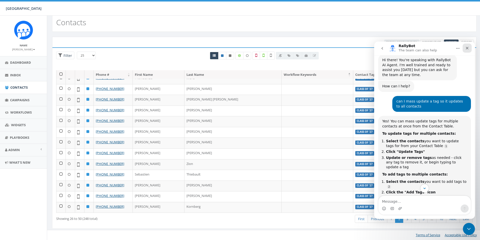
click at [468, 48] on icon "Close" at bounding box center [467, 48] width 4 height 4
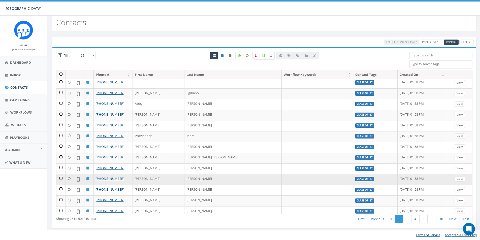
scroll to position [134, 0]
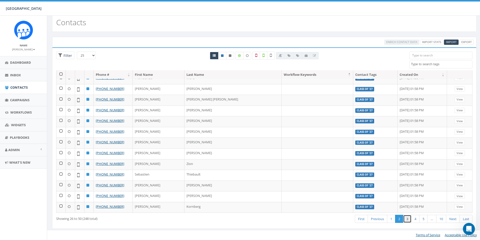
click at [408, 221] on link "3" at bounding box center [407, 219] width 8 height 8
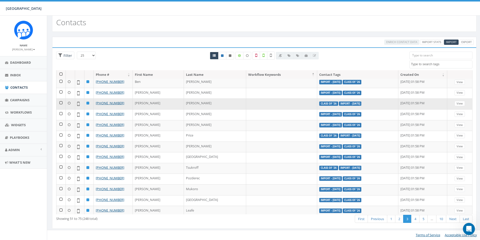
scroll to position [0, 0]
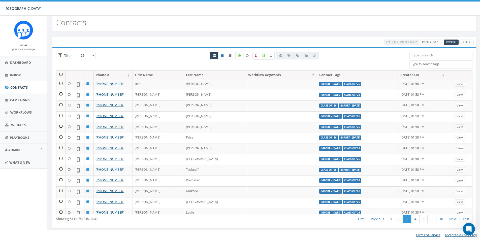
click at [60, 74] on th at bounding box center [60, 75] width 9 height 9
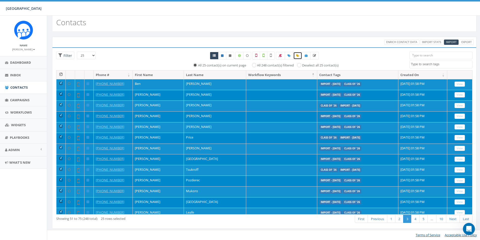
click at [296, 55] on icon at bounding box center [297, 55] width 3 height 3
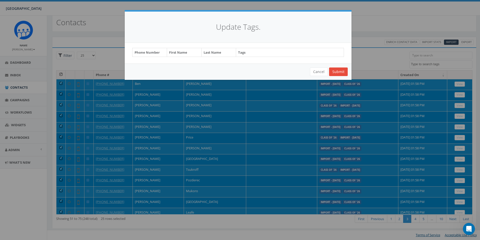
select select "Class of"
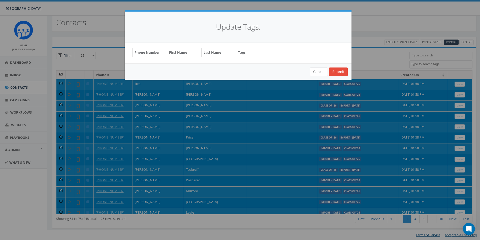
select select "Class of"
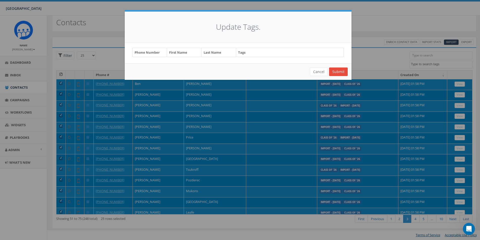
select select "Class of"
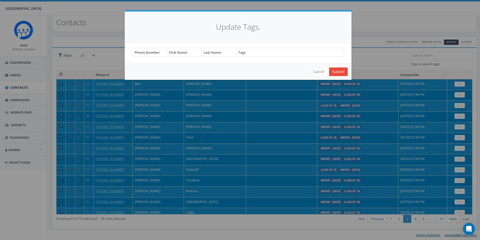
select select "Class of"
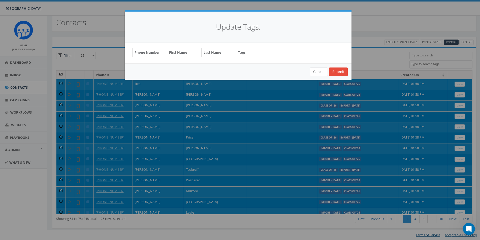
select select "Class of"
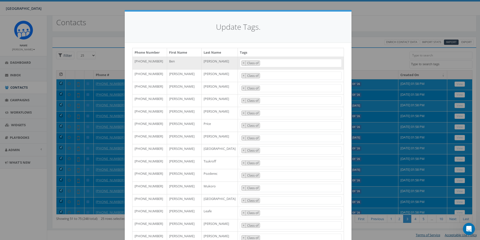
click at [268, 63] on span "× Class of" at bounding box center [291, 63] width 102 height 8
type textarea "Class of"
select select
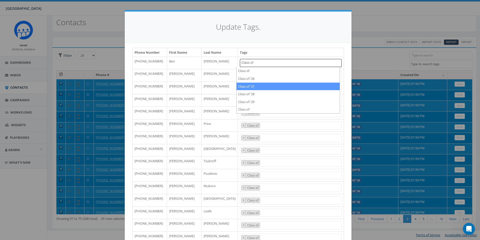
type textarea "Class of"
select select "Class of '27"
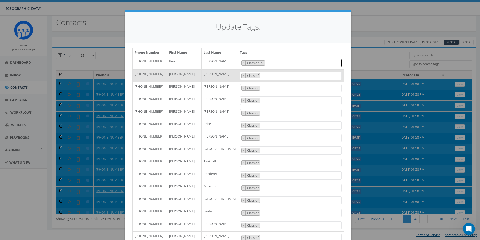
click at [268, 75] on span "× Class of" at bounding box center [291, 76] width 102 height 8
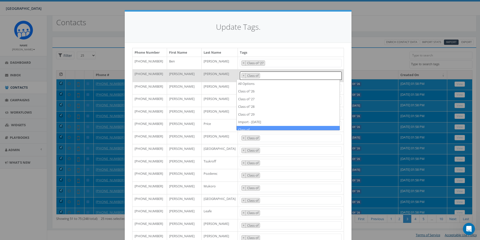
select select
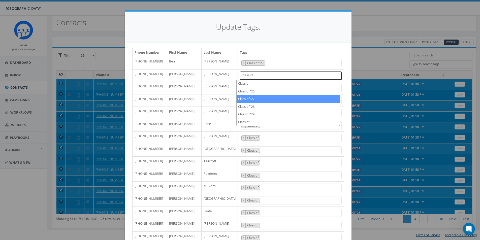
type textarea "Class of"
select select "Class of '27"
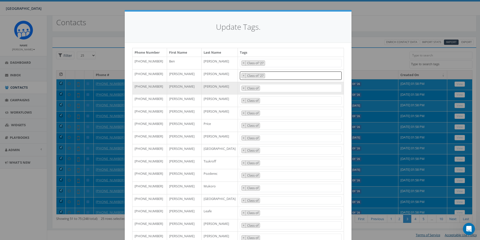
click at [268, 89] on span "× Class of" at bounding box center [291, 88] width 102 height 8
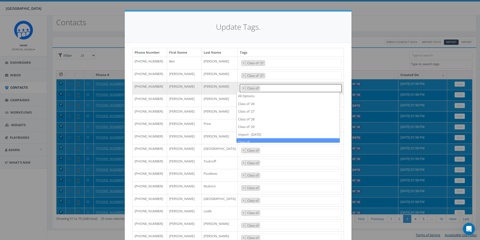
select select
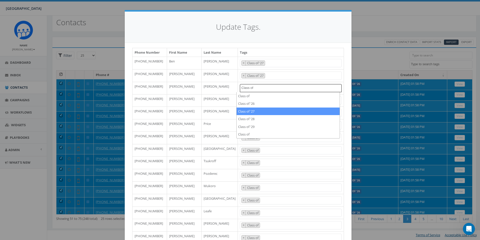
type textarea "Class of"
select select "Class of '27"
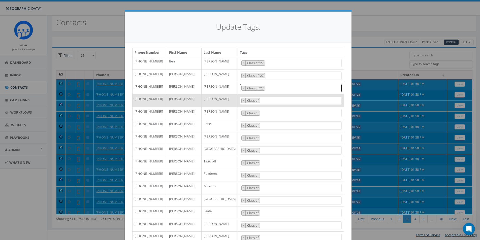
click at [263, 99] on span "× Class of" at bounding box center [291, 100] width 102 height 8
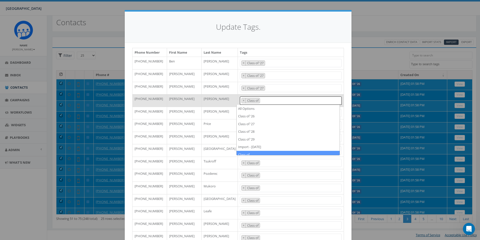
select select
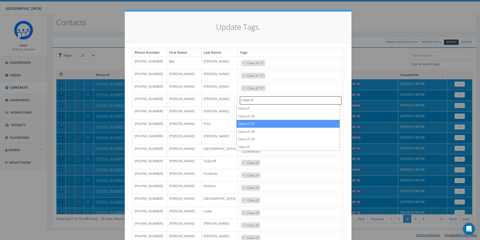
type textarea "Class of"
select select "Class of '27"
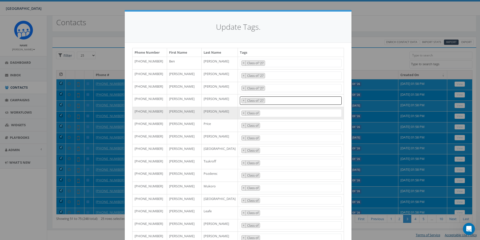
click at [267, 111] on span "× Class of" at bounding box center [291, 113] width 102 height 8
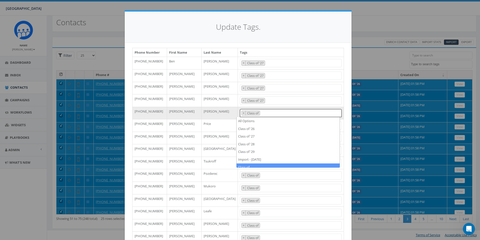
select select
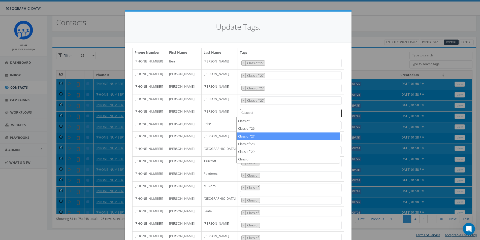
type textarea "Class of"
select select "Class of '27"
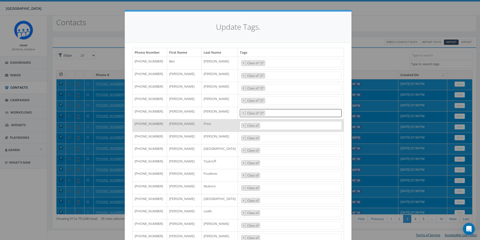
click at [265, 125] on span "× Class of" at bounding box center [291, 125] width 102 height 8
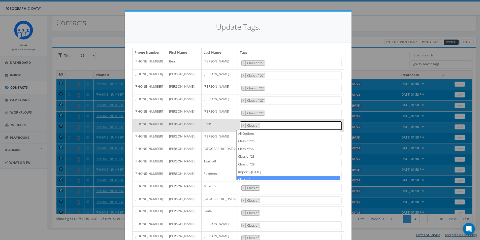
select select
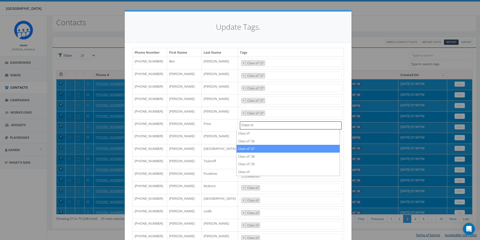
type textarea "Class of"
select select "Class of '27"
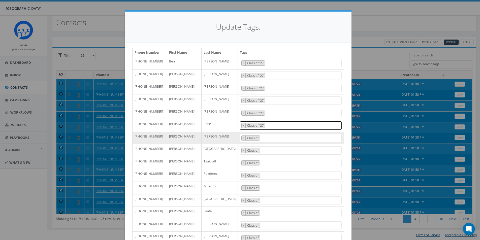
click at [270, 140] on span "× Class of" at bounding box center [291, 138] width 102 height 8
type textarea "Class of"
select select
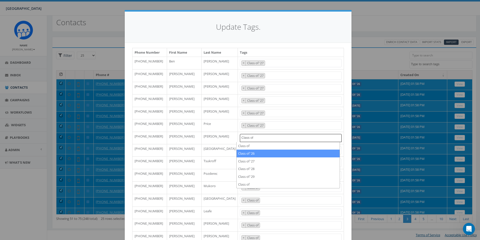
type textarea "Class of"
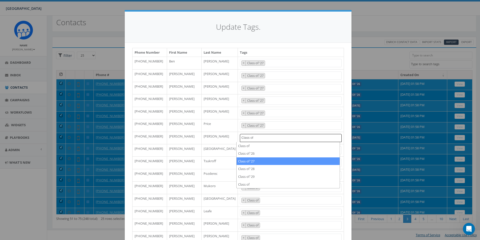
select select "Class of '27"
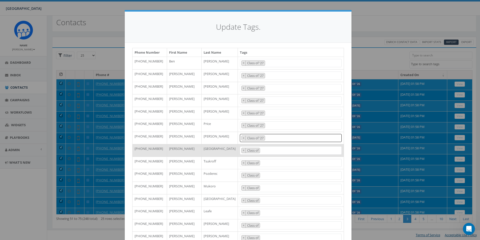
click at [270, 147] on span "× Class of" at bounding box center [291, 150] width 102 height 8
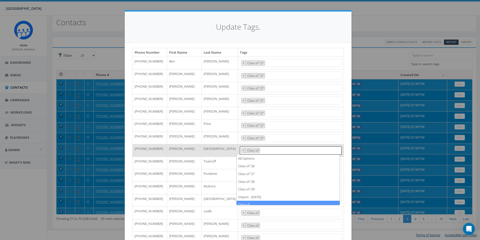
type textarea "Class of"
select select
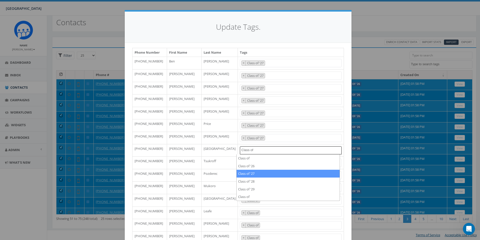
type textarea "Class of"
select select "Class of '27"
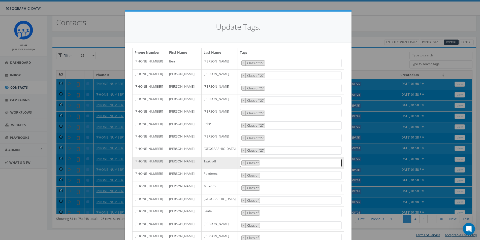
click at [276, 164] on span "× Class of" at bounding box center [291, 163] width 102 height 8
select select
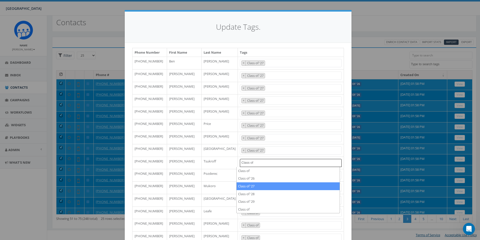
type textarea "Class of"
select select "Class of '27"
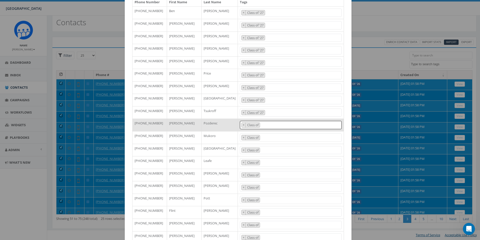
click at [264, 128] on span "× Class of" at bounding box center [291, 125] width 102 height 8
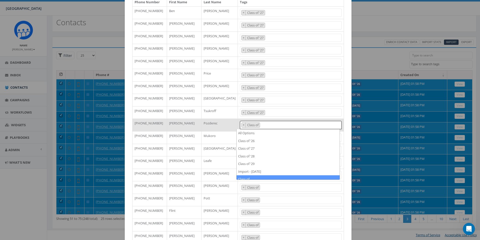
type textarea "Class of"
select select
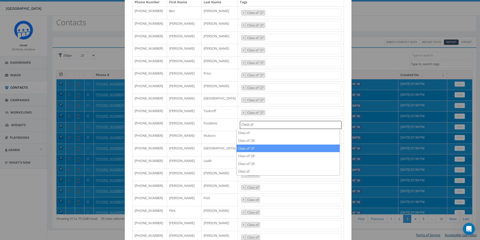
type textarea "Class of"
select select "Class of '27"
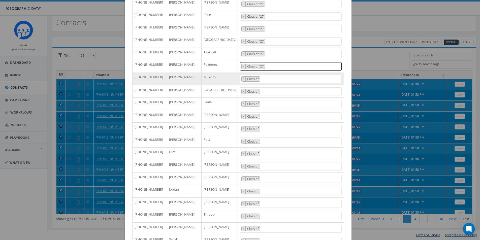
click at [270, 80] on span "× Class of" at bounding box center [291, 79] width 102 height 8
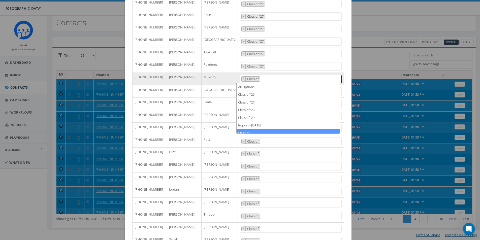
select select
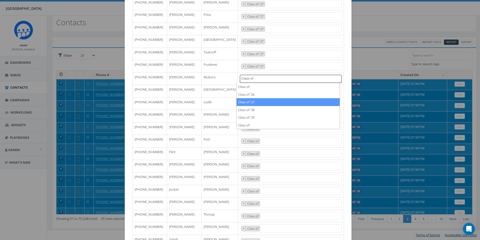
type textarea "Class of"
select select "Class of '27"
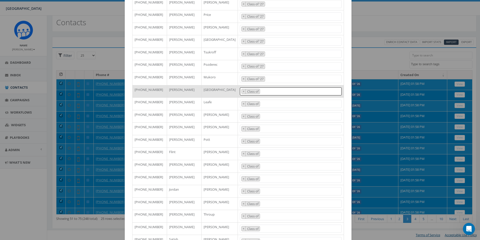
click at [266, 90] on span "× Class of" at bounding box center [291, 91] width 102 height 8
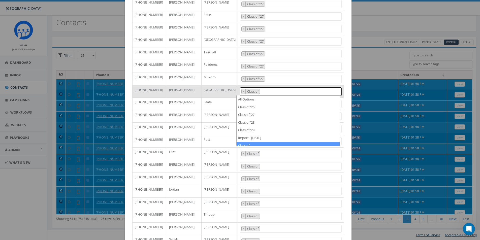
select select
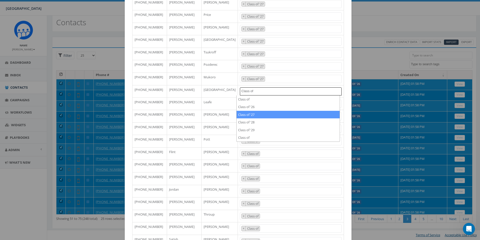
type textarea "Class of"
select select "Class of '27"
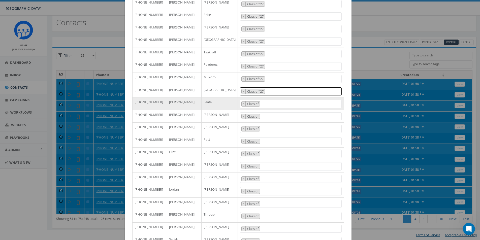
click at [268, 104] on span "× Class of" at bounding box center [291, 104] width 102 height 8
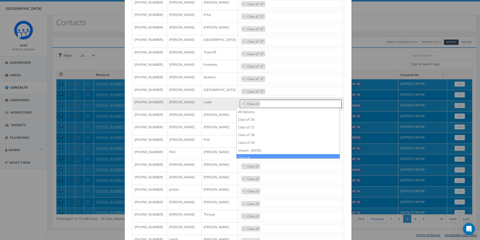
select select
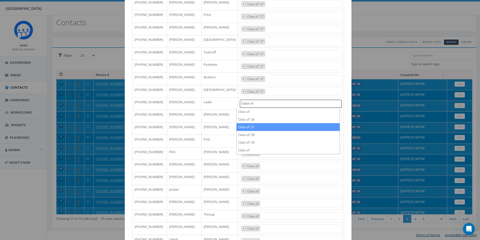
type textarea "Class of"
select select "Class of '27"
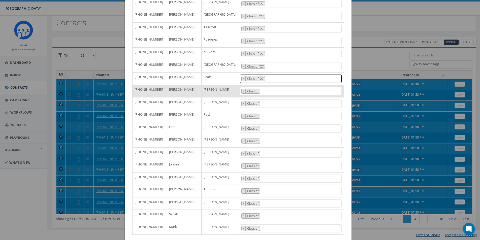
click at [269, 92] on span "× Class of" at bounding box center [291, 91] width 102 height 8
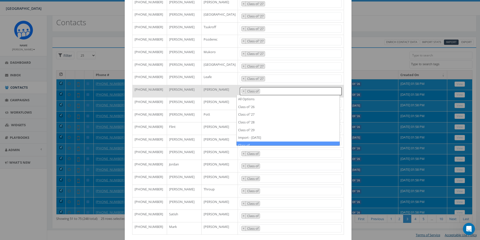
select select
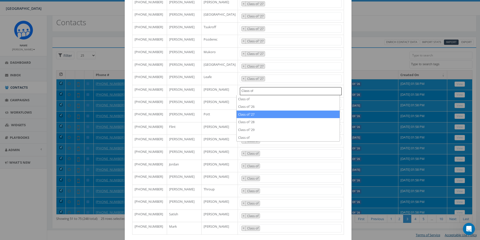
type textarea "Class of"
select select "Class of '27"
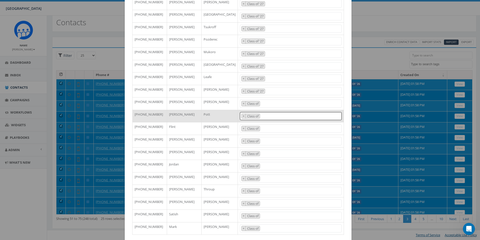
click at [261, 114] on span "× Class of" at bounding box center [291, 116] width 102 height 8
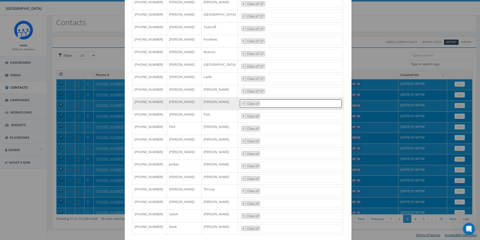
click at [265, 106] on span "× Class of" at bounding box center [291, 103] width 102 height 8
type textarea "Class of"
select select
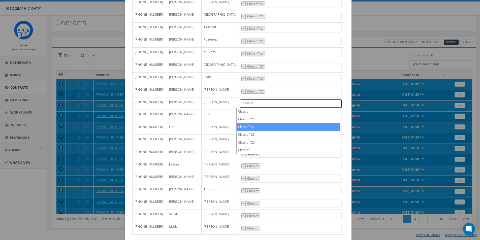
type textarea "Class of"
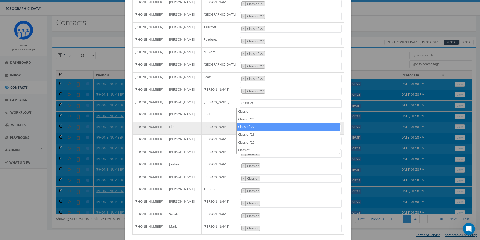
select select "Class of '27"
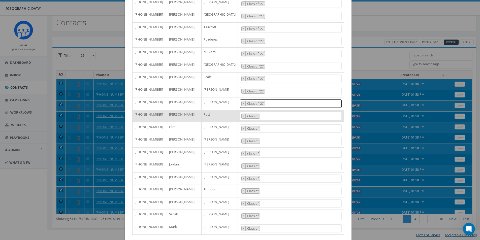
click at [271, 114] on span "× Class of" at bounding box center [291, 116] width 102 height 8
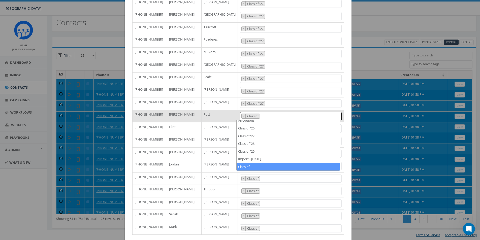
select select
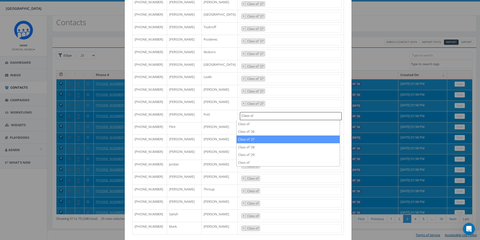
type textarea "Class of"
select select "Class of '27"
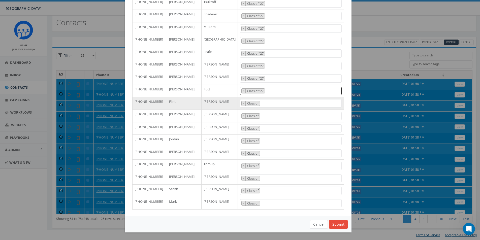
click at [267, 102] on span "× Class of" at bounding box center [291, 103] width 102 height 8
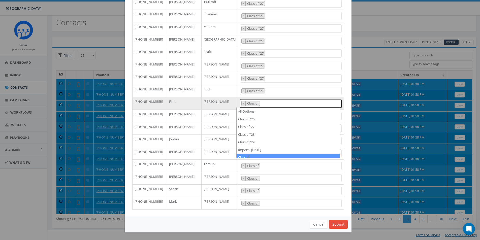
select select
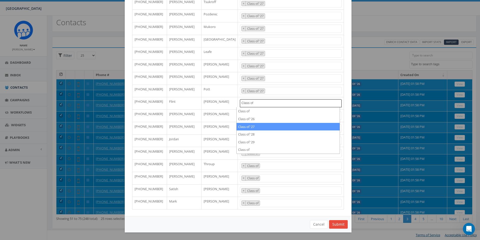
type textarea "Class of"
select select "Class of '27"
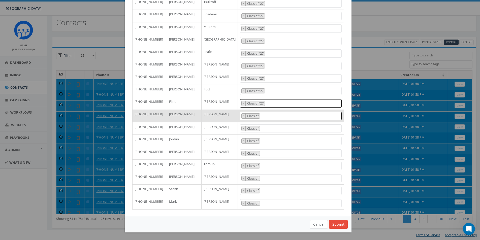
click at [268, 118] on span "× Class of" at bounding box center [291, 116] width 102 height 8
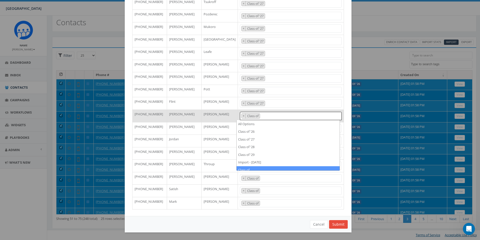
select select
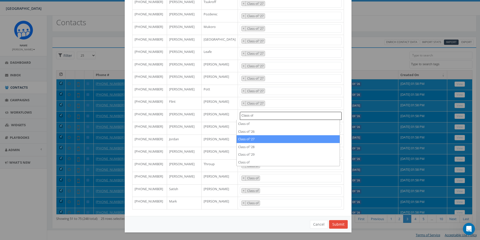
type textarea "Class of"
select select "Class of '27"
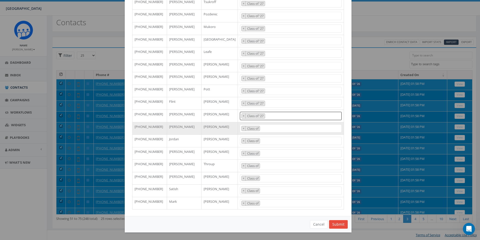
click at [274, 128] on span "× Class of" at bounding box center [291, 128] width 102 height 8
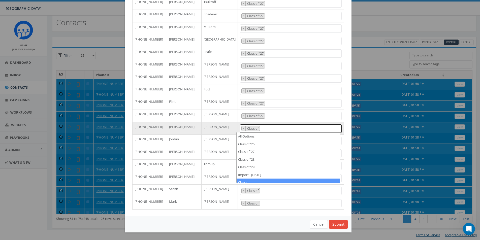
type textarea "Class of"
select select
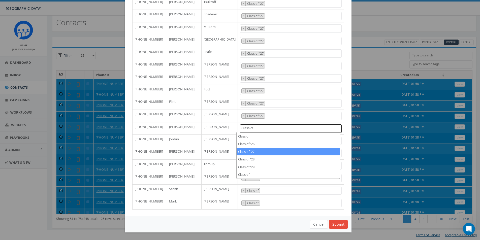
type textarea "Class of"
select select "Class of '27"
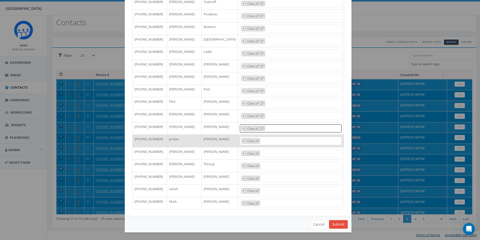
click at [275, 139] on span "× Class of" at bounding box center [291, 141] width 102 height 8
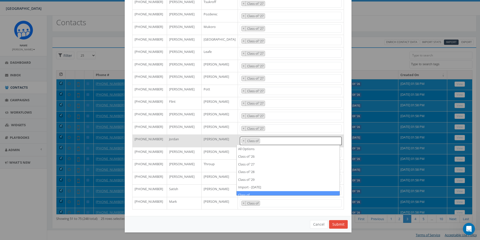
select select
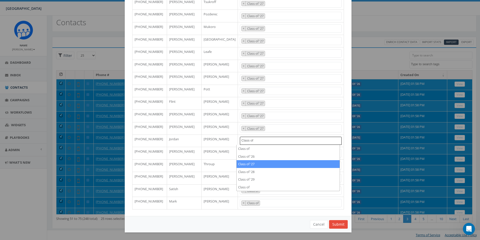
type textarea "Class of"
select select "Class of '27"
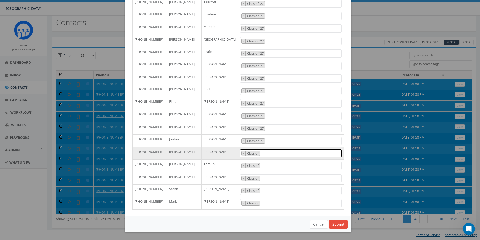
click at [270, 153] on span "× Class of" at bounding box center [291, 153] width 102 height 8
select select
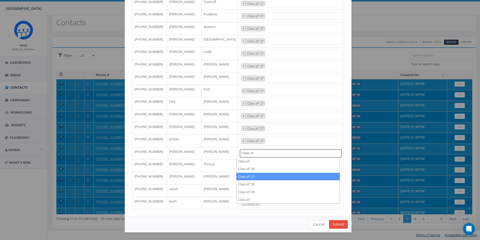
type textarea "Class of"
select select "Class of '27"
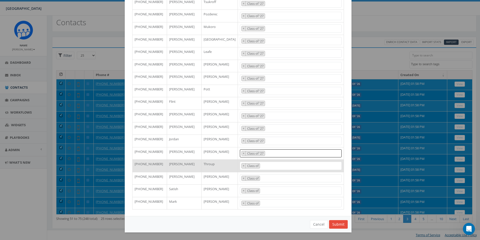
click at [270, 168] on span "× Class of" at bounding box center [291, 166] width 102 height 8
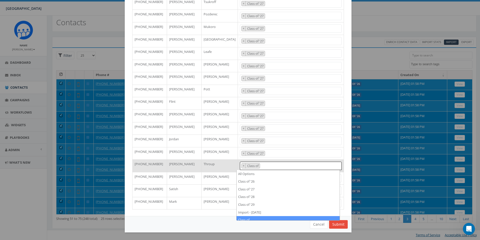
select select
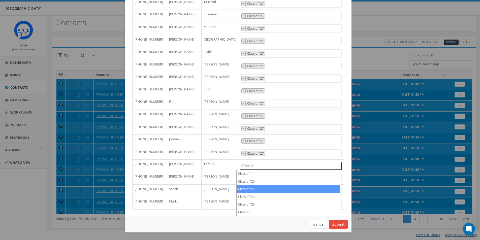
type textarea "Class of"
select select "Class of '27"
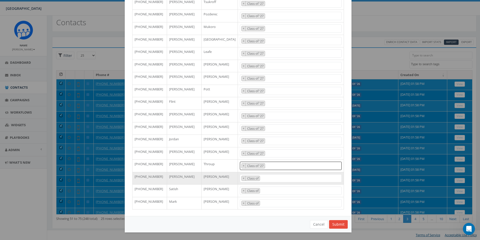
click at [269, 177] on span "× Class of" at bounding box center [291, 178] width 102 height 8
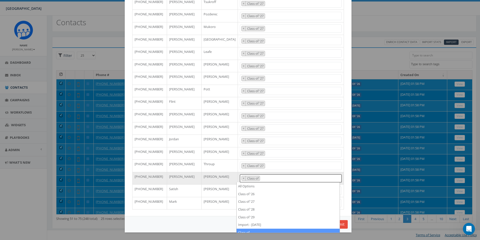
select select
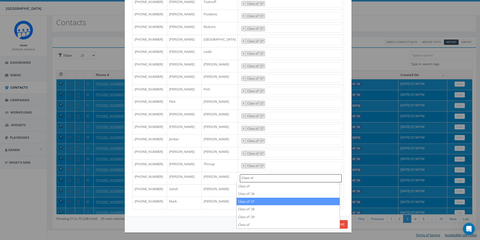
type textarea "Class of"
select select "Class of '27"
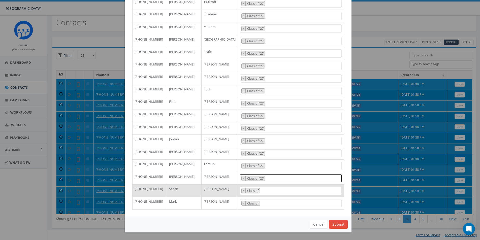
click at [281, 189] on span "× Class of" at bounding box center [291, 191] width 102 height 8
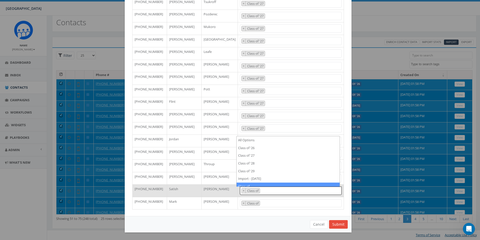
type textarea "Class of"
select select
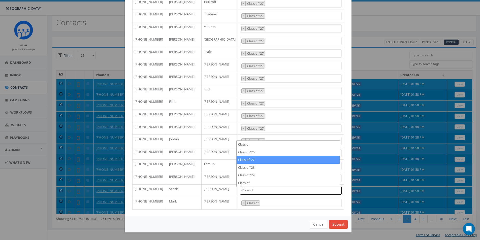
type textarea "Class of"
select select "Class of '27"
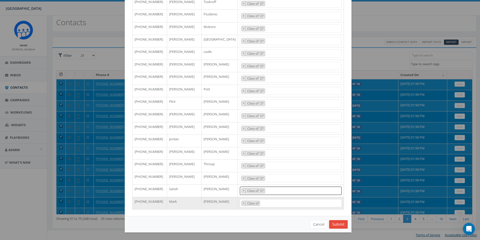
click at [275, 204] on span "× Class of" at bounding box center [291, 203] width 102 height 8
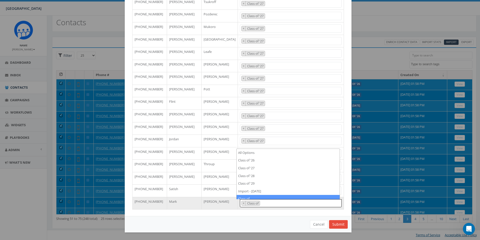
select select
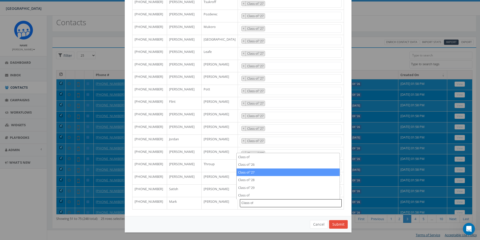
type textarea "Class of"
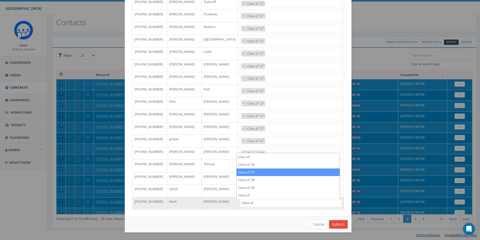
select select "Class of '27"
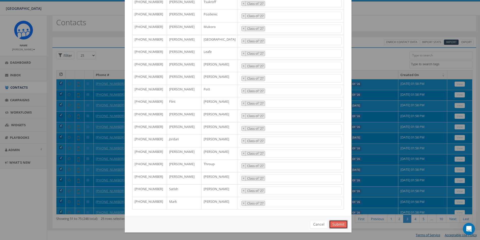
click at [339, 223] on button "Submit" at bounding box center [338, 224] width 19 height 9
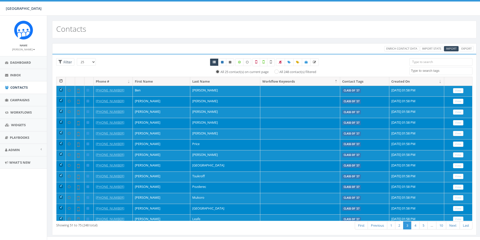
select select
click at [61, 80] on th at bounding box center [60, 81] width 9 height 9
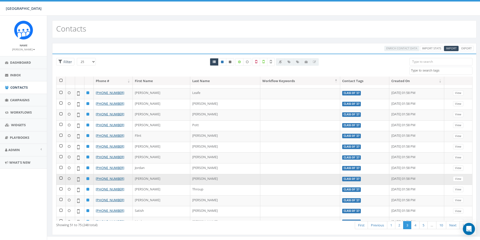
scroll to position [134, 0]
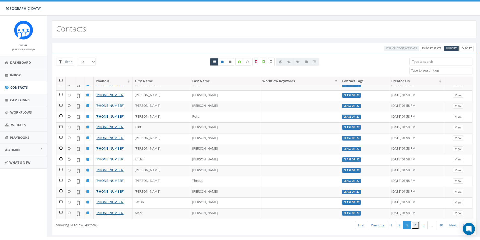
click at [415, 224] on link "4" at bounding box center [415, 225] width 8 height 8
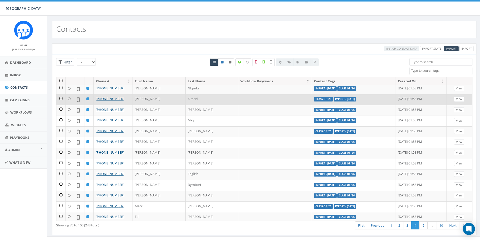
scroll to position [34, 0]
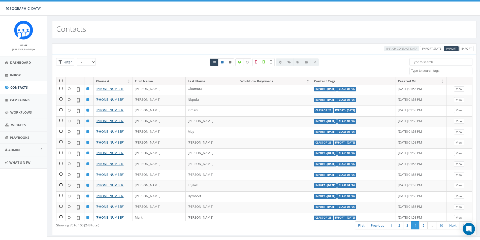
click at [59, 80] on th at bounding box center [60, 81] width 9 height 9
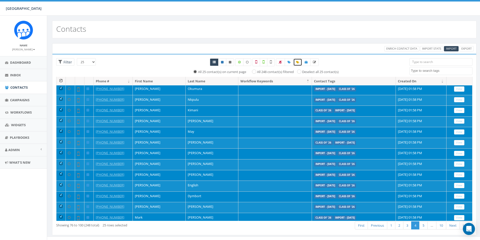
click at [296, 61] on icon at bounding box center [297, 62] width 3 height 3
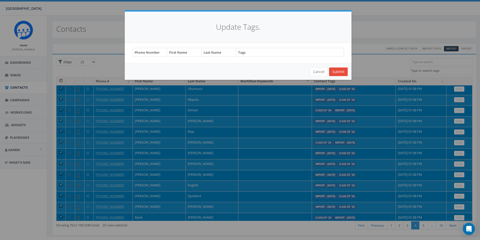
select select "Class of"
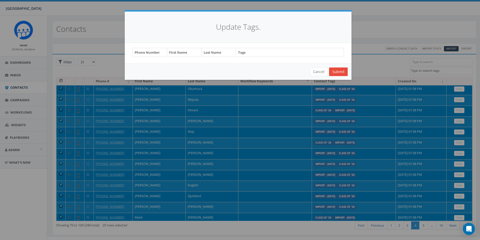
select select "Class of"
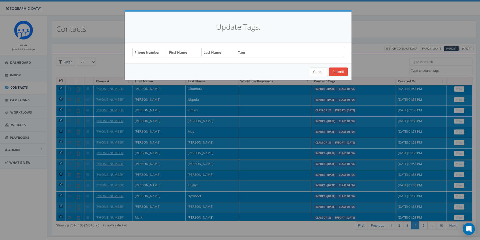
select select "Class of"
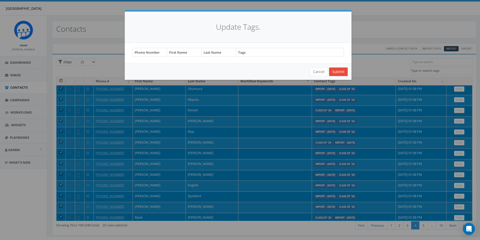
select select "Class of"
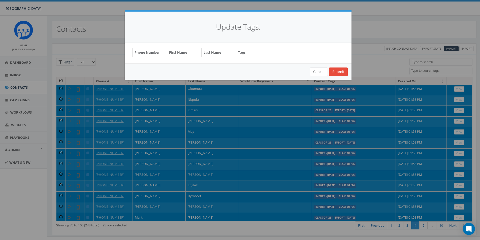
select select "Class of"
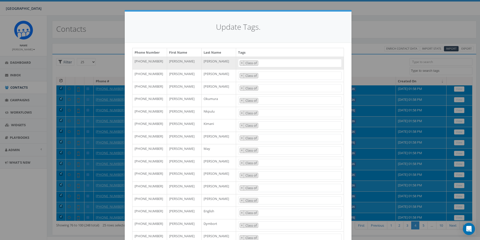
scroll to position [0, 0]
click at [268, 63] on span "× Class of" at bounding box center [290, 63] width 104 height 8
select select
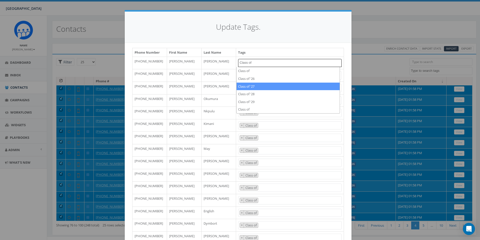
type textarea "Class of"
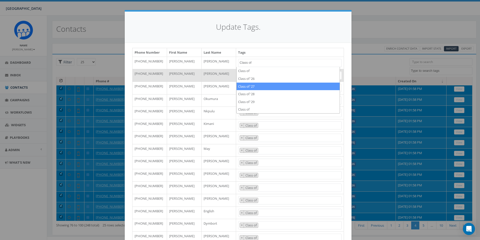
select select "Class of '27"
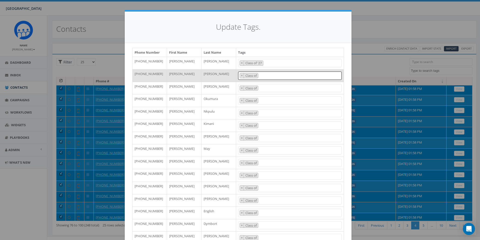
click at [264, 77] on span "× Class of" at bounding box center [290, 76] width 104 height 8
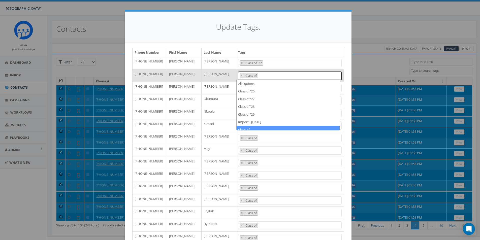
select select
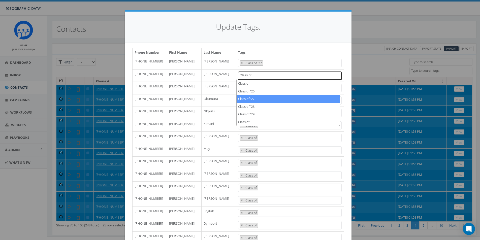
type textarea "Class of"
select select "Class of '27"
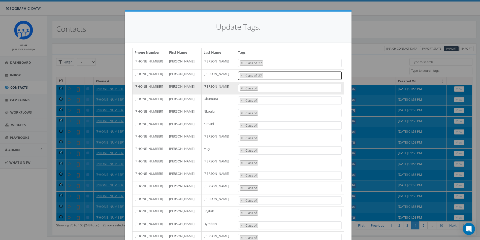
click at [266, 87] on span "× Class of" at bounding box center [290, 88] width 104 height 8
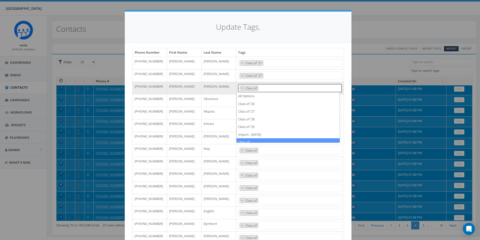
select select
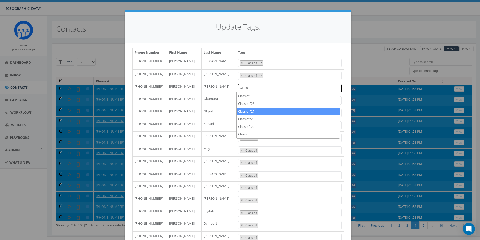
type textarea "Class of"
select select "Class of '27"
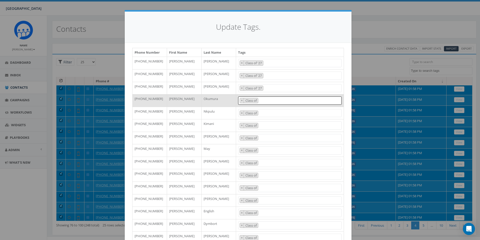
click at [265, 102] on span "× Class of" at bounding box center [290, 100] width 104 height 8
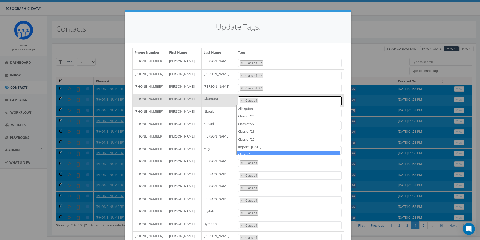
type textarea "Class of"
select select
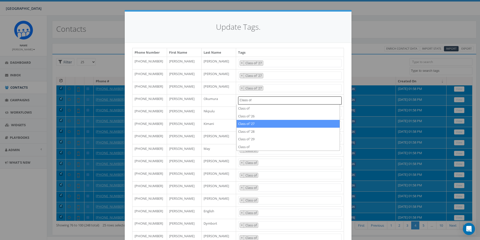
type textarea "Class of"
select select "Class of '27"
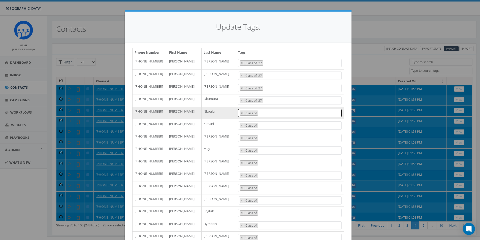
click at [259, 110] on span "× Class of" at bounding box center [290, 113] width 104 height 8
type textarea "Class of"
select select
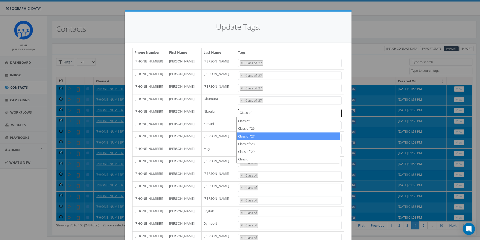
type textarea "Class of"
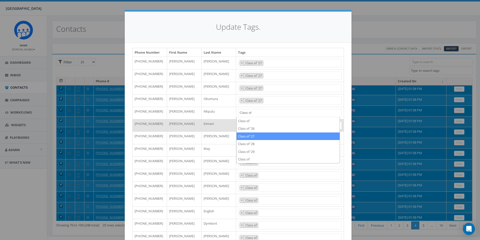
select select "Class of '27"
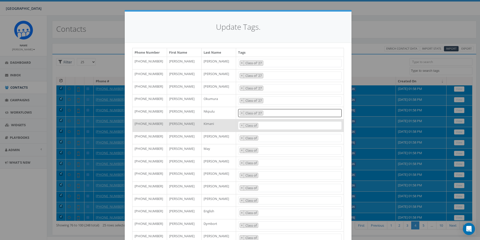
click at [263, 125] on span "× Class of" at bounding box center [290, 125] width 104 height 8
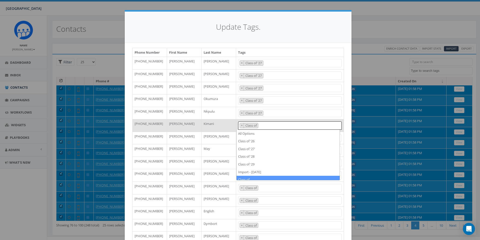
select select
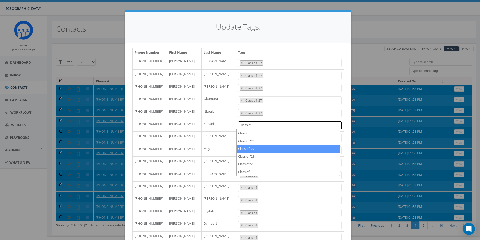
type textarea "Class of"
select select "Class of '27"
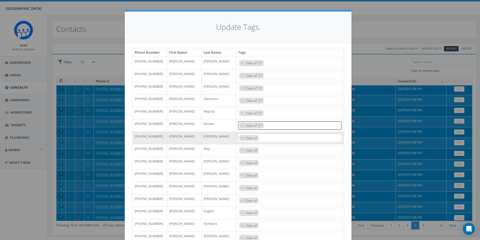
click at [270, 138] on span "× Class of" at bounding box center [290, 138] width 104 height 8
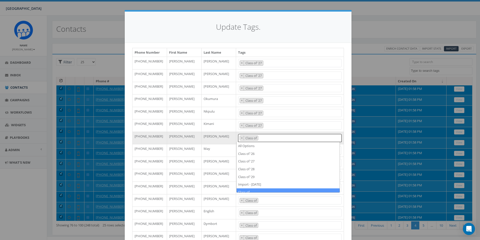
type textarea "Class of"
select select
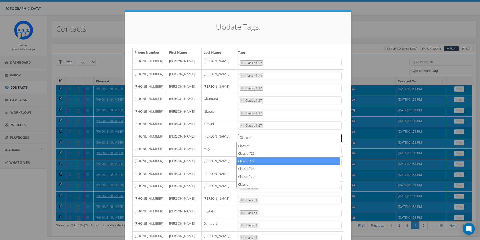
type textarea "Class of"
select select "Class of '27"
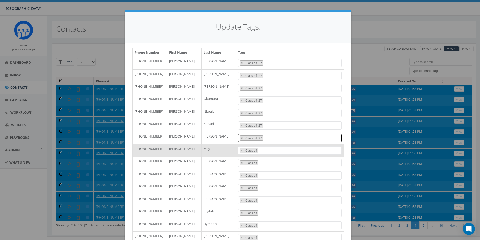
click at [263, 151] on span "× Class of" at bounding box center [290, 150] width 104 height 8
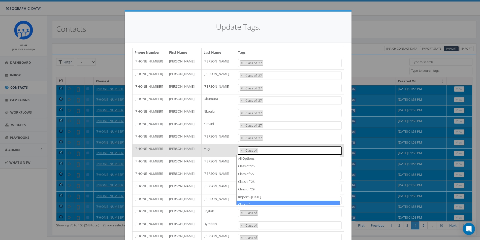
select select
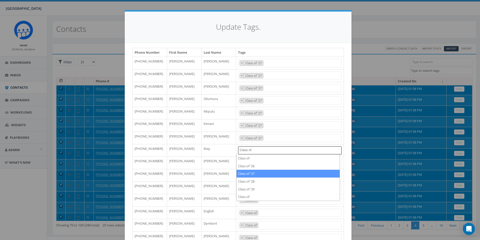
type textarea "Class of"
select select "Class of '27"
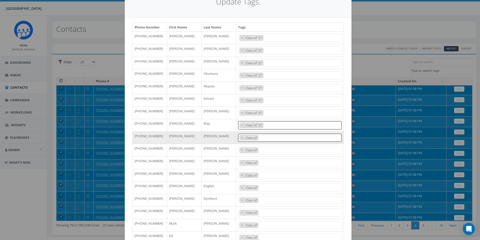
click at [269, 138] on span "× Class of" at bounding box center [290, 138] width 104 height 8
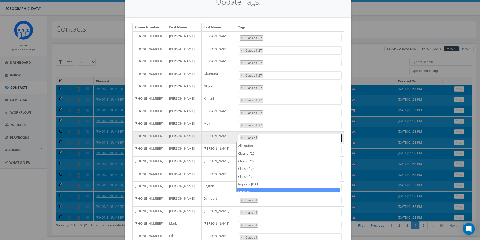
select select
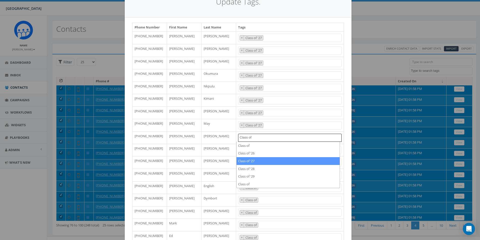
type textarea "Class of"
select select "Class of '27"
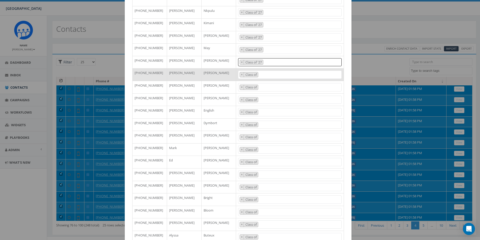
click at [262, 73] on span "× Class of" at bounding box center [290, 75] width 104 height 8
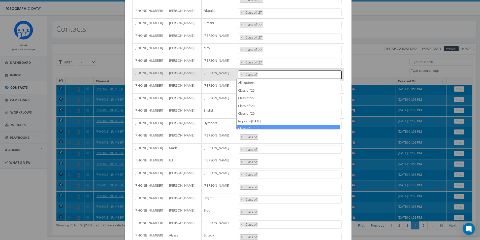
type textarea "Class of"
select select
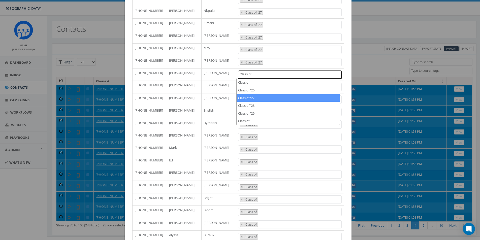
type textarea "Class of"
select select "Class of '27"
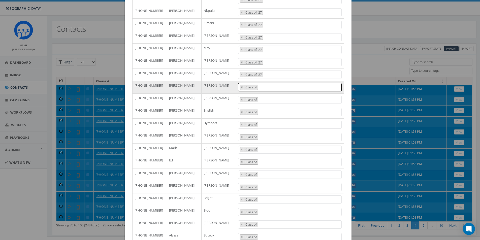
click at [264, 89] on span "× Class of" at bounding box center [290, 87] width 104 height 8
select select
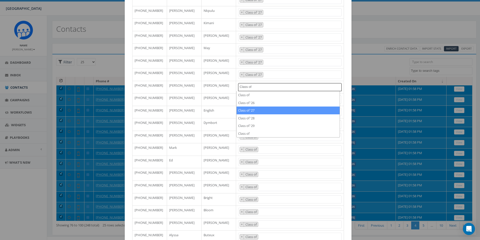
type textarea "Class of"
select select "Class of '27"
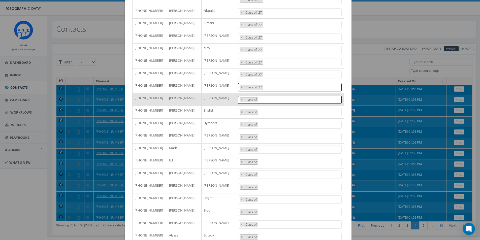
click at [267, 100] on span "× Class of" at bounding box center [290, 100] width 104 height 8
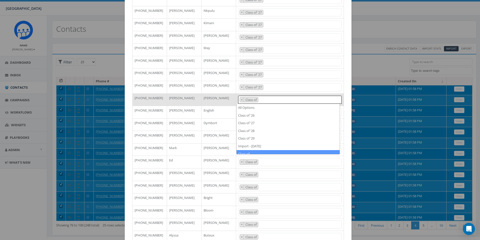
select select
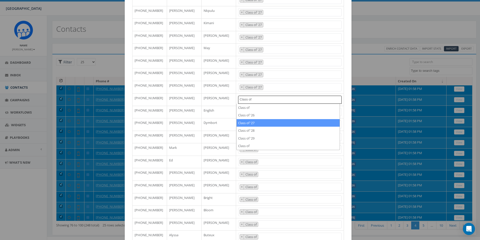
type textarea "Class of"
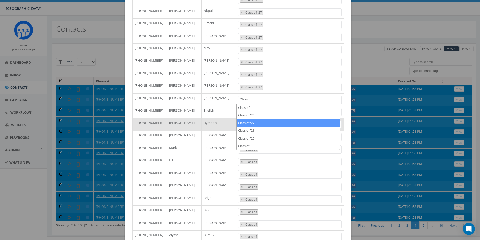
select select "Class of '27"
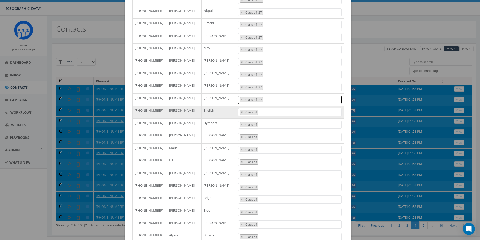
click at [269, 113] on span "× Class of" at bounding box center [290, 112] width 104 height 8
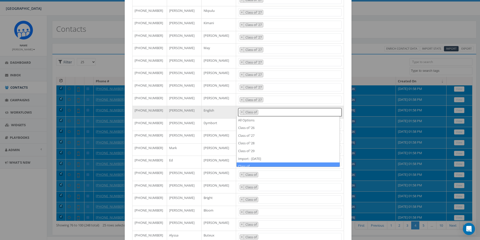
type textarea "Class of"
select select
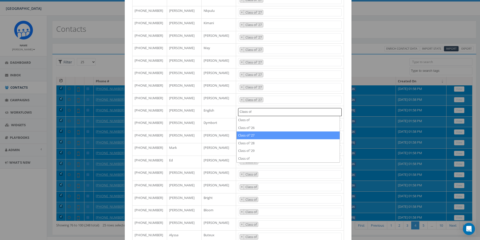
type textarea "Class of"
select select "Class of '27"
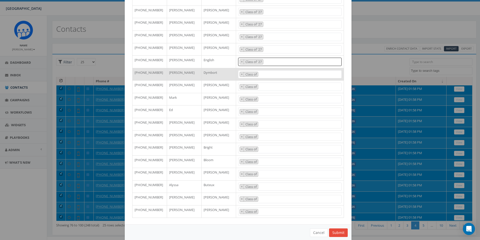
click at [266, 72] on span "× Class of" at bounding box center [290, 74] width 104 height 8
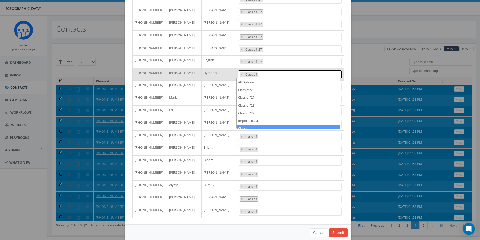
select select
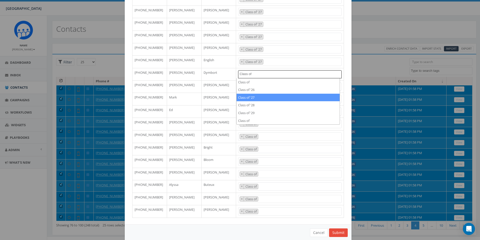
type textarea "Class of"
select select "Class of '27"
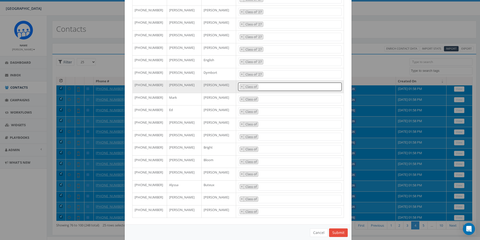
click at [266, 90] on span "× Class of" at bounding box center [290, 87] width 104 height 8
select select
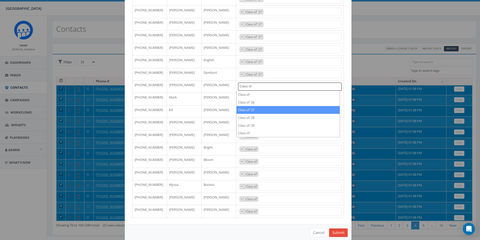
type textarea "Class of"
select select "Class of '27"
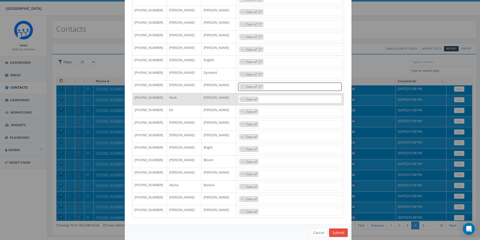
click at [264, 100] on span "× Class of" at bounding box center [290, 99] width 104 height 8
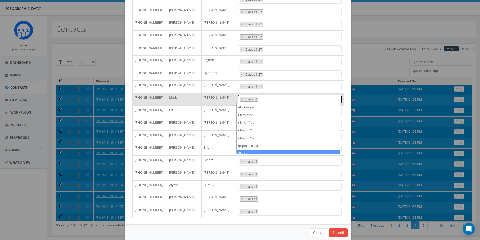
select select
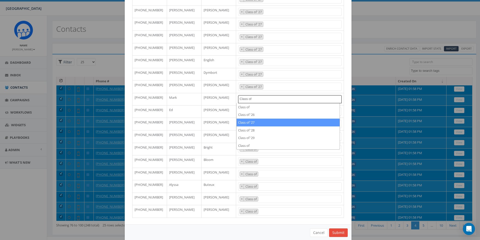
type textarea "Class of"
select select "Class of '27"
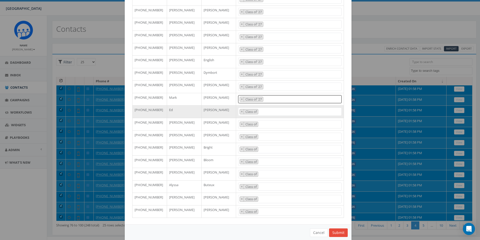
click at [263, 112] on span "× Class of" at bounding box center [290, 112] width 104 height 8
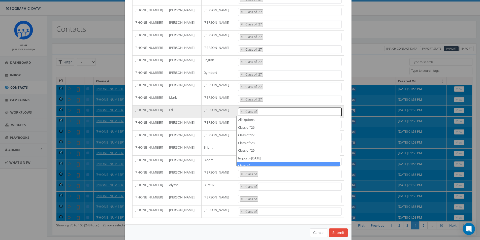
select select
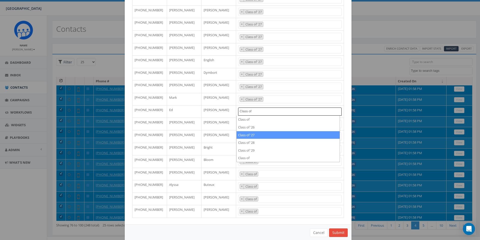
type textarea "Class of"
select select "Class of '27"
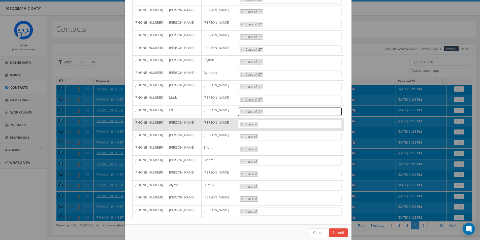
click at [262, 123] on span "× Class of" at bounding box center [290, 124] width 104 height 8
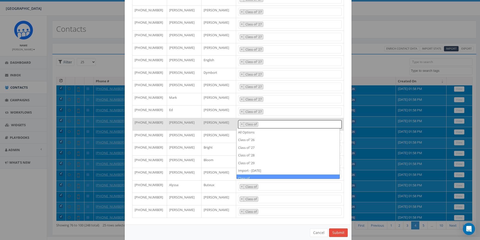
select select
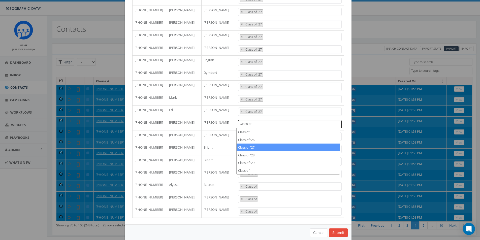
type textarea "Class of"
select select "Class of '27"
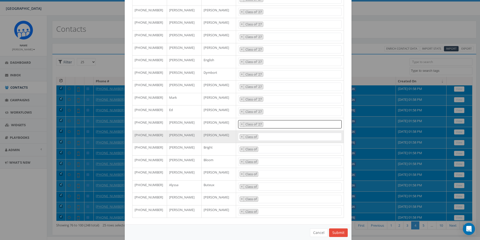
click at [271, 135] on span "× Class of" at bounding box center [290, 137] width 104 height 8
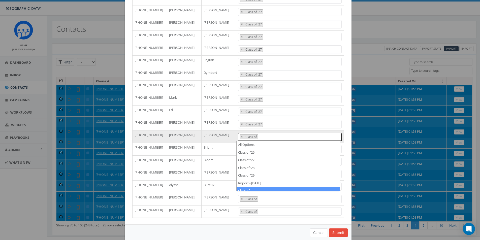
type textarea "Class of"
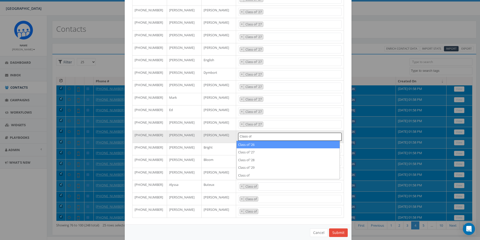
select select
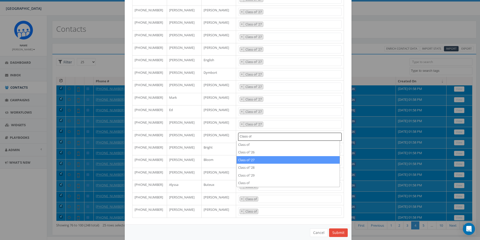
type textarea "Class of"
select select "Class of '27"
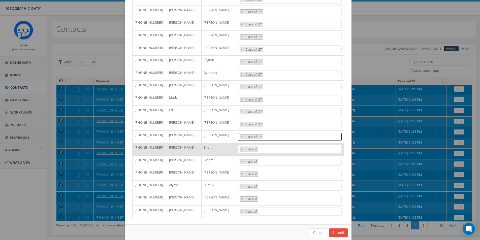
click at [266, 146] on span "× Class of" at bounding box center [290, 149] width 104 height 8
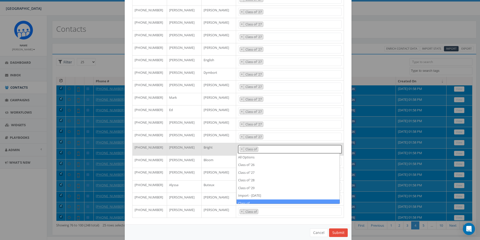
select select
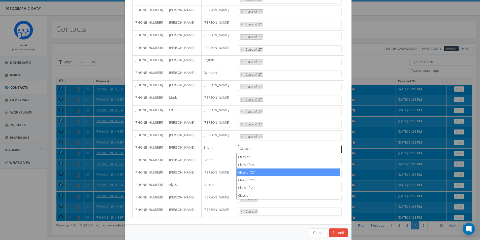
type textarea "Class of"
select select "Class of '27"
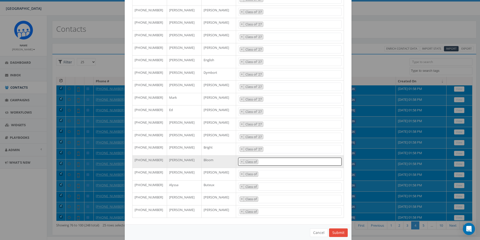
click at [268, 159] on span "× Class of" at bounding box center [290, 162] width 104 height 8
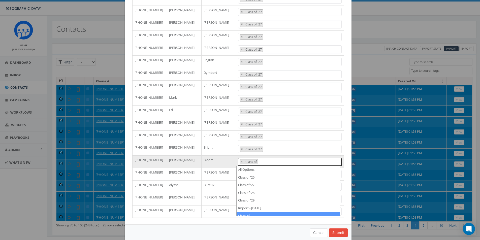
select select
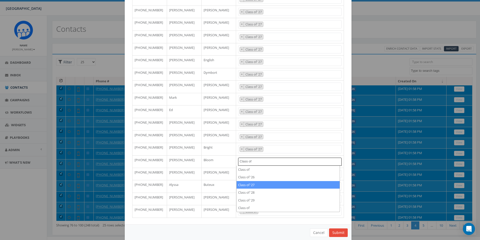
type textarea "Class of"
select select "Class of '27"
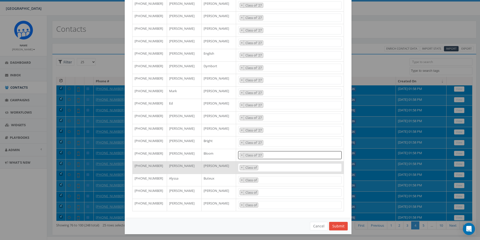
scroll to position [159, 0]
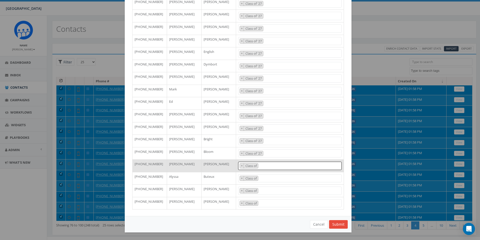
click at [267, 166] on span "× Class of" at bounding box center [290, 166] width 104 height 8
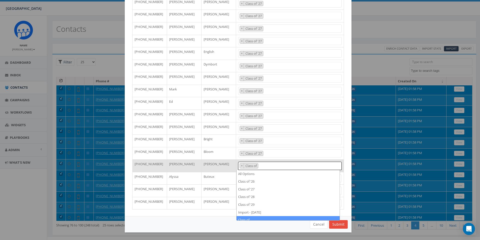
select select
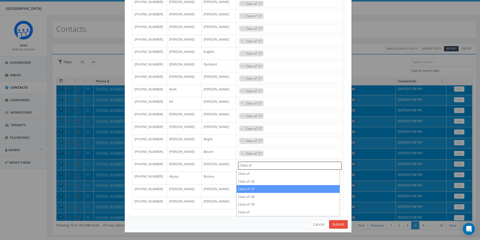
type textarea "Class of"
select select "Class of '27"
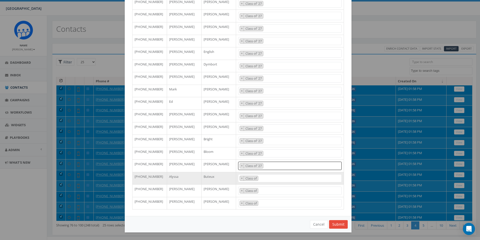
click at [268, 176] on span "× Class of" at bounding box center [290, 178] width 104 height 8
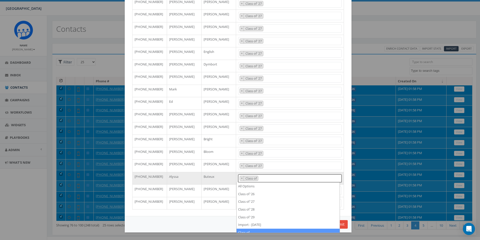
select select
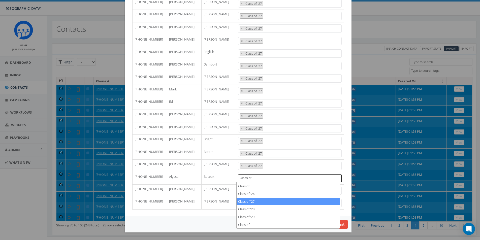
type textarea "Class of"
select select "Class of '27"
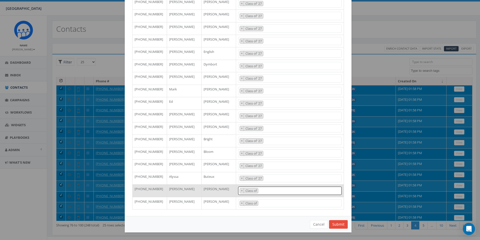
click at [278, 189] on span "× Class of" at bounding box center [290, 191] width 104 height 8
type textarea "Class of"
select select
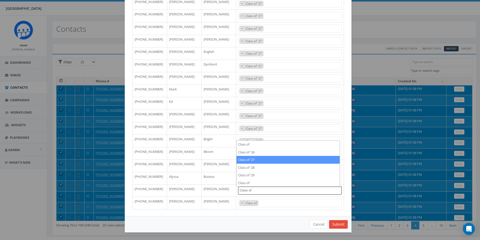
type textarea "Class of"
select select "Class of '27"
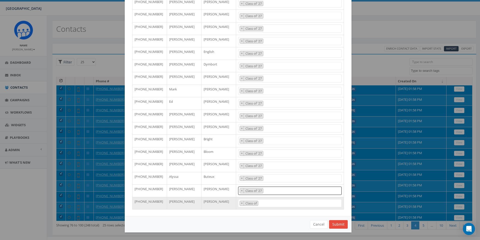
click at [272, 200] on span "× Class of" at bounding box center [290, 203] width 104 height 8
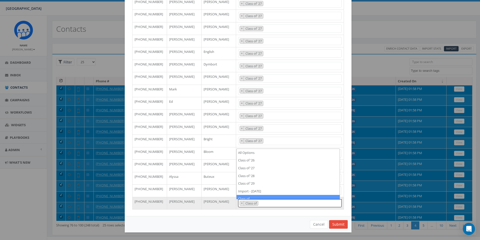
select select
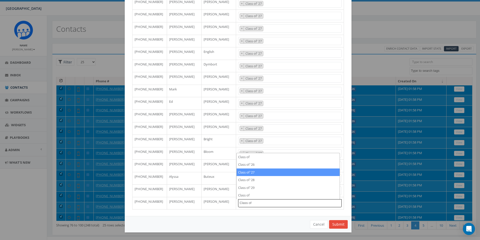
type textarea "Class of"
select select "Class of '27"
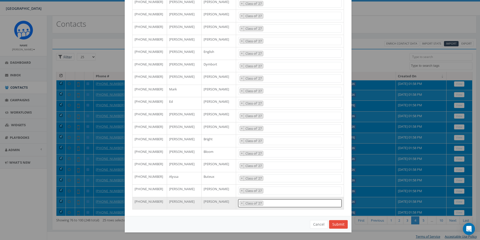
scroll to position [7, 0]
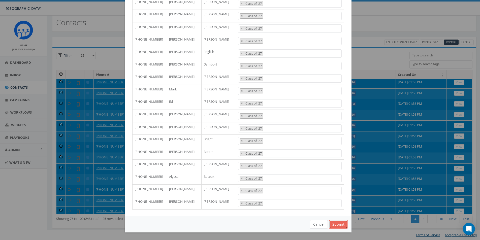
click at [342, 225] on button "Submit" at bounding box center [338, 224] width 19 height 9
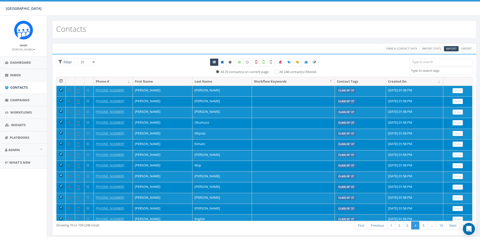
select select
click at [61, 82] on th at bounding box center [60, 81] width 9 height 9
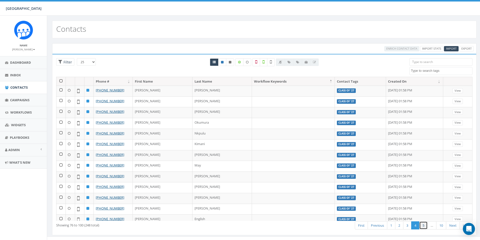
click at [421, 227] on link "5" at bounding box center [423, 225] width 8 height 8
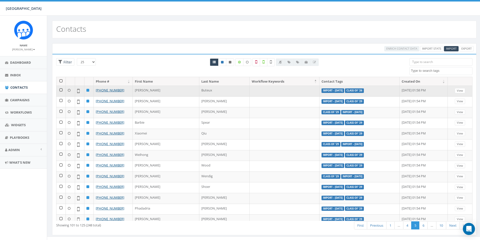
click at [61, 90] on td at bounding box center [60, 91] width 9 height 11
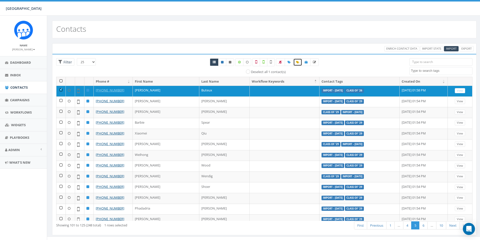
click at [297, 62] on icon at bounding box center [297, 62] width 3 height 3
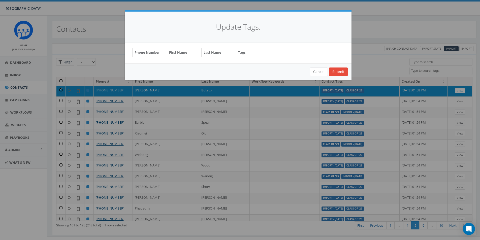
select select "Class of"
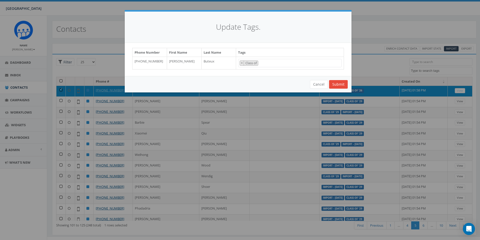
scroll to position [30, 0]
click at [258, 62] on "Class of" at bounding box center [251, 63] width 13 height 5
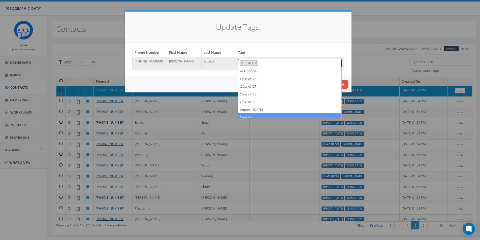
select select
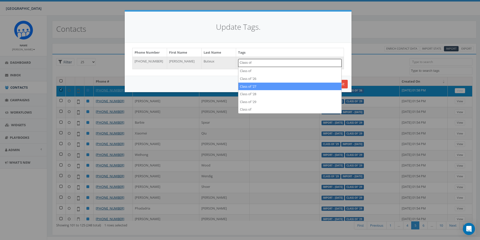
type textarea "Class of"
select select "Class of '27"
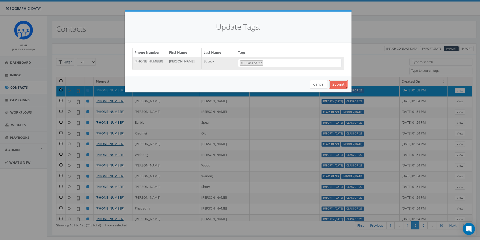
click at [334, 85] on button "Submit" at bounding box center [338, 84] width 19 height 9
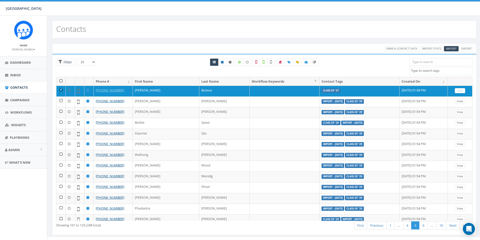
select select
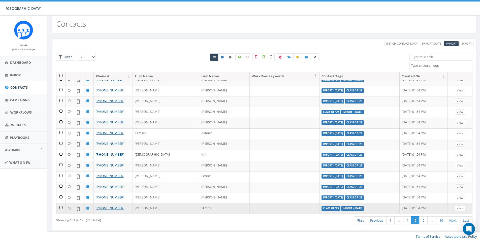
scroll to position [7, 0]
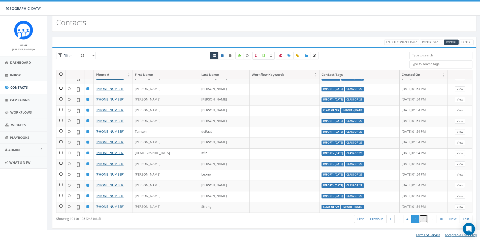
click at [425, 220] on link "6" at bounding box center [423, 219] width 8 height 8
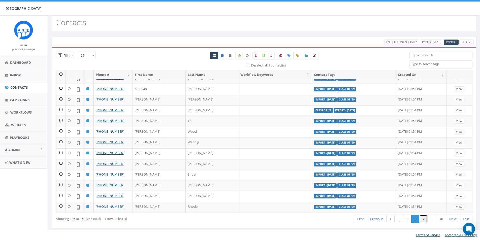
click at [423, 218] on link "7" at bounding box center [423, 219] width 8 height 8
click at [429, 218] on link "9" at bounding box center [432, 219] width 8 height 8
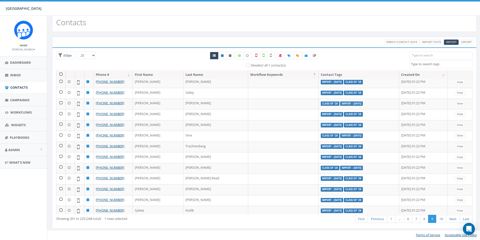
scroll to position [0, 0]
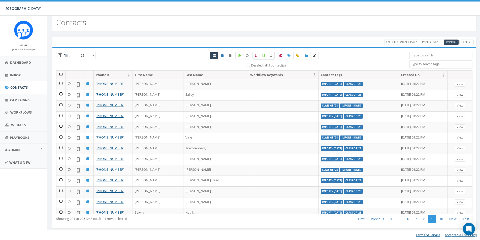
click at [342, 54] on div at bounding box center [264, 56] width 167 height 8
click at [453, 42] on span "Import" at bounding box center [451, 42] width 11 height 4
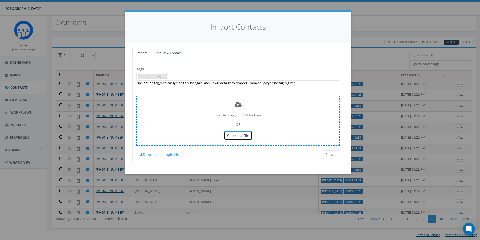
click at [241, 137] on span "Choose a File" at bounding box center [238, 135] width 22 height 5
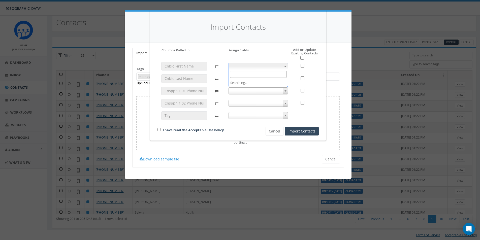
click at [277, 67] on span at bounding box center [258, 66] width 60 height 7
select select "first_name"
click at [262, 79] on span at bounding box center [258, 78] width 60 height 7
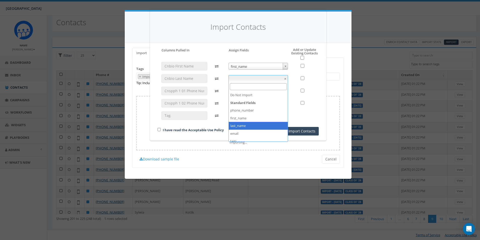
select select "last_name"
click at [259, 89] on span at bounding box center [258, 90] width 60 height 7
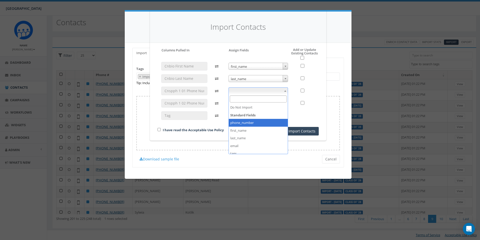
select select "phone_number"
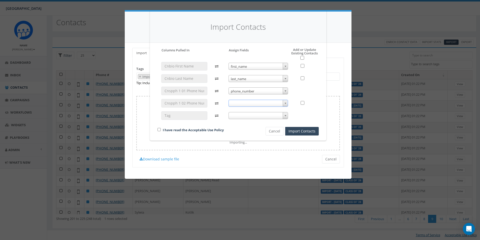
click at [257, 105] on span at bounding box center [258, 103] width 60 height 7
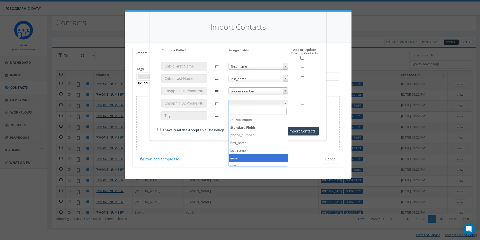
select select "email"
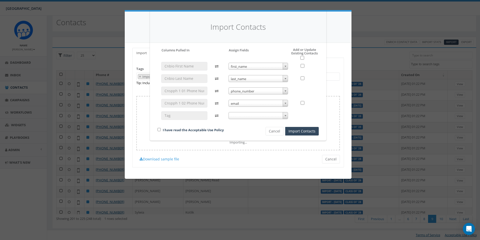
click at [247, 114] on span at bounding box center [258, 115] width 60 height 7
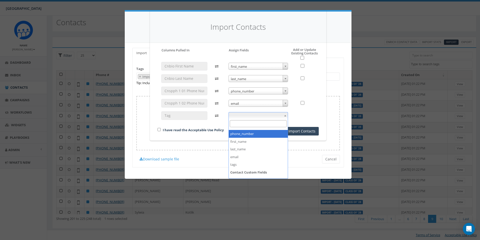
scroll to position [19, 0]
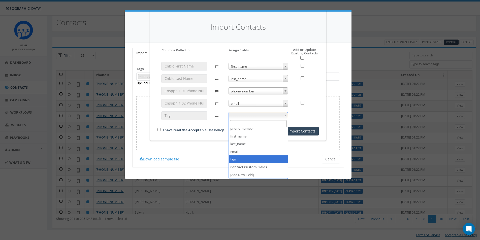
select select "tags"
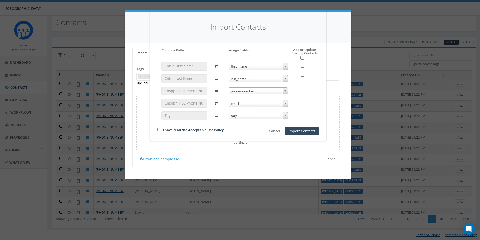
click at [157, 129] on div "I have read the Acceptable Use Policy" at bounding box center [203, 130] width 98 height 7
click at [159, 131] on div "I have read the Acceptable Use Policy" at bounding box center [203, 130] width 98 height 7
click at [160, 130] on input "checkbox" at bounding box center [158, 129] width 3 height 3
checkbox input "true"
click at [312, 131] on button "Import Contacts" at bounding box center [301, 131] width 33 height 9
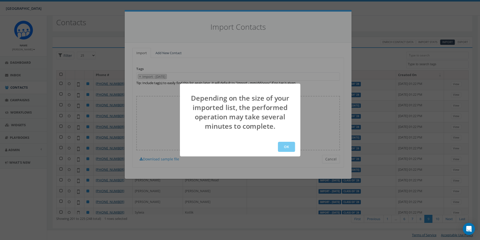
click at [284, 143] on button "OK" at bounding box center [286, 147] width 17 height 10
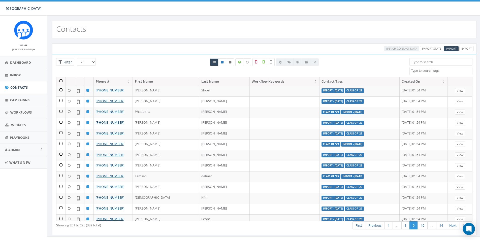
select select
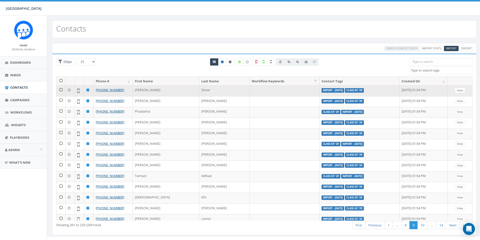
click at [341, 91] on td "Import - [DATE] Class of '29" at bounding box center [359, 90] width 80 height 11
click at [323, 88] on td "Import - [DATE] Class of '29" at bounding box center [359, 90] width 80 height 11
click at [345, 89] on label "Class of '29" at bounding box center [354, 90] width 19 height 5
click at [348, 93] on td "Import - [DATE] Class of '29" at bounding box center [359, 90] width 80 height 11
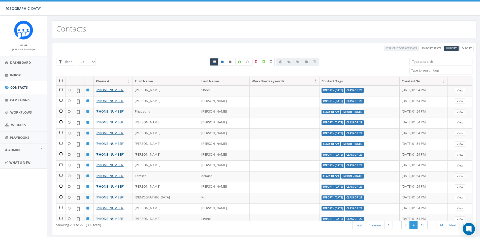
click at [61, 80] on th at bounding box center [60, 81] width 9 height 9
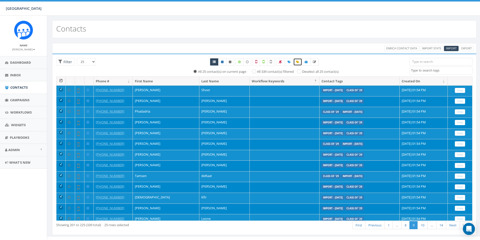
click at [298, 62] on icon at bounding box center [297, 61] width 3 height 3
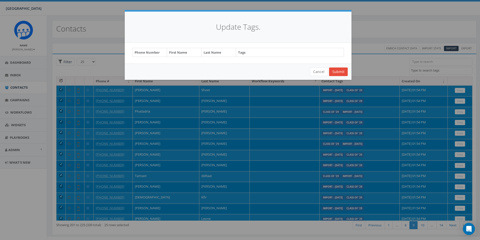
select select "Class of"
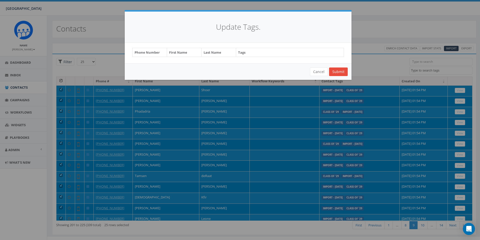
select select "Class of"
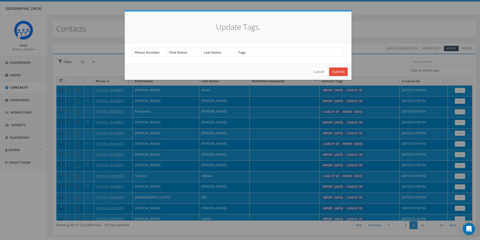
select select "Class of"
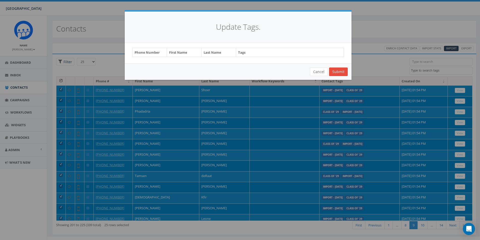
select select "Class of"
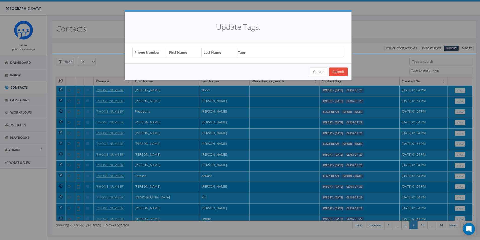
select select "Class of"
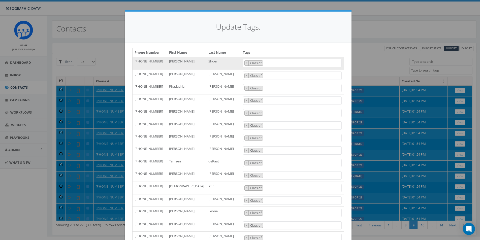
click at [278, 61] on span "× Class of" at bounding box center [292, 63] width 99 height 8
click at [295, 29] on h4 "Update Tags." at bounding box center [238, 27] width 212 height 11
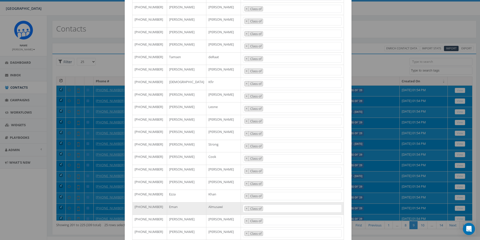
scroll to position [159, 0]
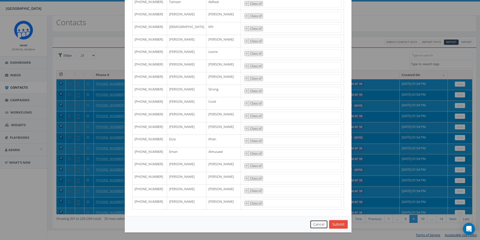
click at [313, 224] on button "Cancel" at bounding box center [319, 224] width 18 height 9
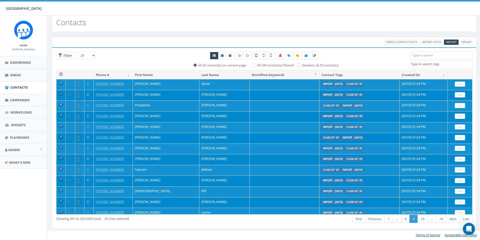
click at [253, 65] on div "All 339 contact(s) filtered" at bounding box center [271, 65] width 45 height 6
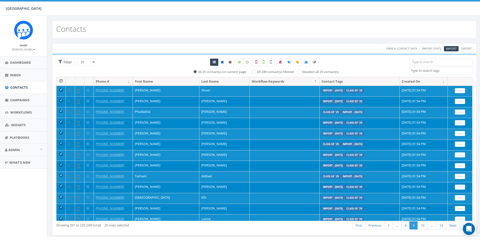
click at [365, 68] on div "All 25 contact(s) on current page All 339 contact(s) filtered Deselect all 25 c…" at bounding box center [264, 66] width 273 height 16
click at [289, 61] on icon at bounding box center [288, 62] width 3 height 3
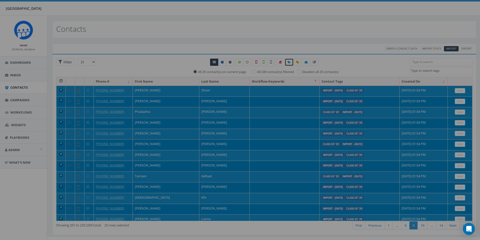
select select
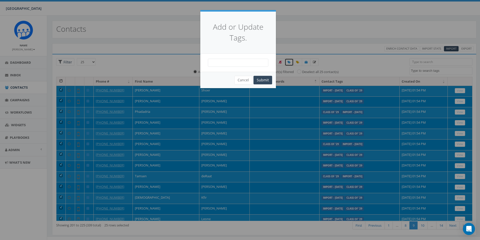
scroll to position [0, 0]
click at [233, 65] on span at bounding box center [238, 63] width 60 height 8
type textarea "Current Parent"
click at [260, 80] on button "Submit" at bounding box center [262, 80] width 19 height 9
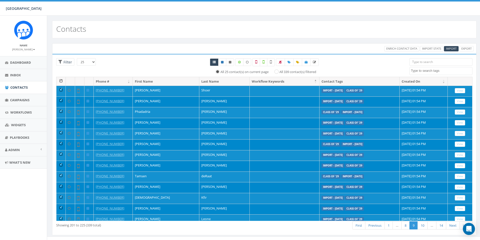
select select
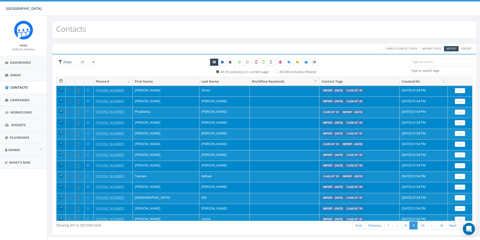
click at [348, 90] on td "Import - 08/19/2025 Class of '29" at bounding box center [359, 91] width 80 height 11
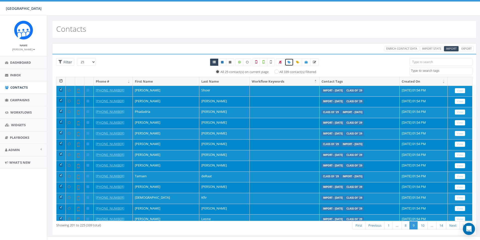
click at [289, 63] on icon at bounding box center [288, 62] width 3 height 3
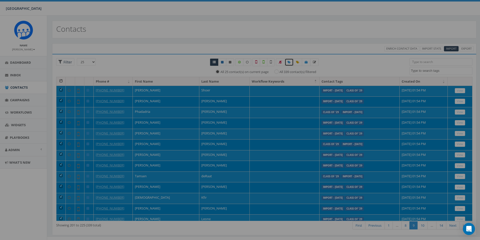
select select
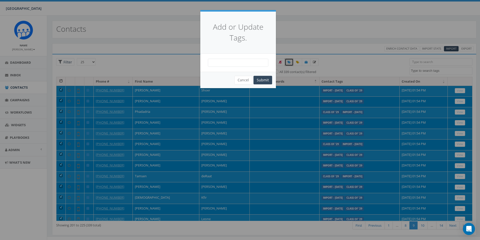
click at [232, 62] on span at bounding box center [238, 63] width 60 height 8
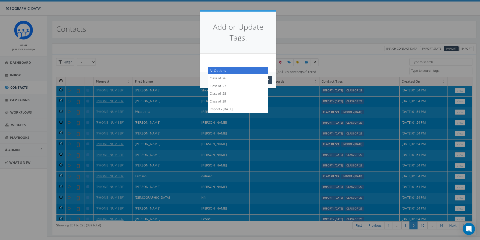
click at [234, 65] on span at bounding box center [238, 63] width 60 height 8
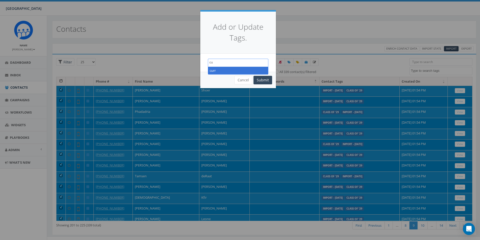
type textarea "c"
type textarea "Current PArent"
click at [225, 59] on span "Current PArent" at bounding box center [238, 63] width 60 height 8
type textarea "Current Parent"
select select "Current Parent"
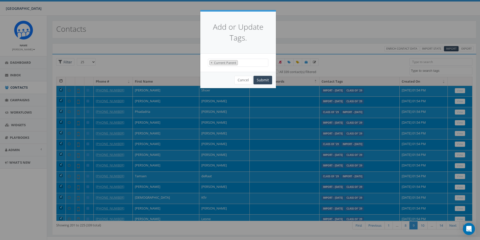
scroll to position [30, 0]
click at [263, 82] on button "Submit" at bounding box center [262, 80] width 19 height 9
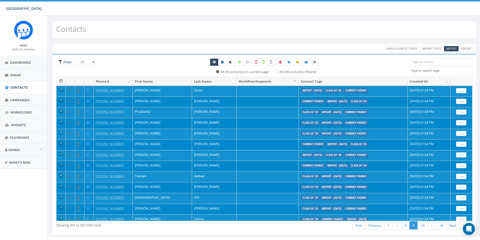
select select
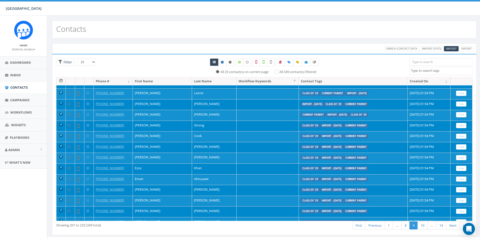
scroll to position [134, 0]
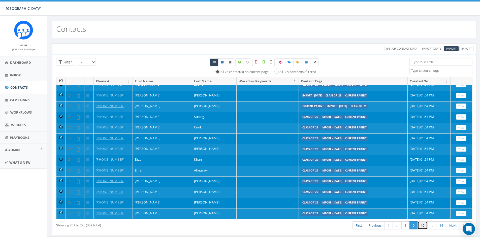
click at [421, 227] on link "10" at bounding box center [422, 225] width 10 height 8
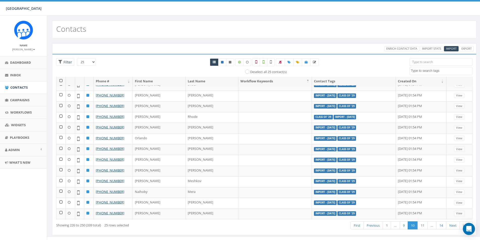
click at [63, 79] on th at bounding box center [60, 81] width 9 height 9
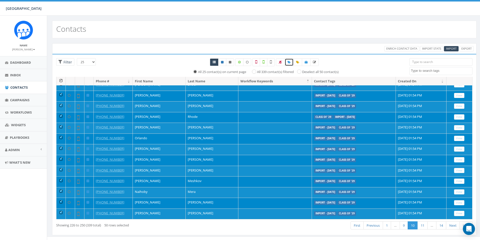
click at [289, 62] on icon at bounding box center [288, 62] width 3 height 3
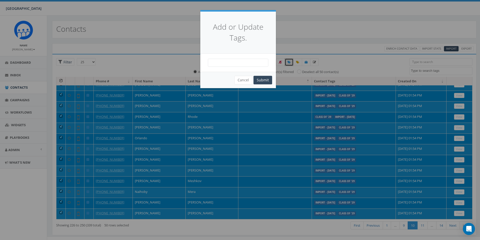
click at [230, 61] on span at bounding box center [238, 63] width 60 height 8
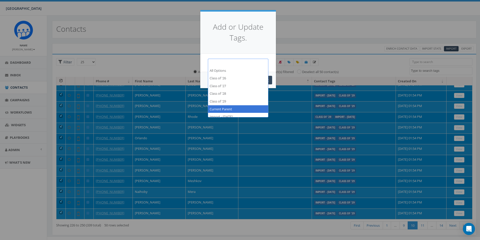
select select "Current Parent"
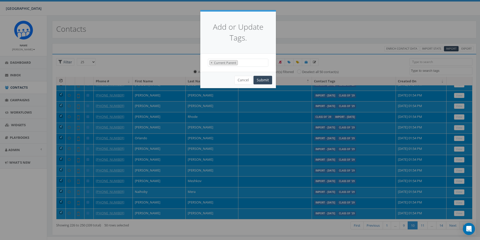
scroll to position [25, 0]
click at [262, 80] on button "Submit" at bounding box center [262, 80] width 19 height 9
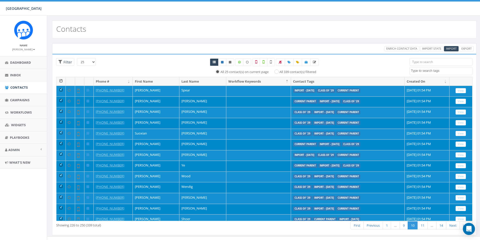
select select
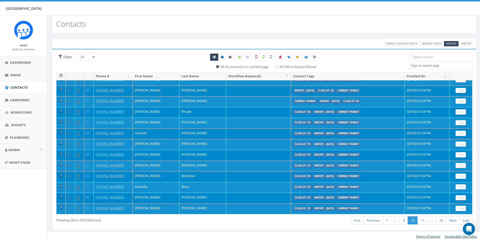
scroll to position [7, 0]
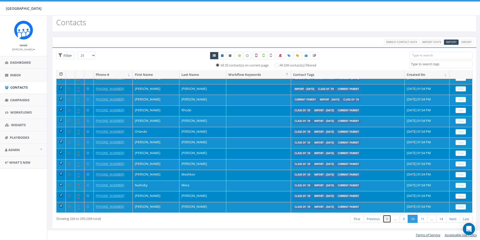
click at [386, 219] on link "1" at bounding box center [387, 219] width 8 height 8
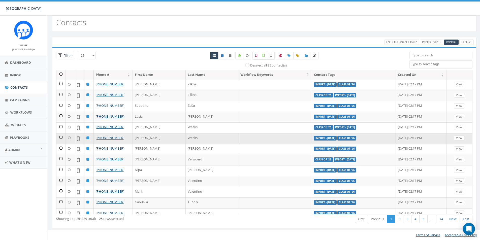
scroll to position [0, 0]
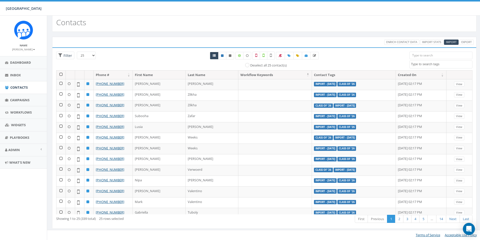
click at [60, 75] on th at bounding box center [60, 75] width 9 height 9
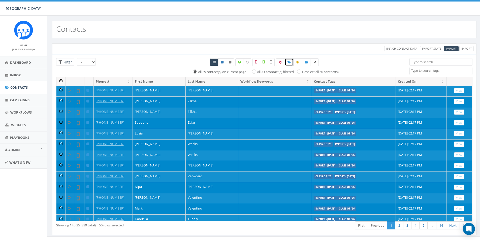
click at [288, 62] on icon at bounding box center [288, 62] width 3 height 3
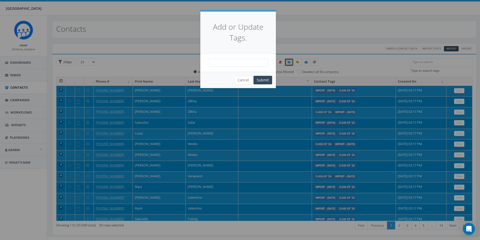
click at [249, 62] on span at bounding box center [238, 63] width 60 height 8
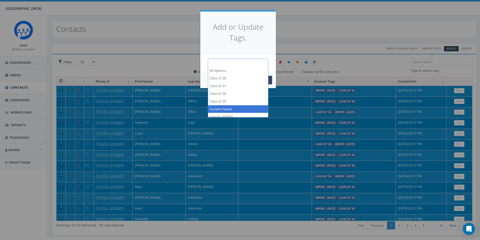
select select "Current Parent"
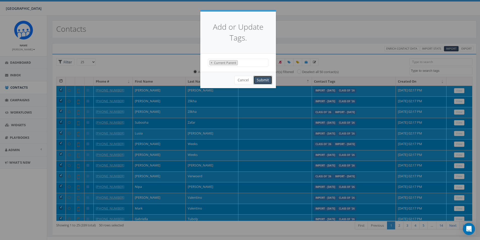
click at [258, 79] on button "Submit" at bounding box center [262, 80] width 19 height 9
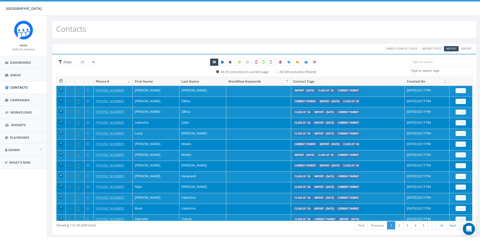
select select
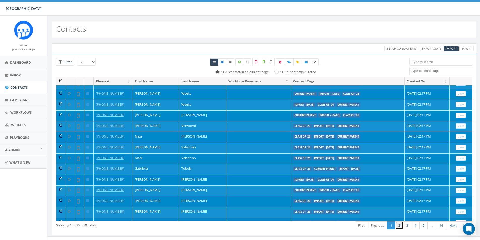
click at [397, 225] on link "2" at bounding box center [399, 225] width 8 height 8
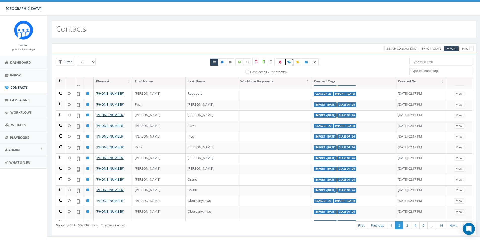
click at [287, 63] on link at bounding box center [289, 62] width 9 height 8
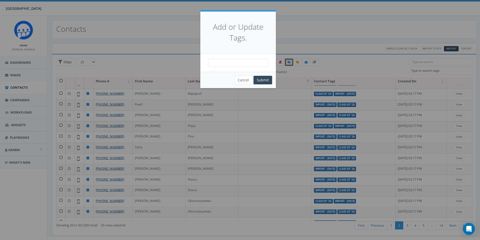
click at [235, 63] on span at bounding box center [238, 63] width 60 height 8
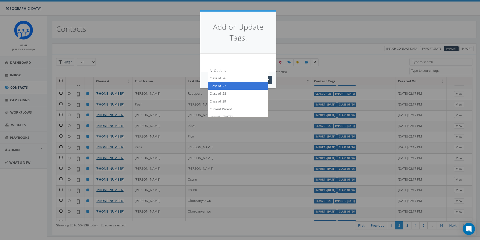
scroll to position [4, 0]
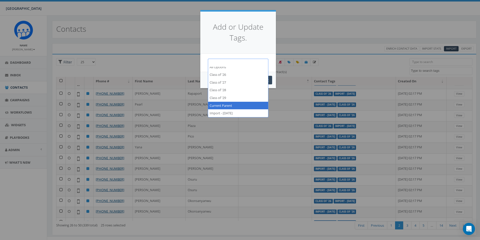
select select "Current Parent"
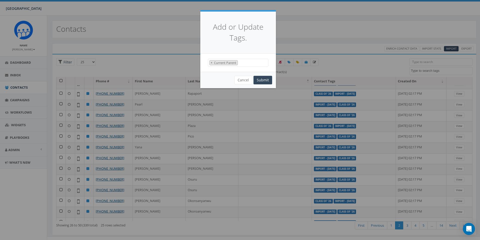
scroll to position [25, 0]
click at [260, 80] on button "Submit" at bounding box center [262, 80] width 19 height 9
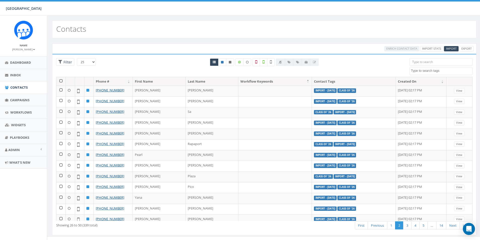
select select
click at [406, 225] on link "3" at bounding box center [407, 225] width 8 height 8
click at [62, 81] on th at bounding box center [60, 81] width 9 height 9
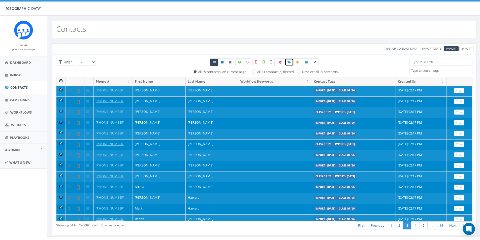
click at [286, 61] on link at bounding box center [289, 62] width 9 height 8
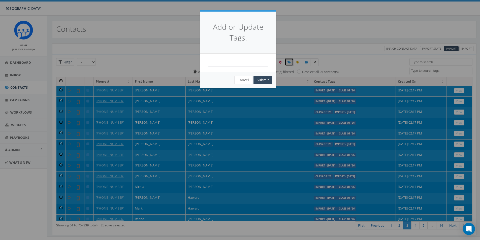
click at [235, 62] on span at bounding box center [238, 63] width 60 height 8
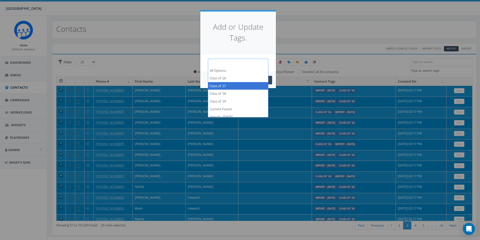
scroll to position [4, 0]
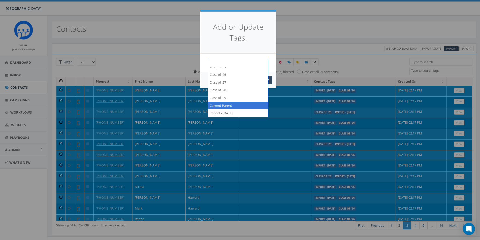
select select "Current Parent"
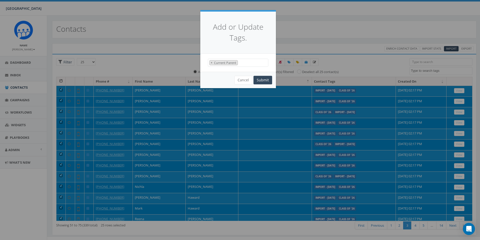
scroll to position [25, 0]
click at [259, 80] on button "Submit" at bounding box center [262, 80] width 19 height 9
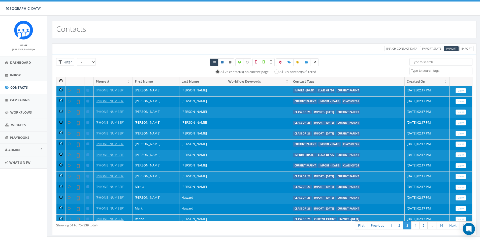
select select
click at [415, 224] on link "4" at bounding box center [415, 225] width 8 height 8
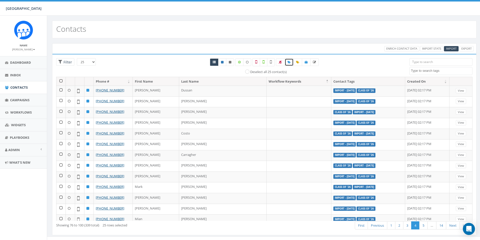
click at [287, 62] on link at bounding box center [289, 62] width 9 height 8
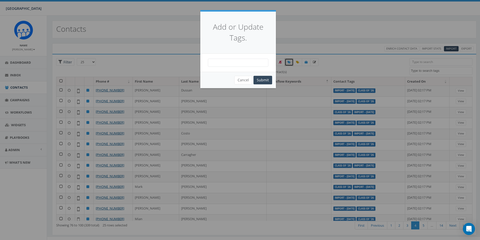
click at [239, 57] on div "All Options Class of '26 Class of '27 Class of '28 Class of '29 Current Parent …" at bounding box center [238, 63] width 76 height 18
click at [238, 60] on span at bounding box center [238, 63] width 60 height 8
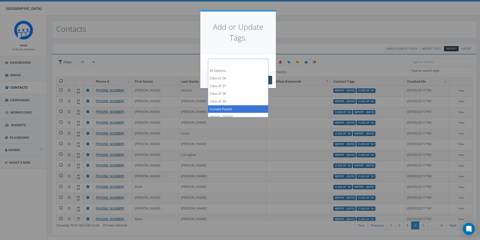
select select "Current Parent"
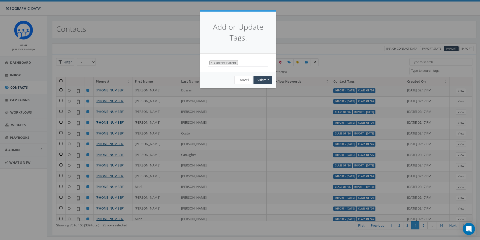
scroll to position [25, 0]
click at [257, 80] on button "Submit" at bounding box center [262, 80] width 19 height 9
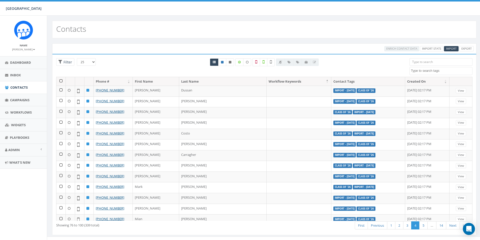
select select
click at [61, 82] on th at bounding box center [60, 81] width 9 height 9
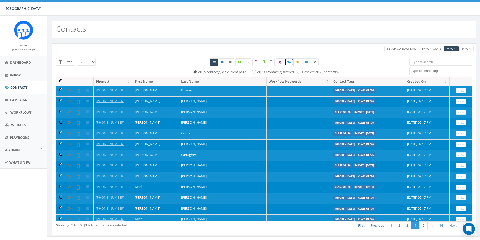
click at [288, 62] on icon at bounding box center [288, 62] width 3 height 3
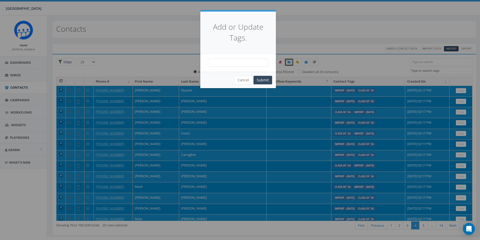
click at [243, 64] on span at bounding box center [238, 63] width 60 height 8
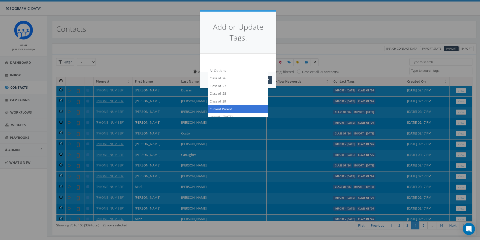
select select "Current Parent"
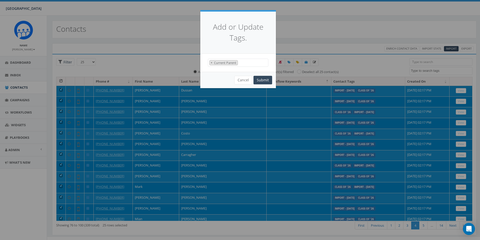
scroll to position [25, 0]
click at [260, 78] on button "Submit" at bounding box center [262, 80] width 19 height 9
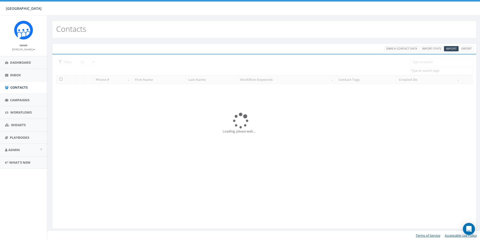
select select
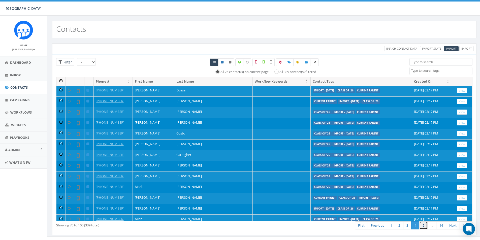
click at [423, 226] on link "5" at bounding box center [423, 225] width 8 height 8
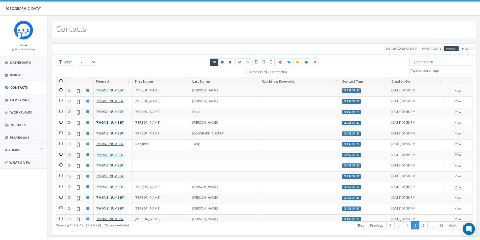
click at [63, 82] on th at bounding box center [60, 81] width 9 height 9
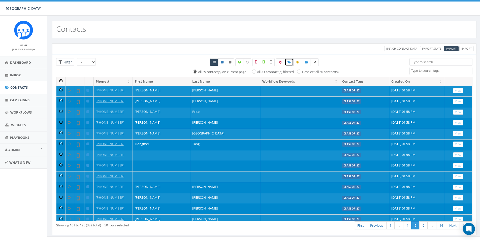
click at [288, 63] on icon at bounding box center [288, 62] width 3 height 3
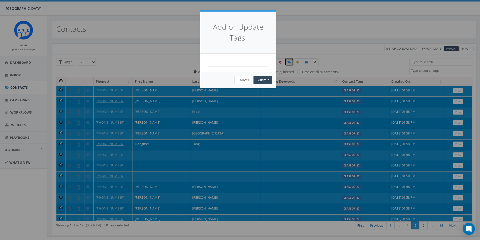
click at [248, 63] on span at bounding box center [238, 63] width 60 height 8
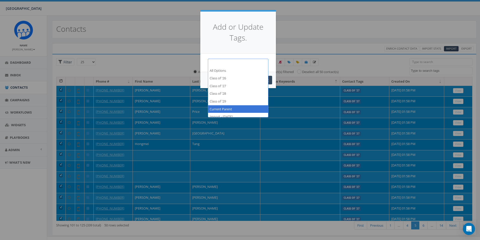
select select "Current Parent"
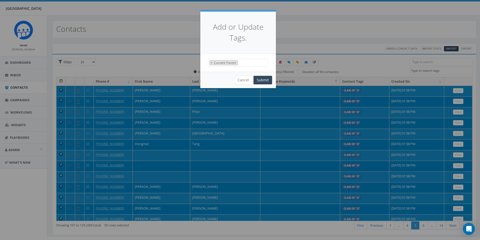
scroll to position [25, 0]
click at [261, 80] on button "Submit" at bounding box center [262, 80] width 19 height 9
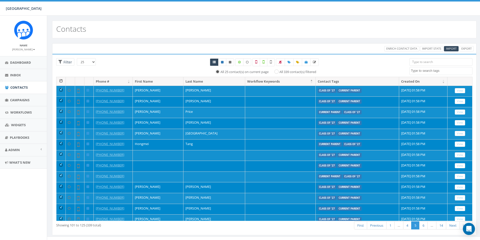
select select
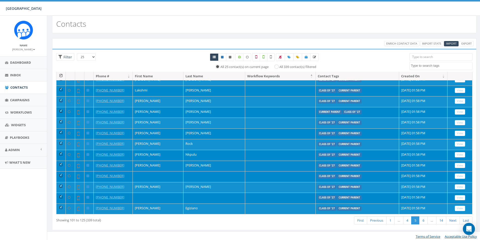
scroll to position [7, 0]
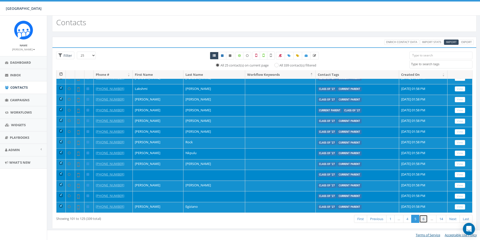
click at [424, 220] on link "6" at bounding box center [423, 219] width 8 height 8
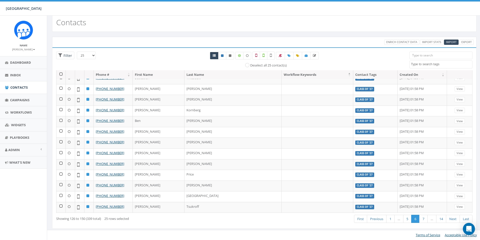
click at [62, 75] on th at bounding box center [60, 74] width 9 height 9
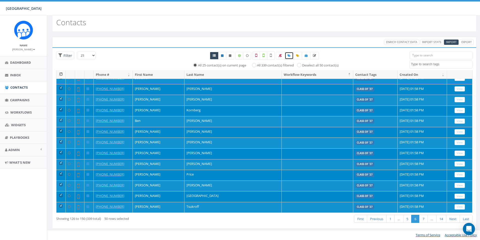
click at [291, 56] on link at bounding box center [289, 56] width 9 height 8
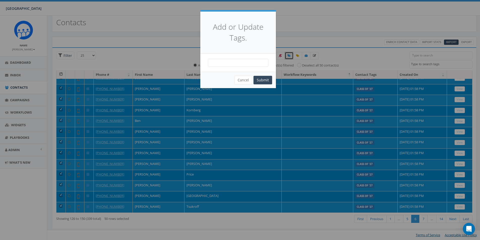
click at [243, 64] on span at bounding box center [238, 63] width 60 height 8
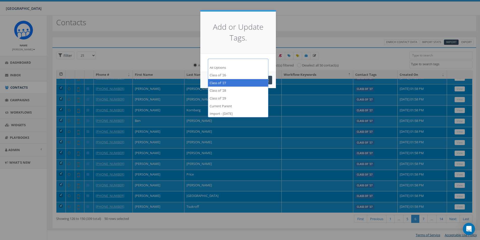
scroll to position [4, 0]
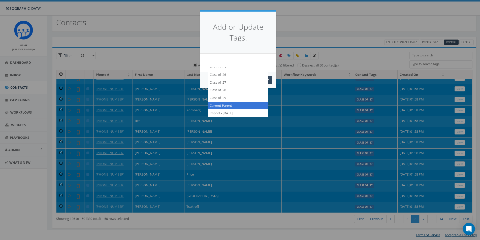
select select "Current Parent"
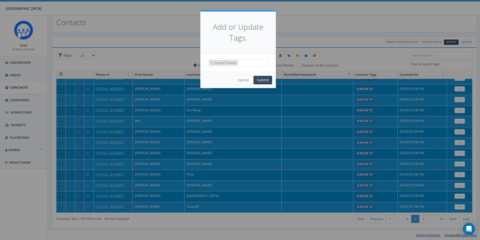
scroll to position [25, 0]
click at [258, 78] on button "Submit" at bounding box center [262, 80] width 19 height 9
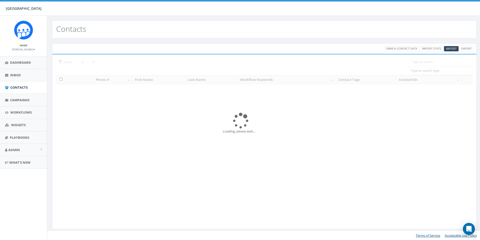
select select
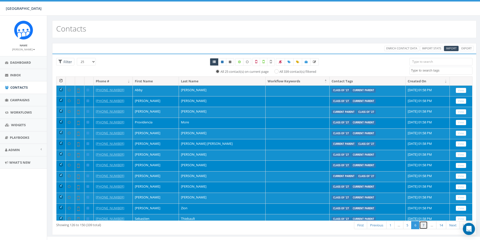
click at [424, 225] on link "7" at bounding box center [423, 225] width 8 height 8
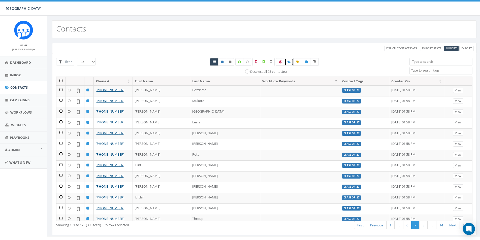
click at [287, 63] on span at bounding box center [288, 62] width 3 height 4
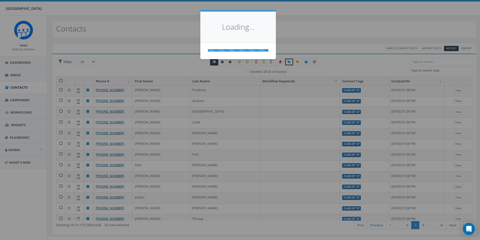
select select
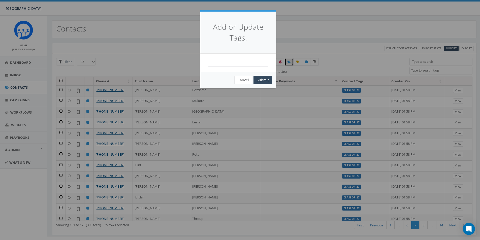
click at [229, 63] on span at bounding box center [238, 63] width 60 height 8
click at [317, 53] on div "Add or Update Tags. All Options Class of '26 Class of '27 Class of '28 Class of…" at bounding box center [240, 120] width 480 height 240
drag, startPoint x: 355, startPoint y: 75, endPoint x: 354, endPoint y: 67, distance: 7.8
click at [355, 75] on div "Add or Update Tags. All Options Class of '26 Class of '27 Class of '28 Class of…" at bounding box center [240, 120] width 480 height 240
click at [242, 82] on button "Cancel" at bounding box center [243, 80] width 18 height 9
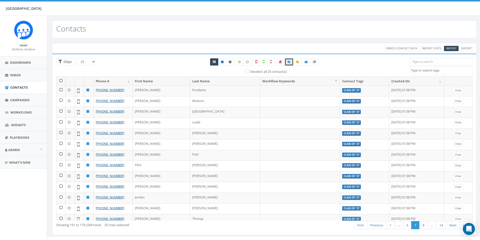
click at [61, 81] on th at bounding box center [60, 81] width 9 height 9
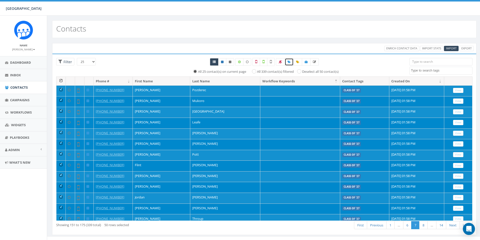
click at [288, 63] on icon at bounding box center [288, 61] width 3 height 3
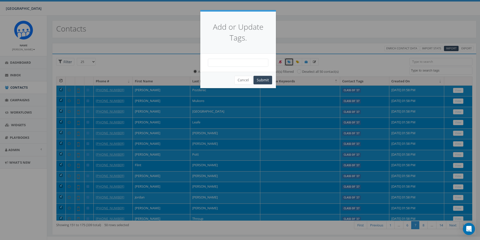
click at [222, 65] on span at bounding box center [238, 63] width 60 height 8
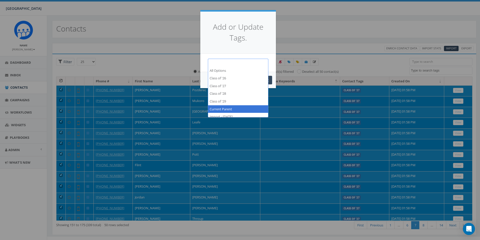
select select "Current Parent"
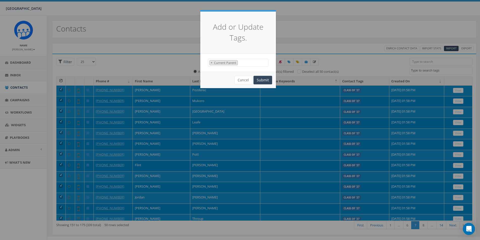
scroll to position [25, 0]
click at [260, 77] on button "Submit" at bounding box center [262, 80] width 19 height 9
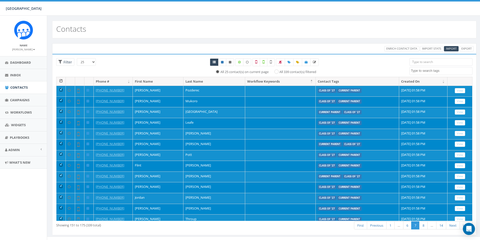
select select
click at [422, 227] on link "8" at bounding box center [423, 225] width 8 height 8
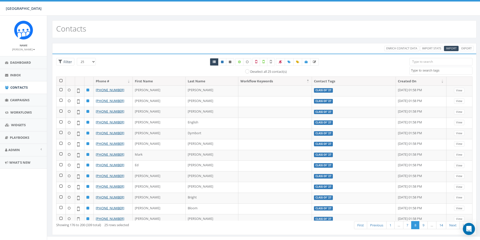
click at [60, 81] on th at bounding box center [60, 81] width 9 height 9
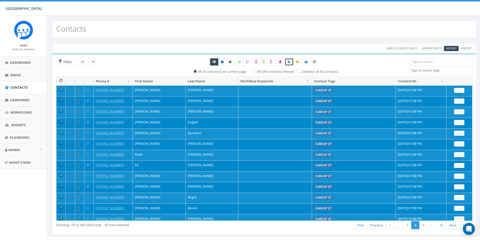
click at [289, 62] on icon at bounding box center [288, 61] width 3 height 3
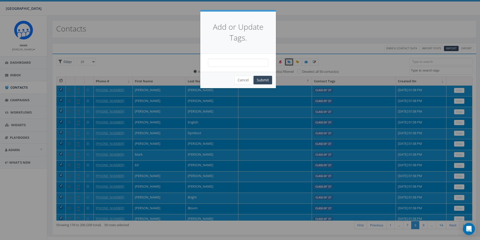
click at [234, 59] on span at bounding box center [238, 63] width 60 height 8
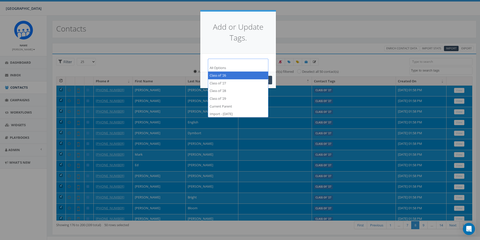
scroll to position [4, 0]
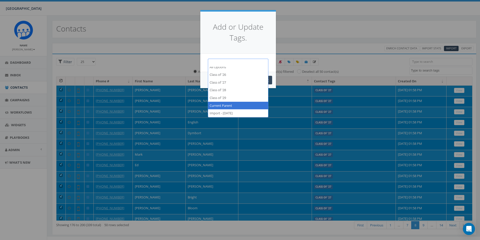
select select "Current Parent"
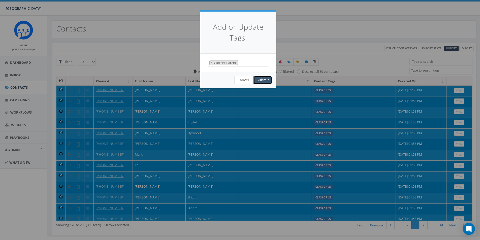
click at [263, 79] on button "Submit" at bounding box center [262, 80] width 19 height 9
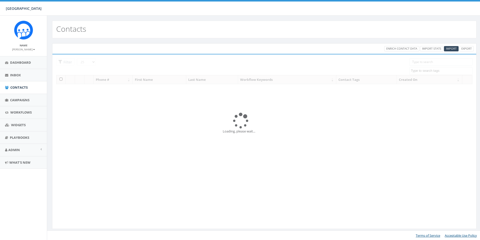
select select
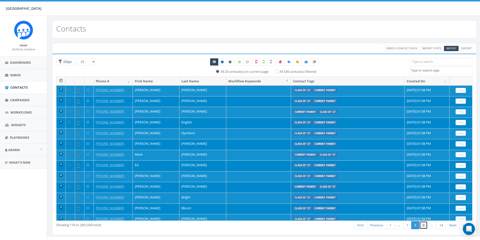
click at [421, 223] on link "9" at bounding box center [423, 225] width 8 height 8
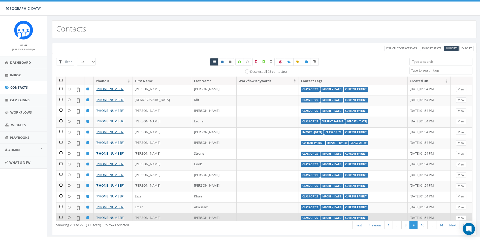
scroll to position [101, 0]
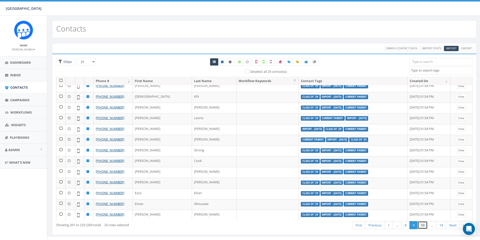
click at [420, 226] on link "10" at bounding box center [422, 225] width 10 height 8
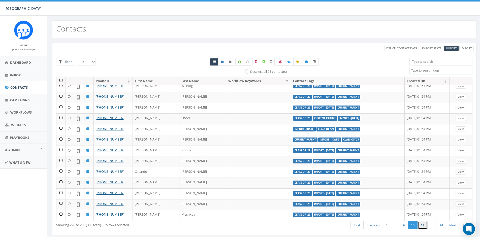
click at [423, 224] on link "11" at bounding box center [422, 225] width 10 height 8
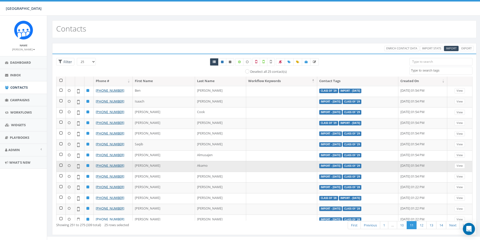
scroll to position [0, 0]
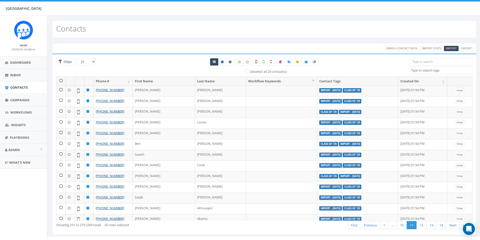
click at [60, 81] on th at bounding box center [60, 81] width 9 height 9
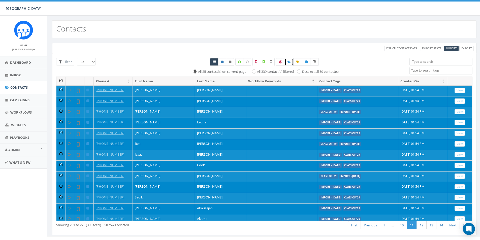
click at [288, 62] on icon at bounding box center [288, 61] width 3 height 3
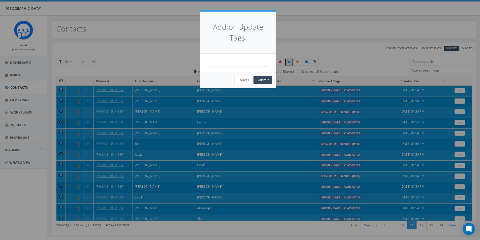
click at [239, 60] on span at bounding box center [238, 63] width 60 height 8
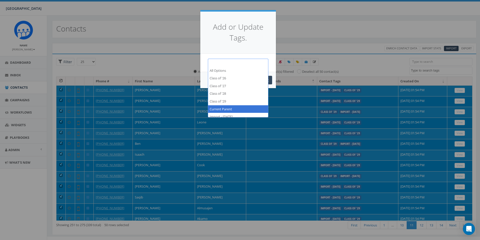
select select "Current Parent"
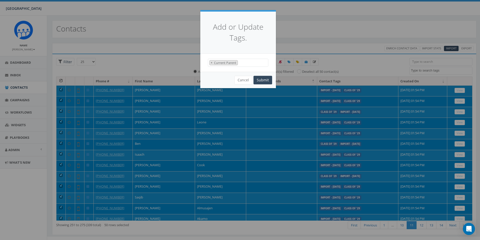
scroll to position [25, 0]
click at [258, 79] on button "Submit" at bounding box center [262, 80] width 19 height 9
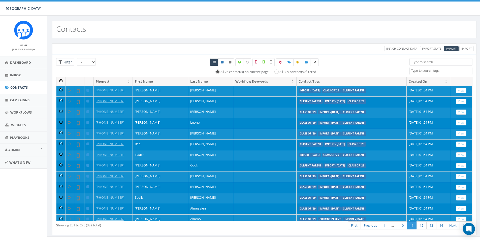
select select
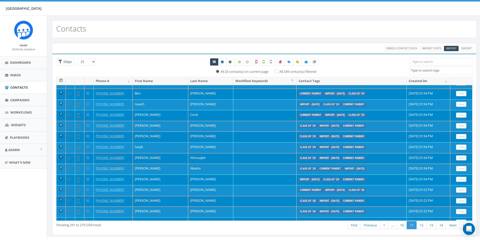
scroll to position [101, 0]
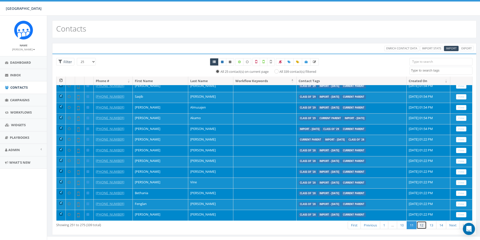
click at [420, 224] on link "12" at bounding box center [421, 225] width 10 height 8
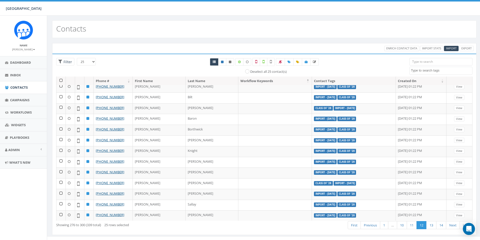
scroll to position [0, 0]
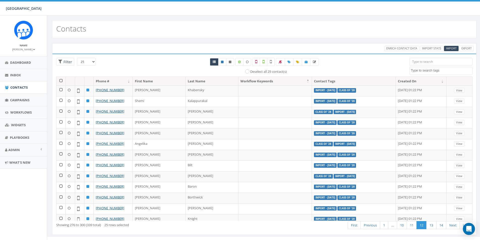
click at [63, 81] on th at bounding box center [60, 81] width 9 height 9
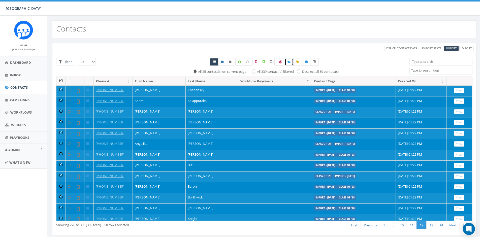
click at [289, 61] on icon at bounding box center [288, 61] width 3 height 3
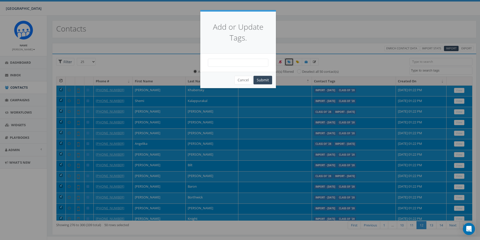
click at [235, 62] on span at bounding box center [238, 63] width 60 height 8
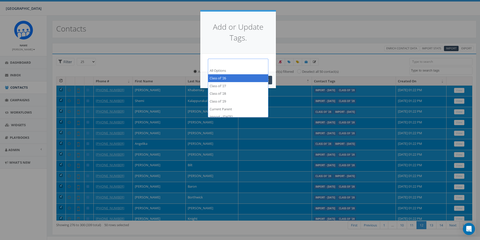
scroll to position [4, 0]
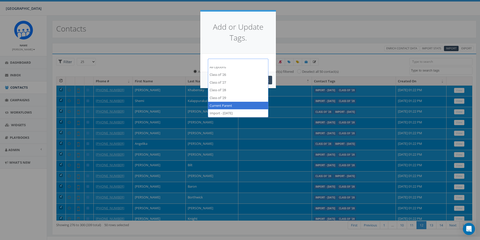
select select "Current Parent"
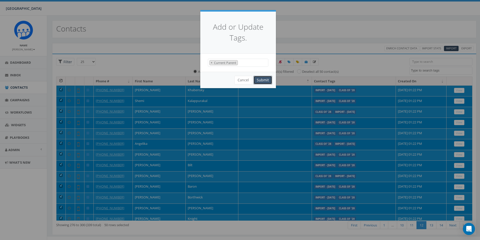
click at [263, 80] on button "Submit" at bounding box center [262, 80] width 19 height 9
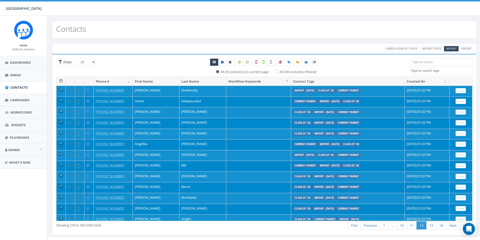
select select
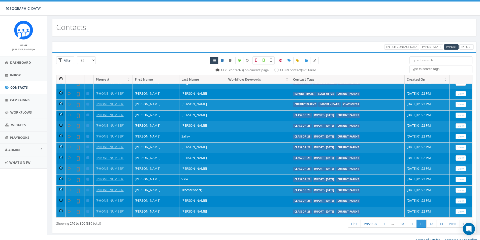
scroll to position [7, 0]
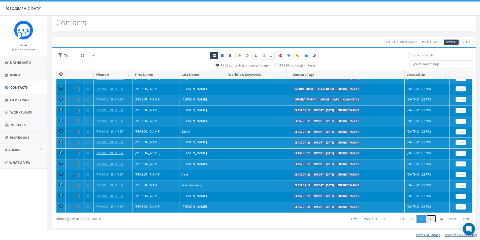
click at [432, 218] on link "13" at bounding box center [431, 219] width 10 height 8
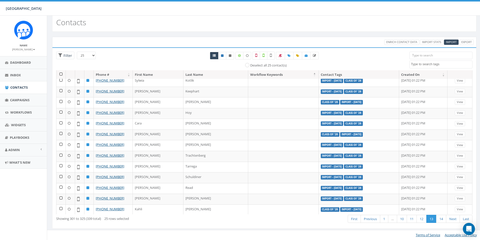
scroll to position [34, 0]
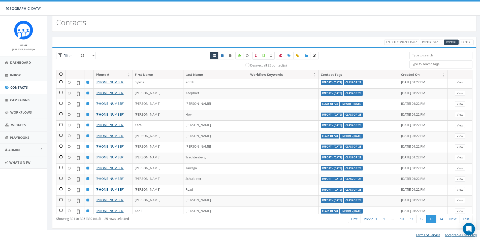
click at [61, 76] on th at bounding box center [60, 74] width 9 height 9
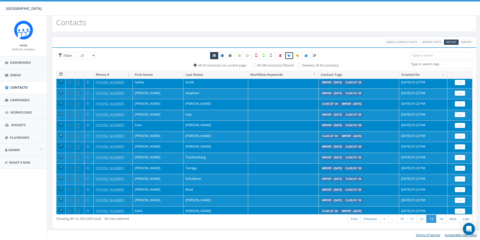
click at [289, 56] on icon at bounding box center [288, 55] width 3 height 3
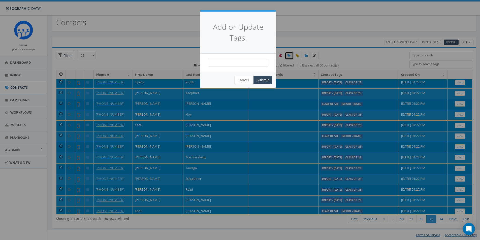
click at [232, 62] on span at bounding box center [238, 63] width 60 height 8
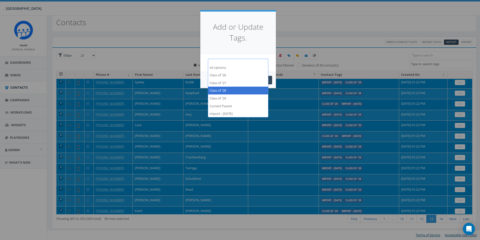
scroll to position [4, 0]
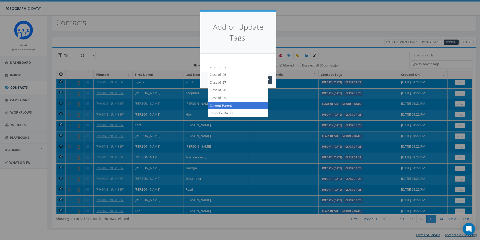
select select "Current Parent"
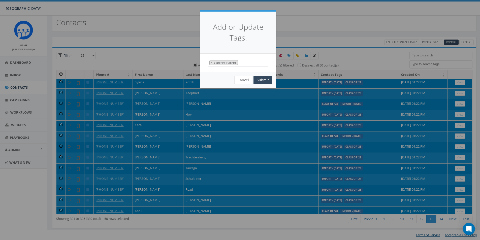
scroll to position [25, 0]
click at [260, 80] on button "Submit" at bounding box center [262, 80] width 19 height 9
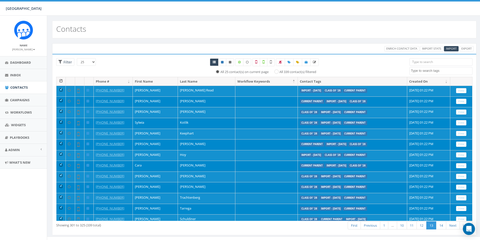
select select
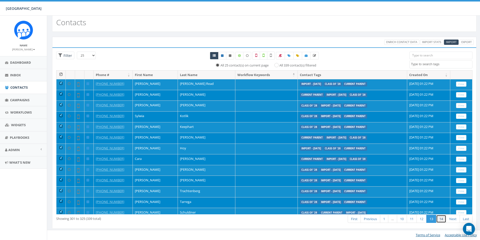
click at [441, 219] on link "14" at bounding box center [441, 219] width 10 height 8
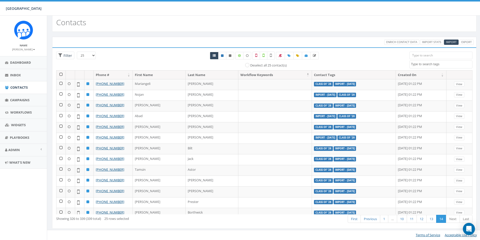
click at [60, 75] on th at bounding box center [60, 75] width 9 height 9
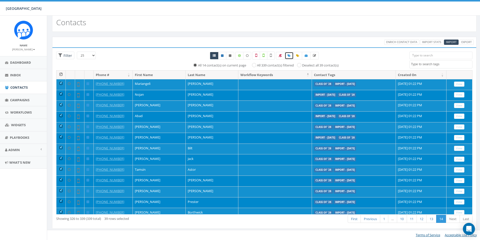
click at [288, 54] on icon at bounding box center [288, 55] width 3 height 3
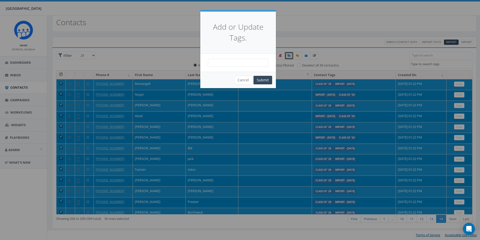
click at [242, 64] on span at bounding box center [238, 63] width 60 height 8
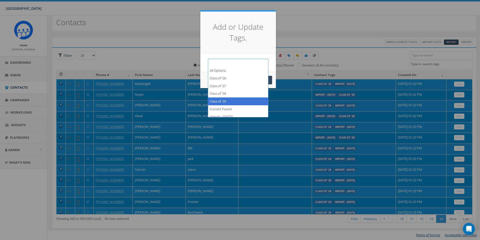
scroll to position [4, 0]
select select "Current Parent"
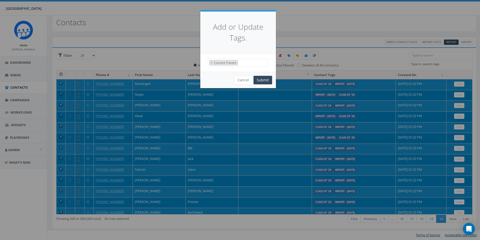
scroll to position [25, 0]
click at [263, 83] on button "Submit" at bounding box center [262, 80] width 19 height 9
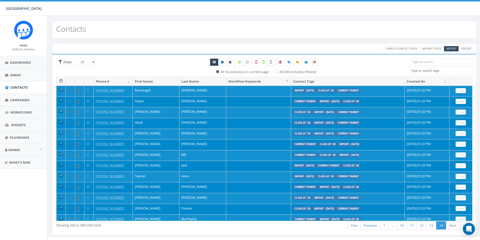
select select
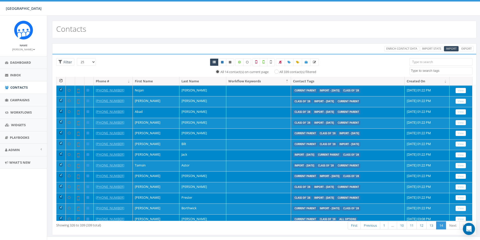
scroll to position [17, 0]
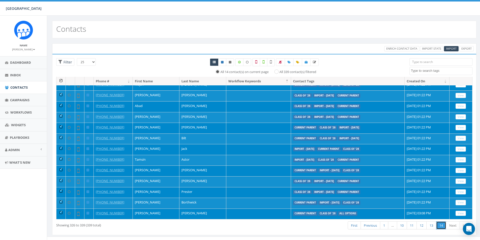
click at [441, 225] on link "14" at bounding box center [441, 225] width 10 height 8
click at [452, 227] on link "Next" at bounding box center [453, 225] width 14 height 8
click at [453, 227] on link "Next" at bounding box center [453, 225] width 14 height 8
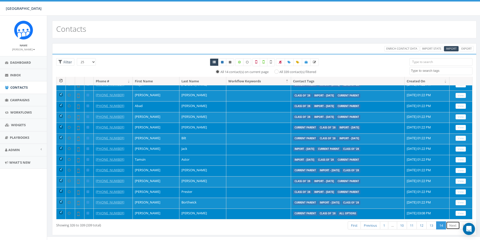
scroll to position [0, 0]
